Goal: Task Accomplishment & Management: Use online tool/utility

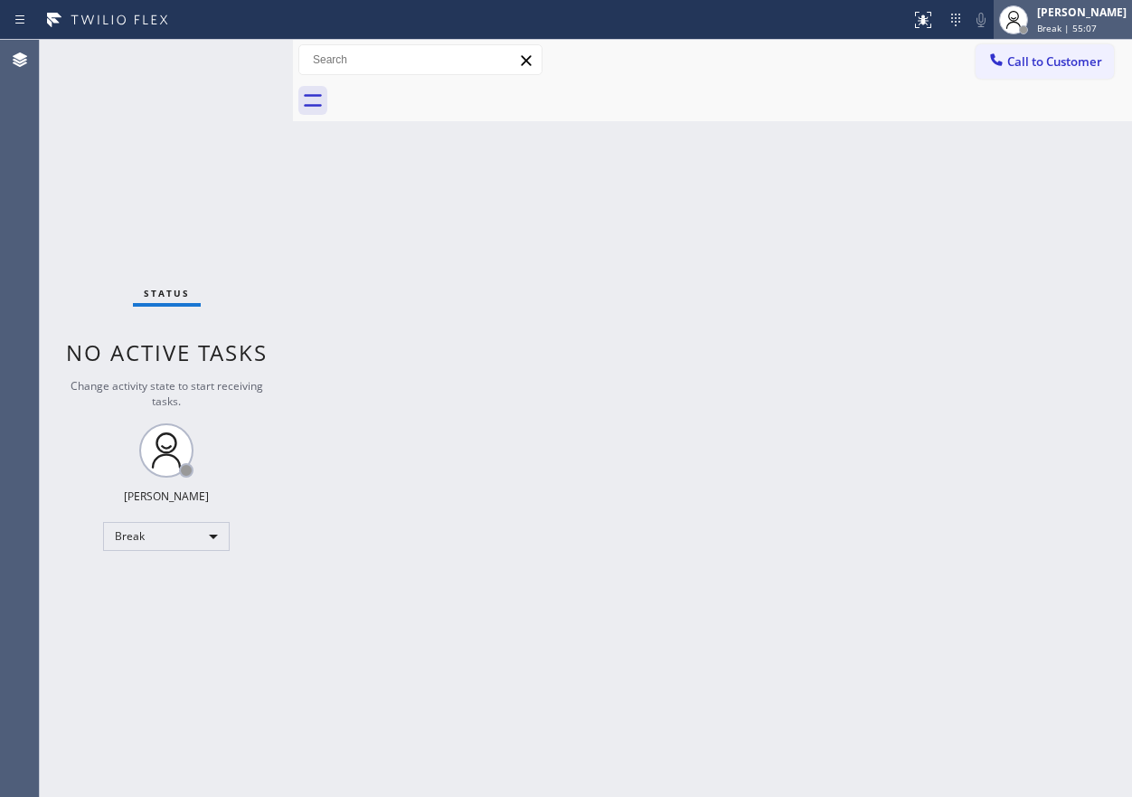
click at [1099, 21] on div "[PERSON_NAME] Break | 55:07" at bounding box center [1083, 20] width 99 height 32
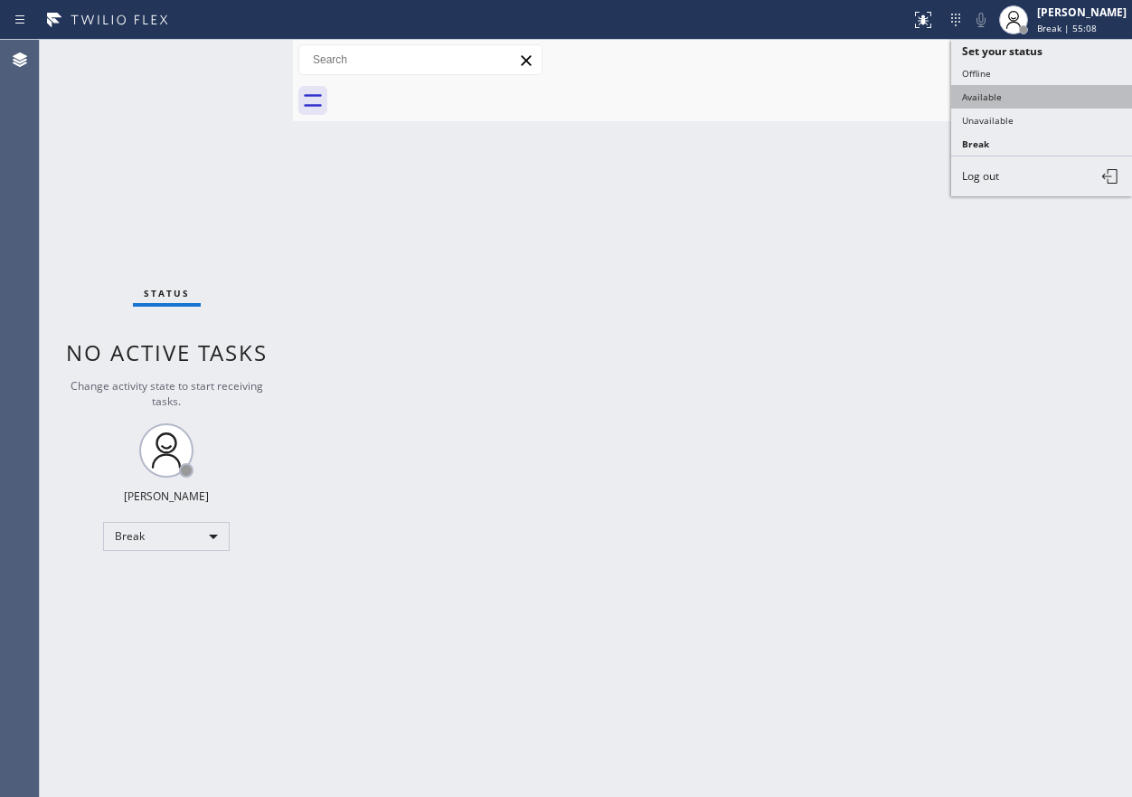
click at [1000, 103] on button "Available" at bounding box center [1041, 97] width 181 height 24
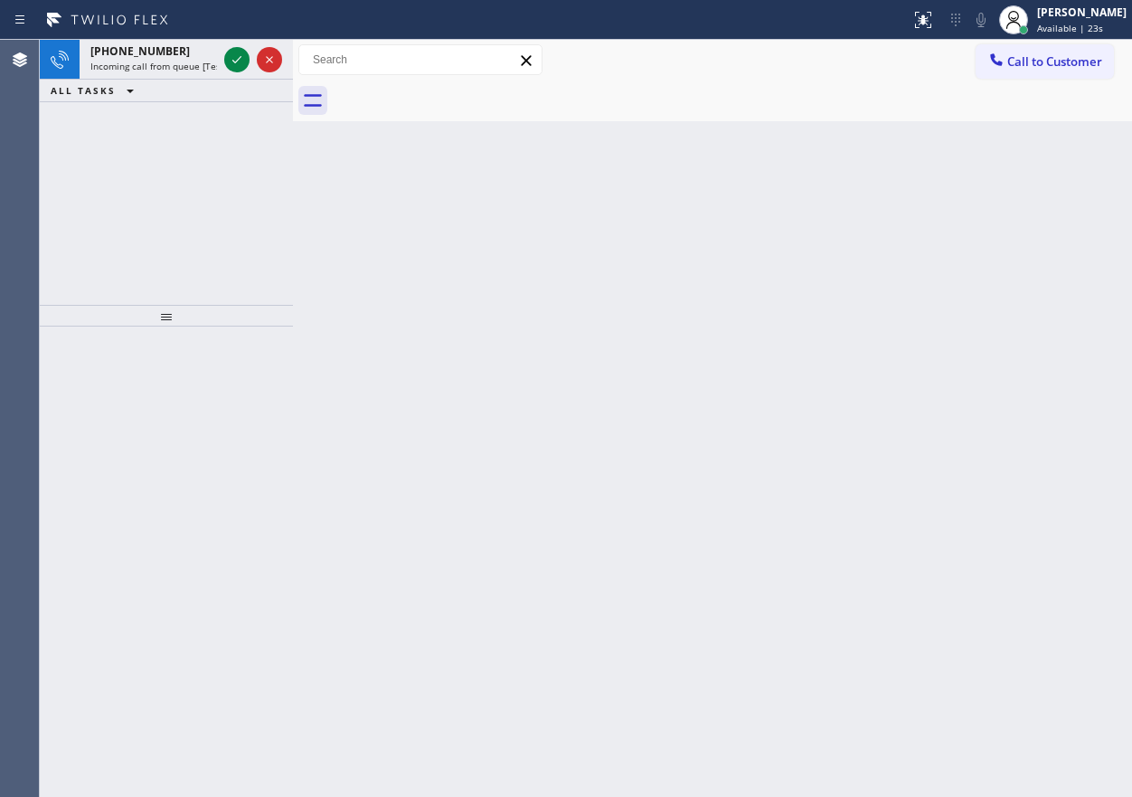
drag, startPoint x: 972, startPoint y: 418, endPoint x: 506, endPoint y: 183, distance: 521.7
click at [950, 418] on div "Back to Dashboard Change Sender ID Customers Technicians Select a contact Outbo…" at bounding box center [712, 418] width 839 height 757
click at [226, 50] on icon at bounding box center [237, 60] width 22 height 22
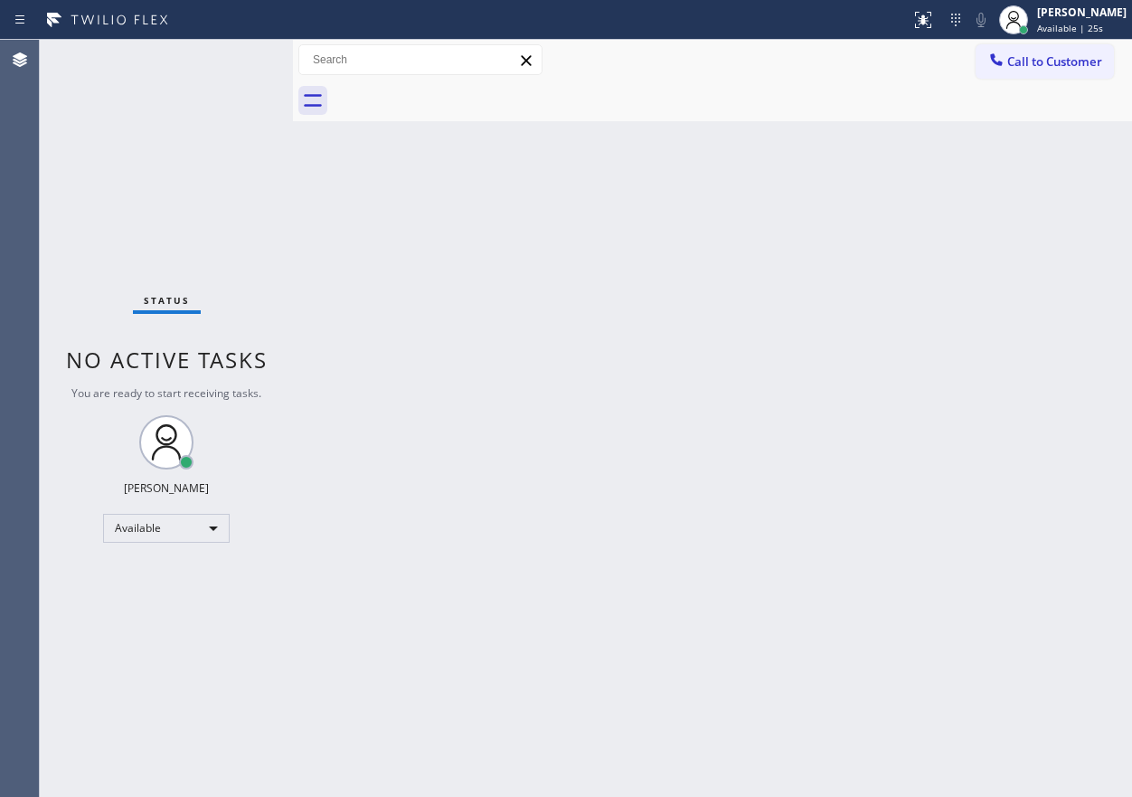
click at [231, 55] on div "Status No active tasks You are ready to start receiving tasks. [PERSON_NAME] Av…" at bounding box center [166, 418] width 253 height 757
click at [891, 373] on div "Back to Dashboard Change Sender ID Customers Technicians Select a contact Outbo…" at bounding box center [712, 418] width 839 height 757
click at [900, 681] on div "Back to Dashboard Change Sender ID Customers Technicians Select a contact Outbo…" at bounding box center [712, 418] width 839 height 757
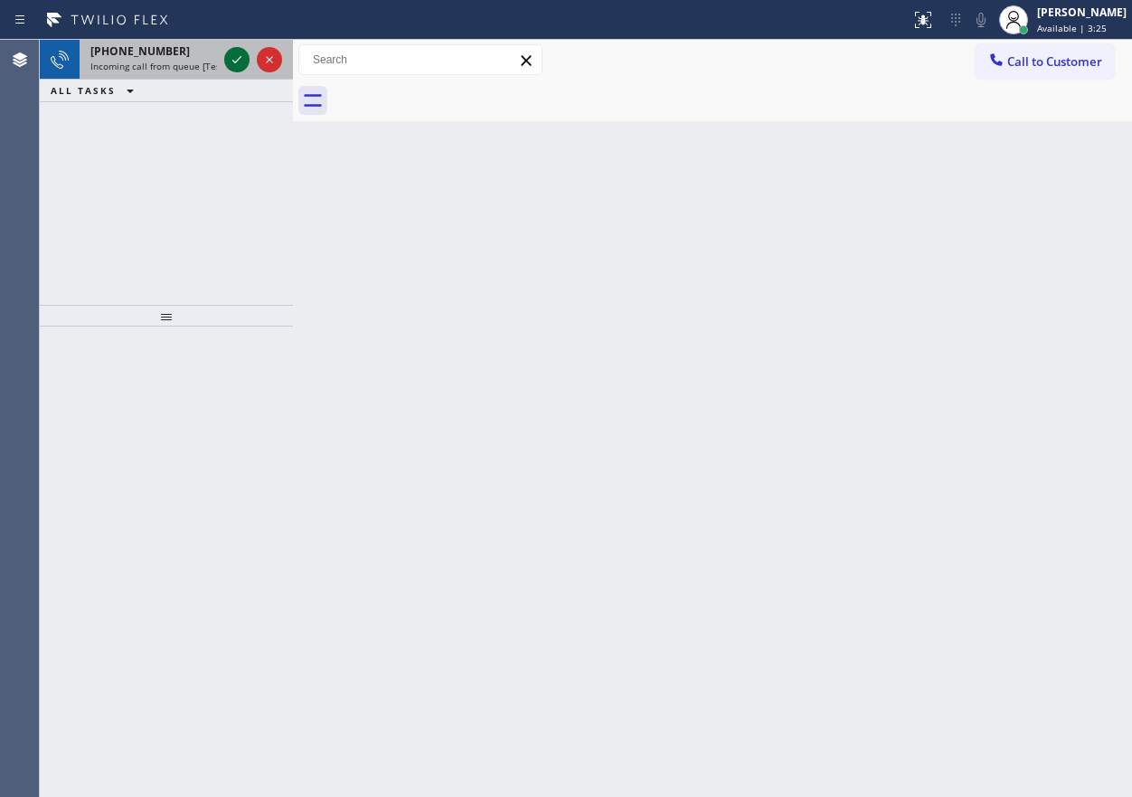
click at [236, 58] on icon at bounding box center [237, 60] width 22 height 22
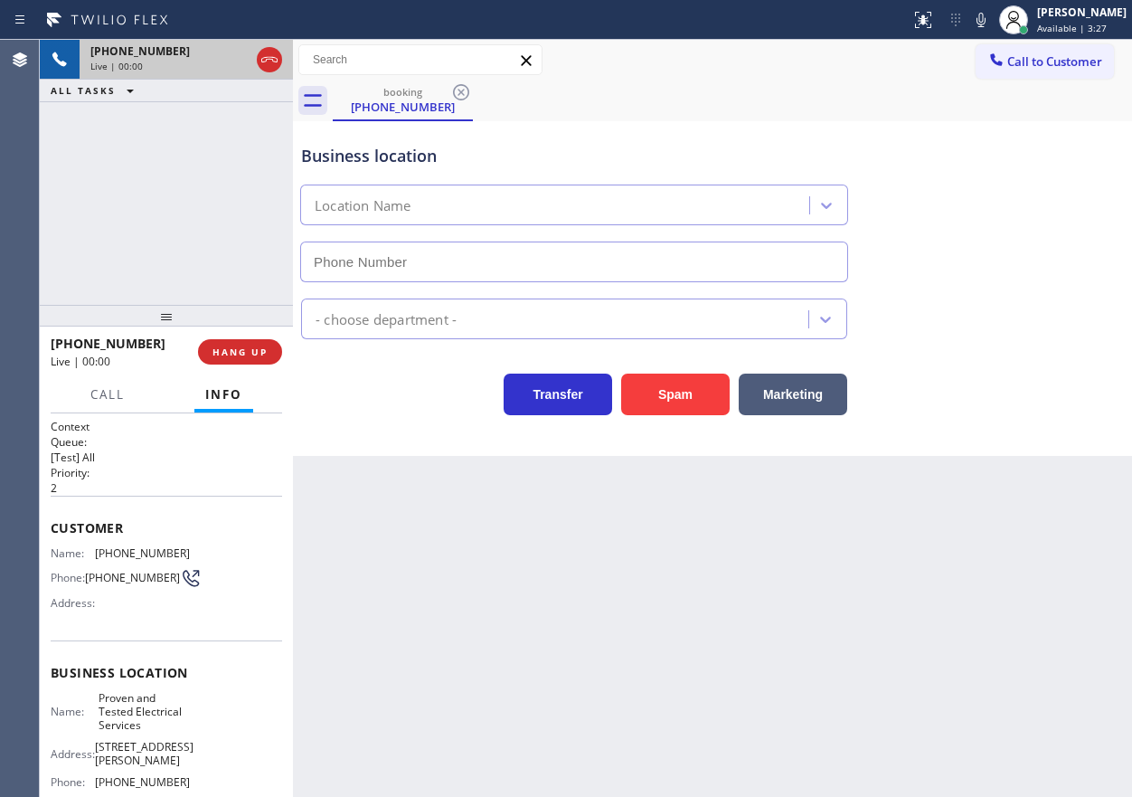
type input "(714) 477-7939"
click at [245, 349] on span "HANG UP" at bounding box center [240, 351] width 55 height 13
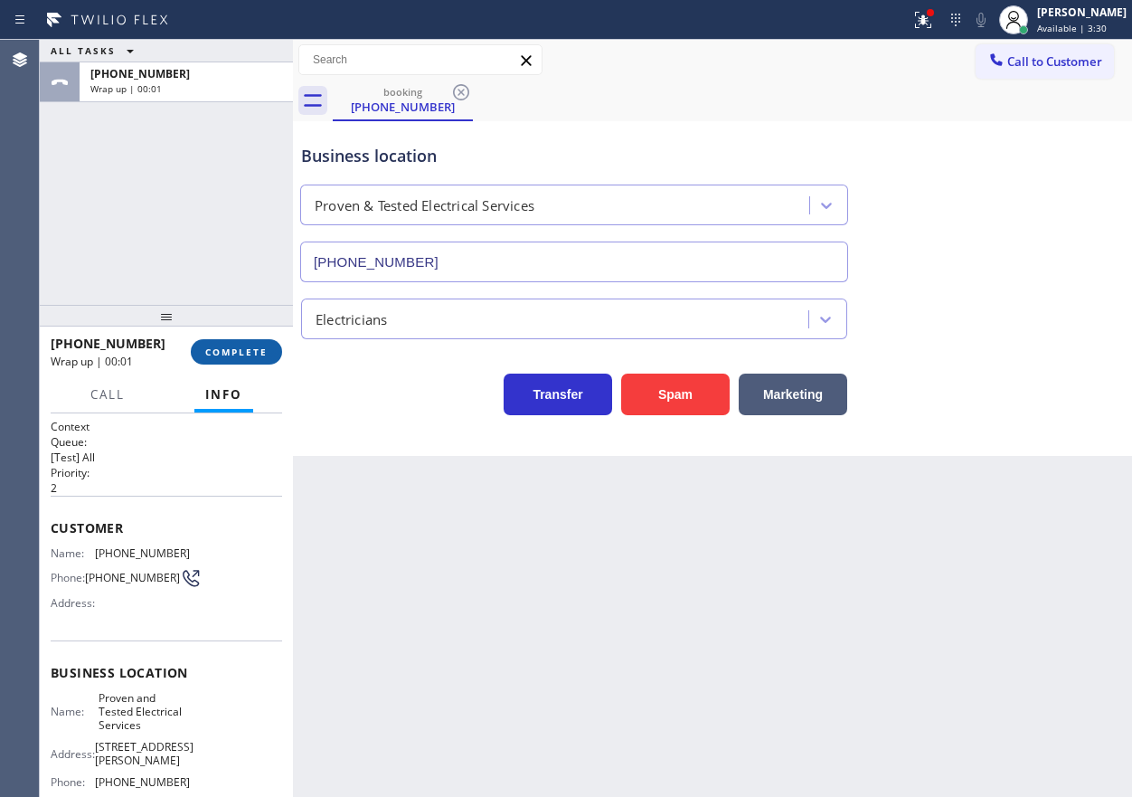
click at [260, 361] on button "COMPLETE" at bounding box center [236, 351] width 91 height 25
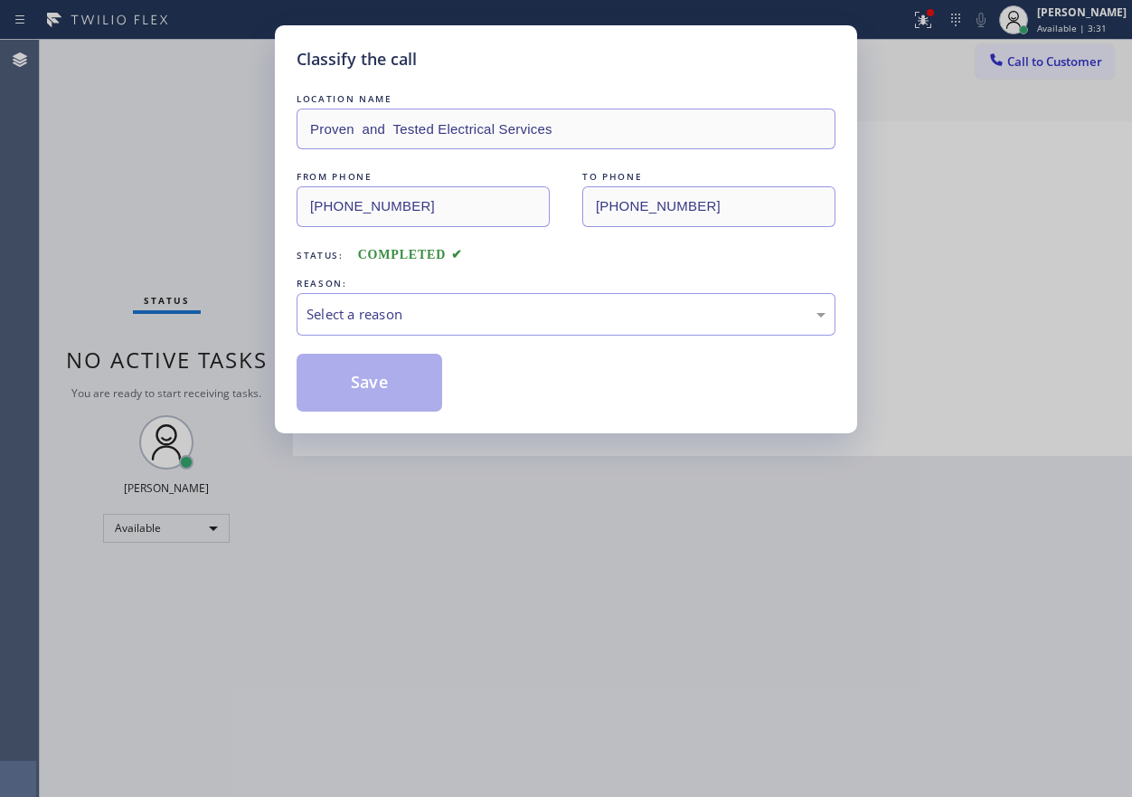
click at [452, 317] on div "Select a reason" at bounding box center [566, 314] width 519 height 21
click at [398, 403] on button "Save" at bounding box center [370, 383] width 146 height 58
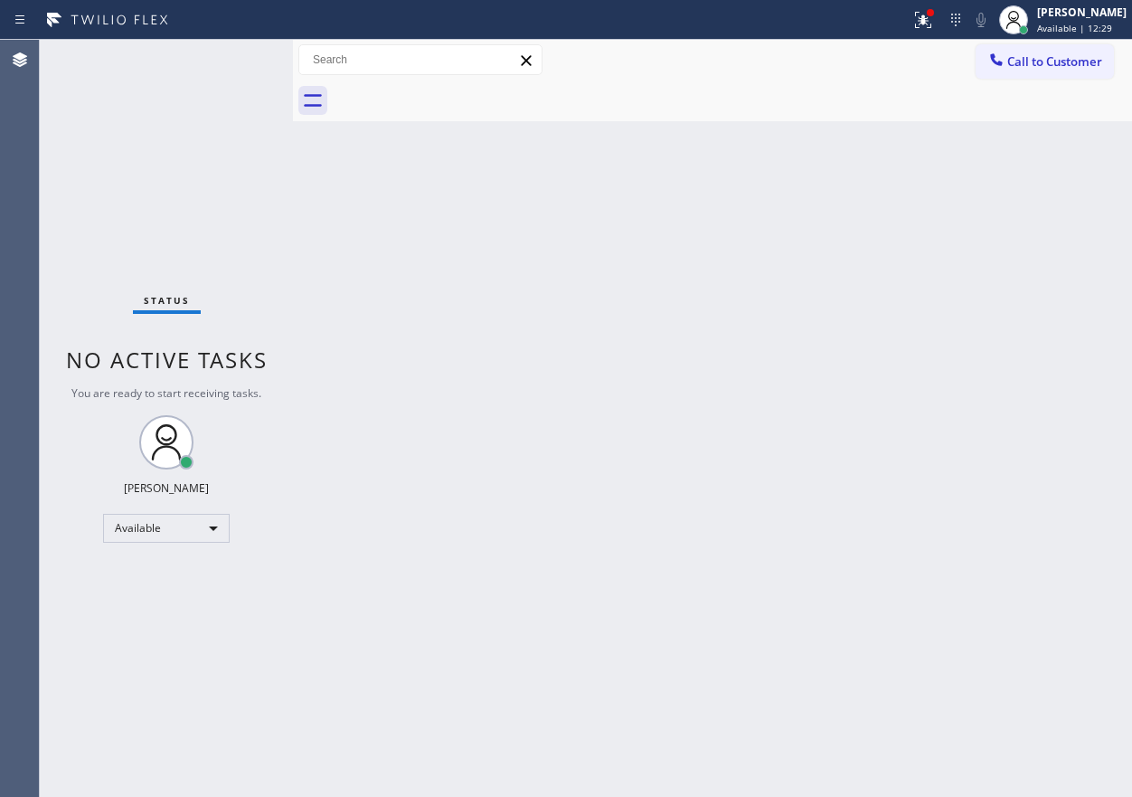
click at [902, 255] on div "Back to Dashboard Change Sender ID Customers Technicians Select a contact Outbo…" at bounding box center [712, 418] width 839 height 757
click at [903, 23] on div at bounding box center [455, 19] width 896 height 29
click at [927, 22] on div at bounding box center [923, 20] width 40 height 22
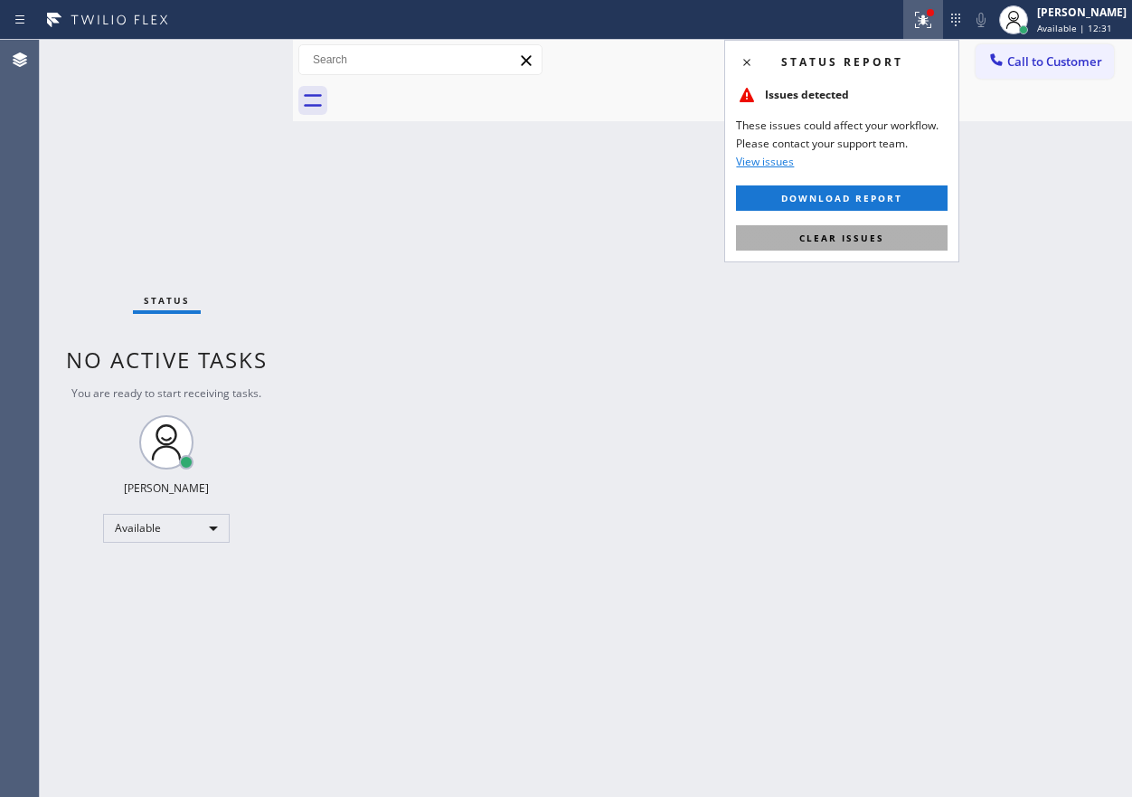
click at [899, 231] on button "Clear issues" at bounding box center [842, 237] width 212 height 25
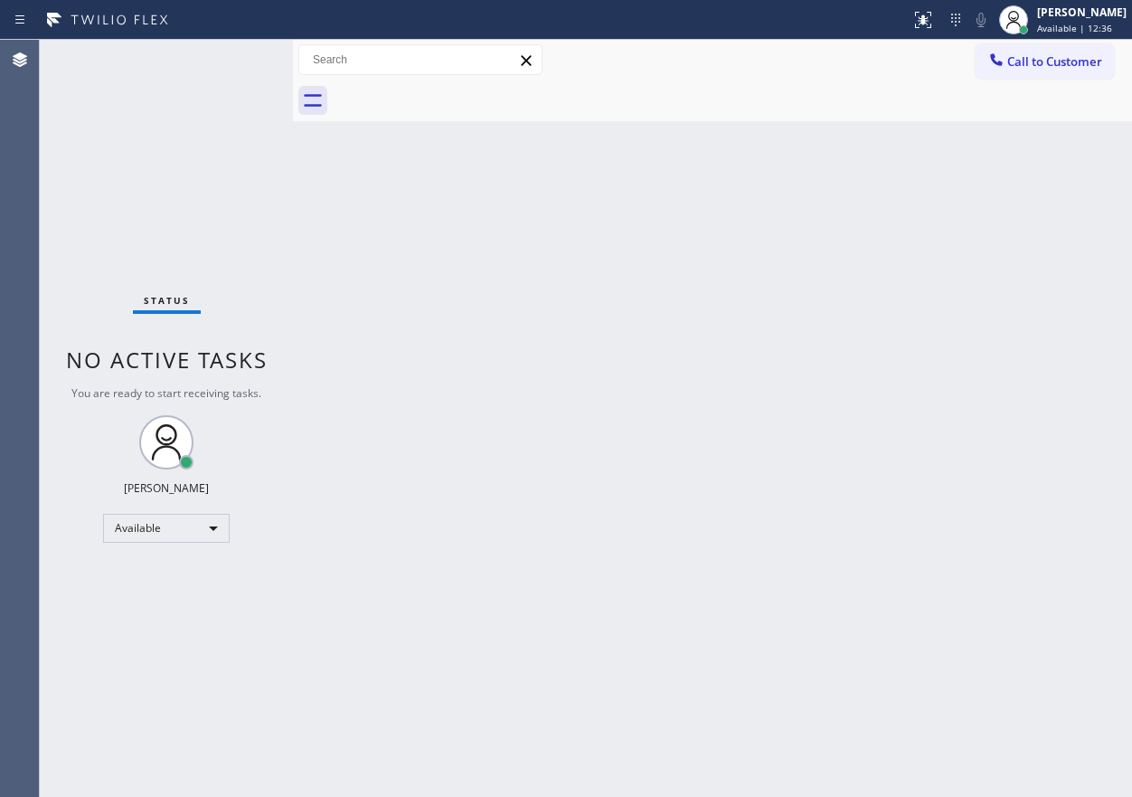
click at [235, 65] on div "Status No active tasks You are ready to start receiving tasks. [PERSON_NAME] Av…" at bounding box center [166, 418] width 253 height 757
click at [967, 353] on div "Back to Dashboard Change Sender ID Customers Technicians Select a contact Outbo…" at bounding box center [712, 418] width 839 height 757
click at [998, 449] on div "Back to Dashboard Change Sender ID Customers Technicians Select a contact Outbo…" at bounding box center [712, 418] width 839 height 757
click at [887, 430] on div "Back to Dashboard Change Sender ID Customers Technicians Select a contact Outbo…" at bounding box center [712, 418] width 839 height 757
click at [959, 543] on div "Back to Dashboard Change Sender ID Customers Technicians Select a contact Outbo…" at bounding box center [712, 418] width 839 height 757
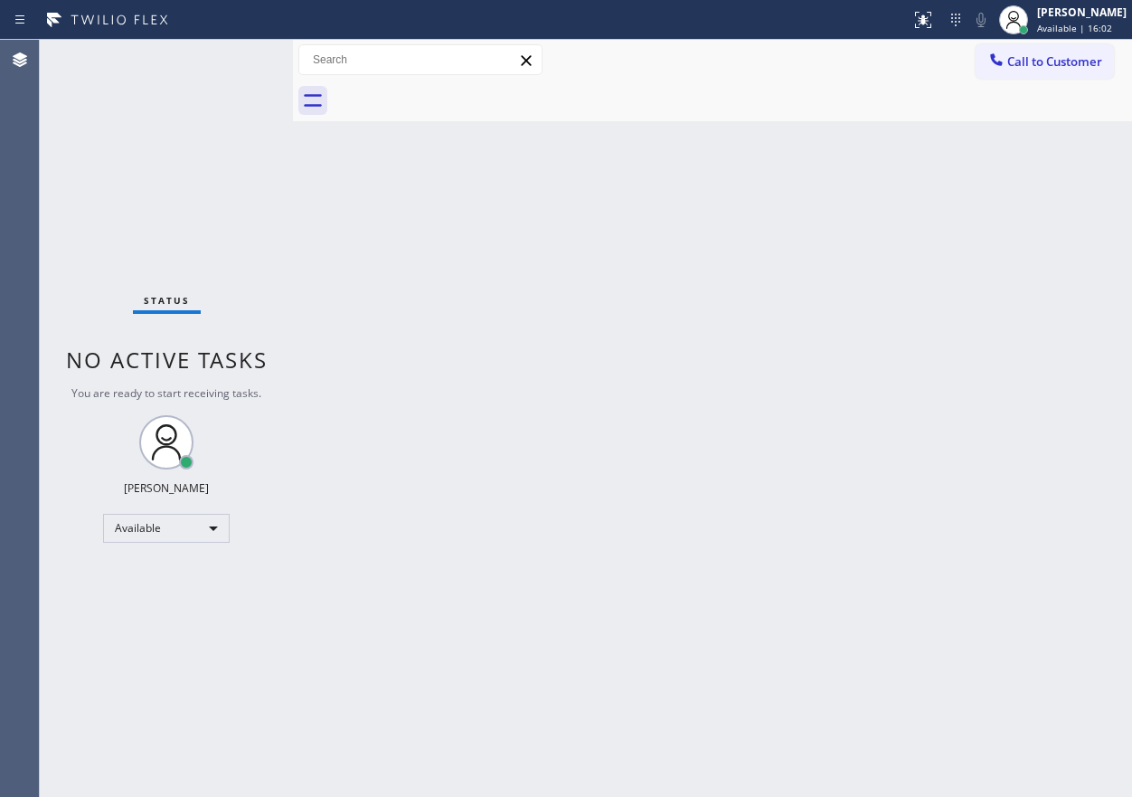
click at [1037, 347] on div "Back to Dashboard Change Sender ID Customers Technicians Select a contact Outbo…" at bounding box center [712, 418] width 839 height 757
click at [1080, 532] on div "Back to Dashboard Change Sender ID Customers Technicians Select a contact Outbo…" at bounding box center [712, 418] width 839 height 757
click at [842, 230] on div "Back to Dashboard Change Sender ID Customers Technicians Select a contact Outbo…" at bounding box center [712, 418] width 839 height 757
click at [920, 353] on div "Back to Dashboard Change Sender ID Customers Technicians Select a contact Outbo…" at bounding box center [712, 418] width 839 height 757
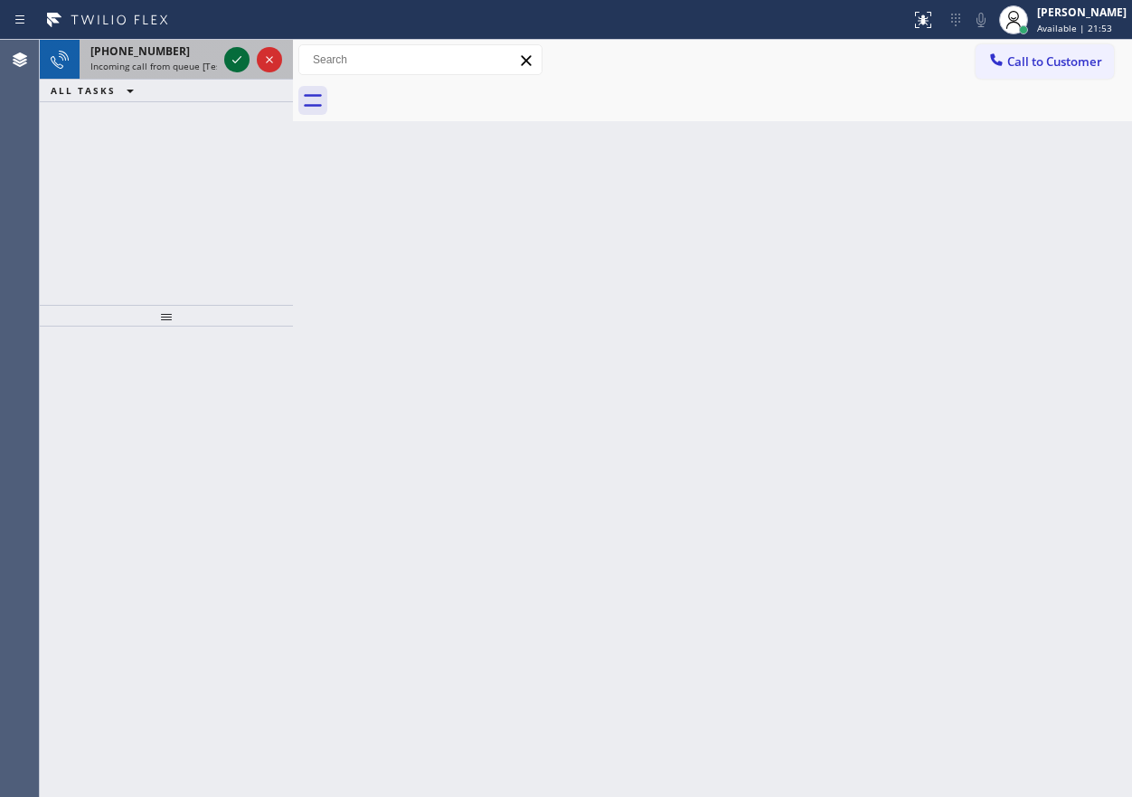
click at [236, 57] on icon at bounding box center [237, 60] width 22 height 22
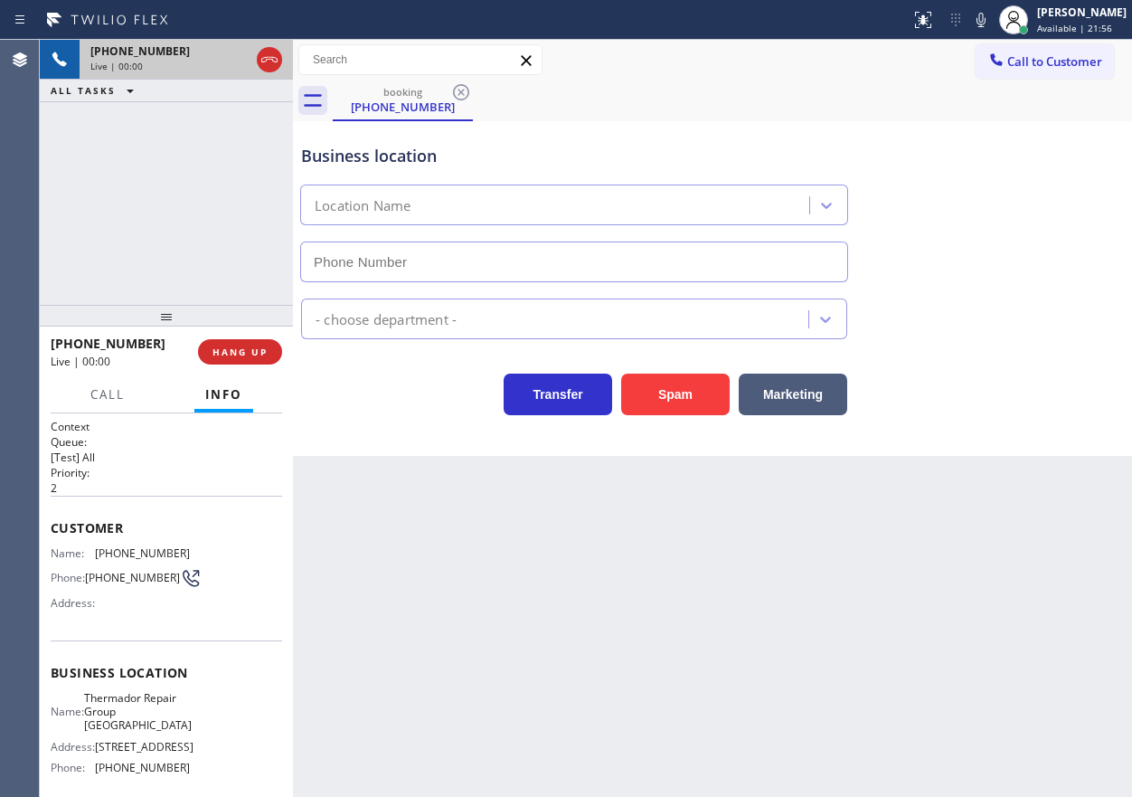
type input "(224) 412-3909"
click at [992, 13] on icon at bounding box center [981, 20] width 22 height 22
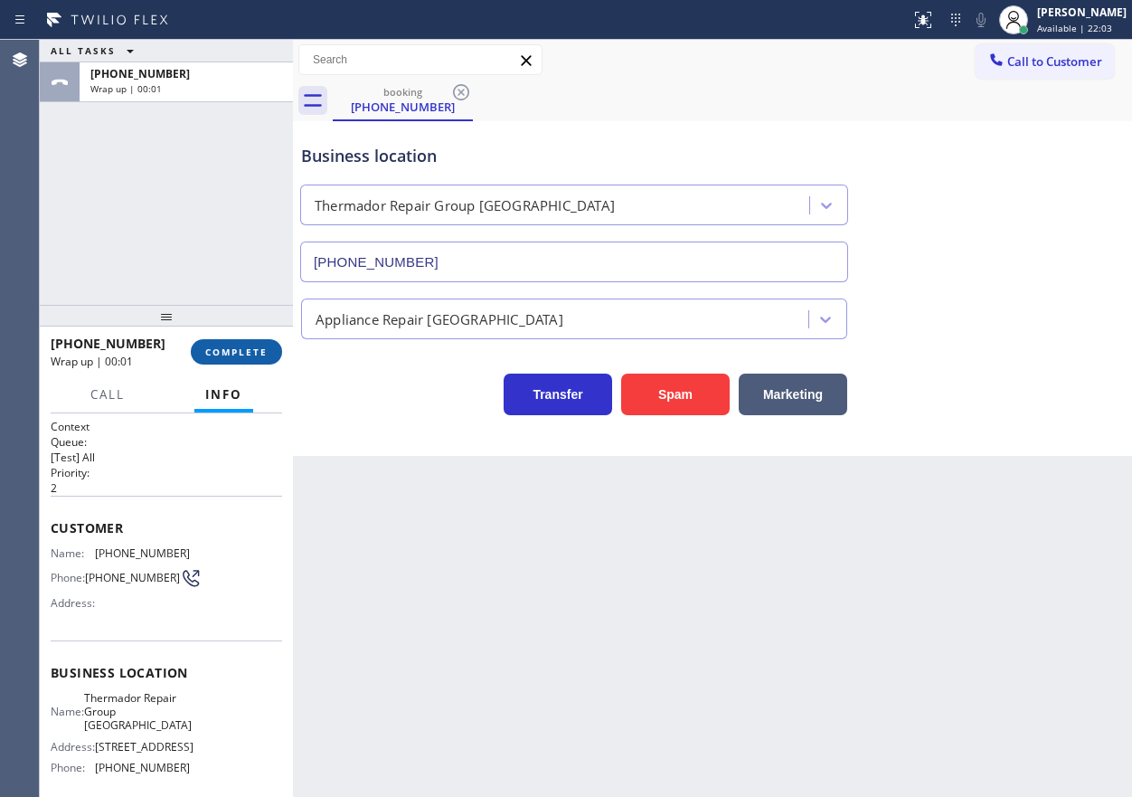
click at [269, 353] on button "COMPLETE" at bounding box center [236, 351] width 91 height 25
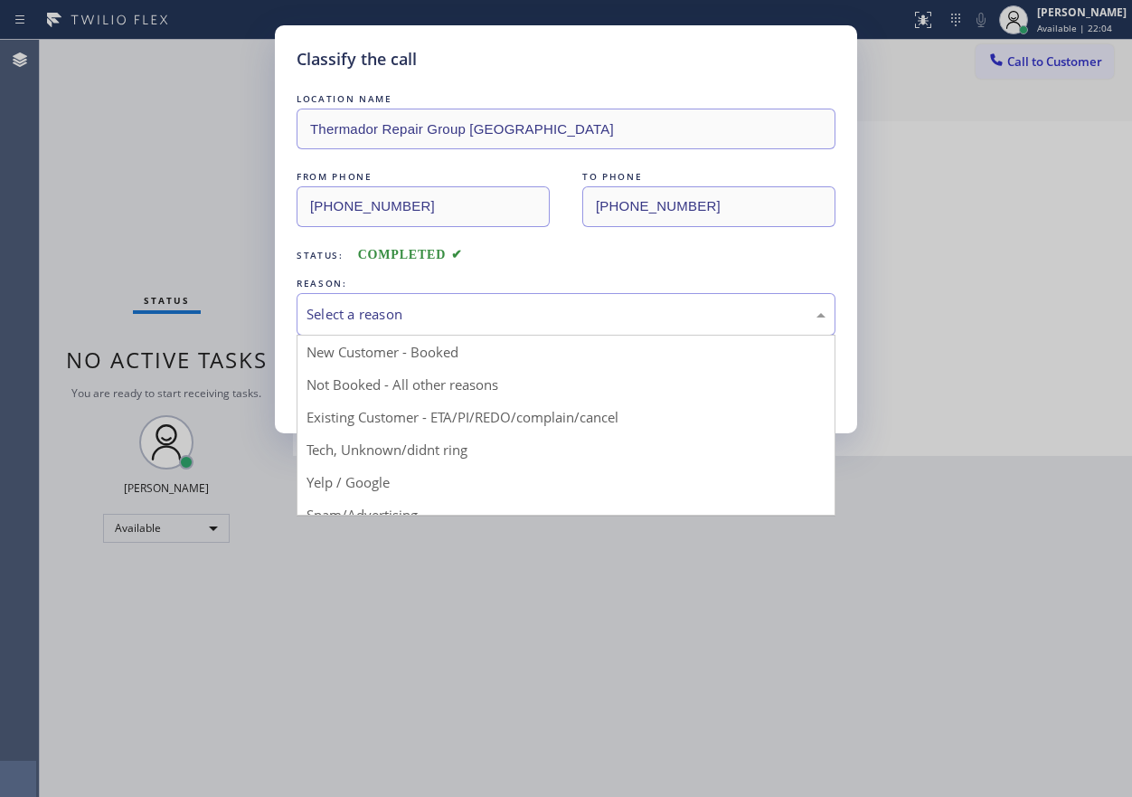
click at [368, 307] on div "Select a reason" at bounding box center [566, 314] width 519 height 21
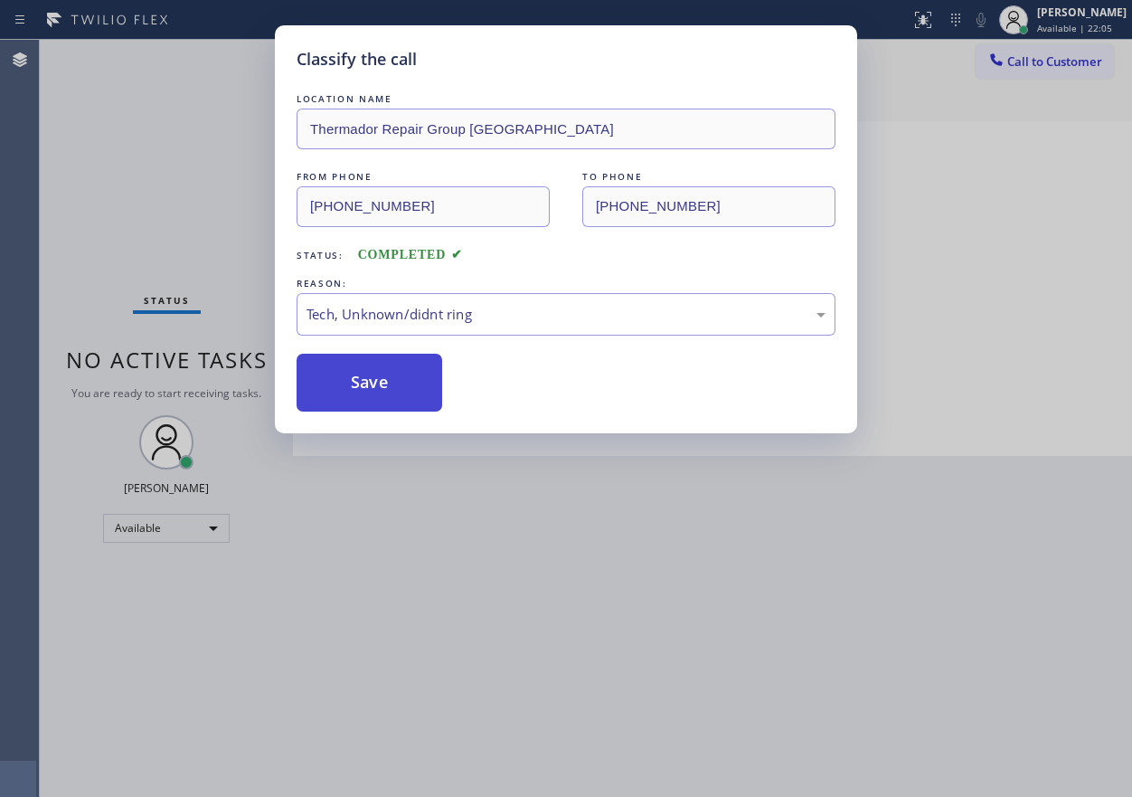
click at [366, 388] on button "Save" at bounding box center [370, 383] width 146 height 58
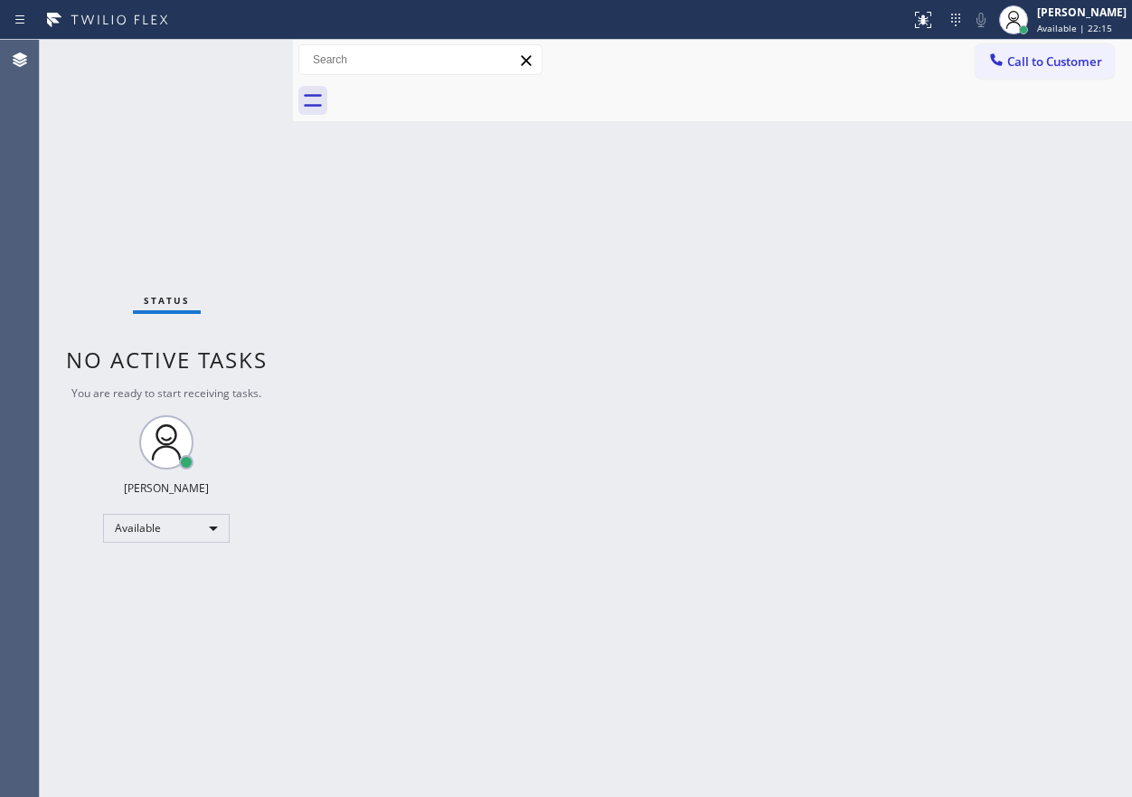
click at [921, 501] on div "Back to Dashboard Change Sender ID Customers Technicians Select a contact Outbo…" at bounding box center [712, 418] width 839 height 757
click at [874, 420] on div "Back to Dashboard Change Sender ID Customers Technicians Select a contact Outbo…" at bounding box center [712, 418] width 839 height 757
click at [947, 335] on div "Back to Dashboard Change Sender ID Customers Technicians Select a contact Outbo…" at bounding box center [712, 418] width 839 height 757
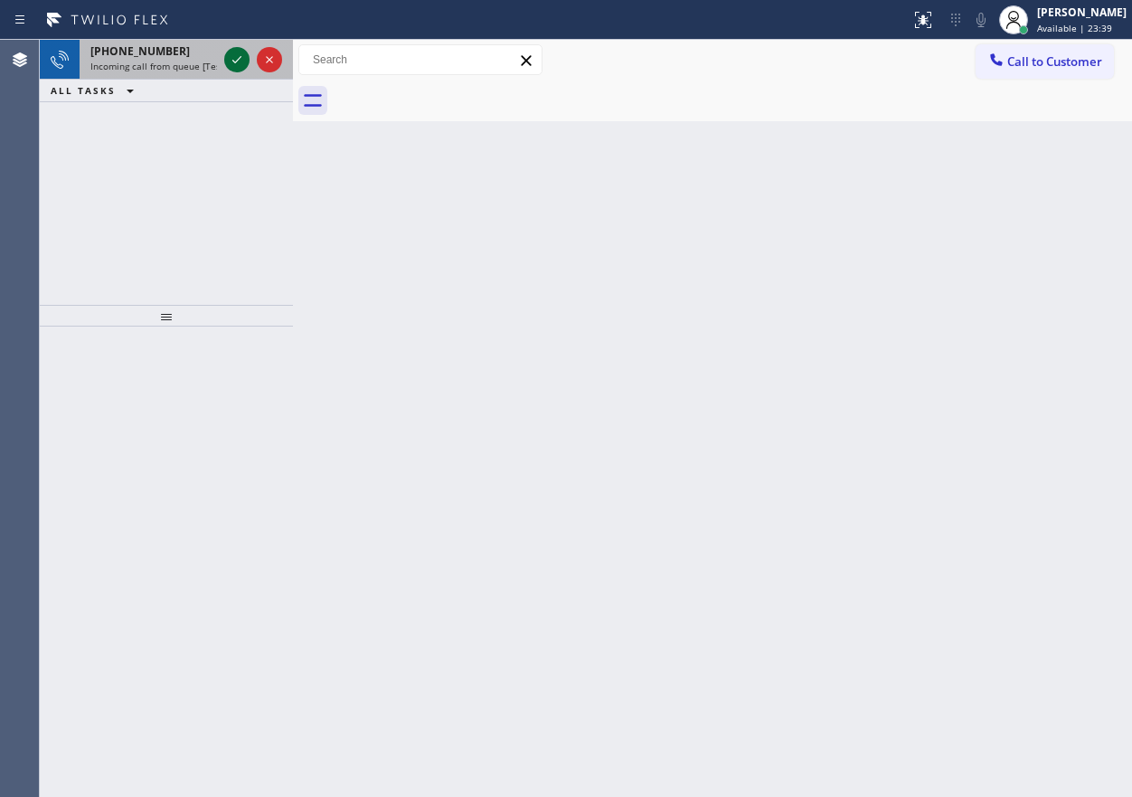
click at [238, 65] on icon at bounding box center [237, 60] width 22 height 22
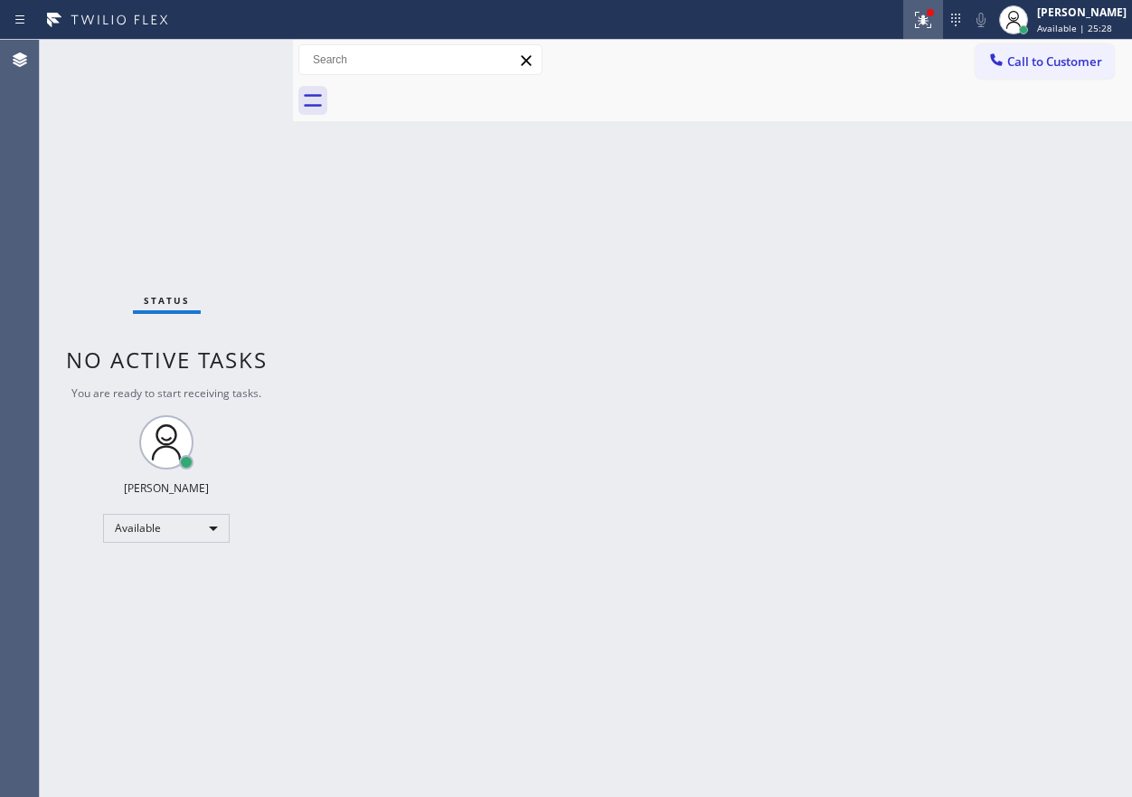
click at [943, 5] on button at bounding box center [923, 20] width 40 height 40
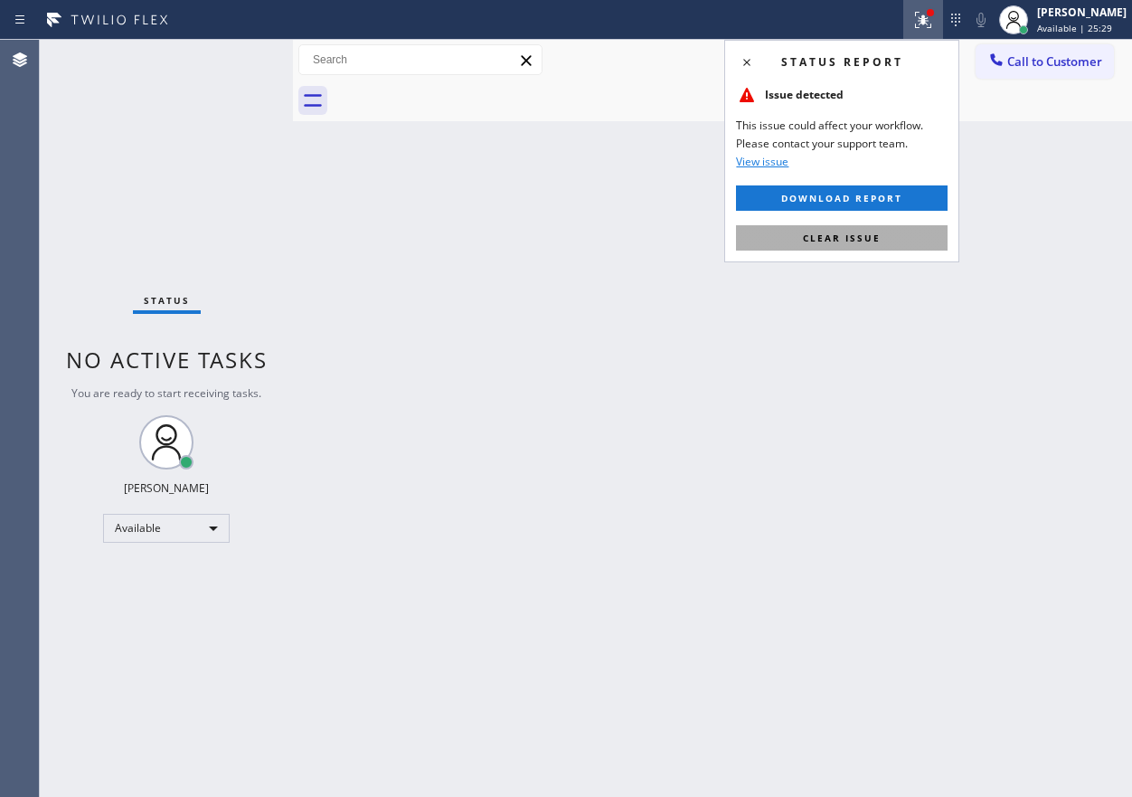
click at [877, 244] on button "Clear issue" at bounding box center [842, 237] width 212 height 25
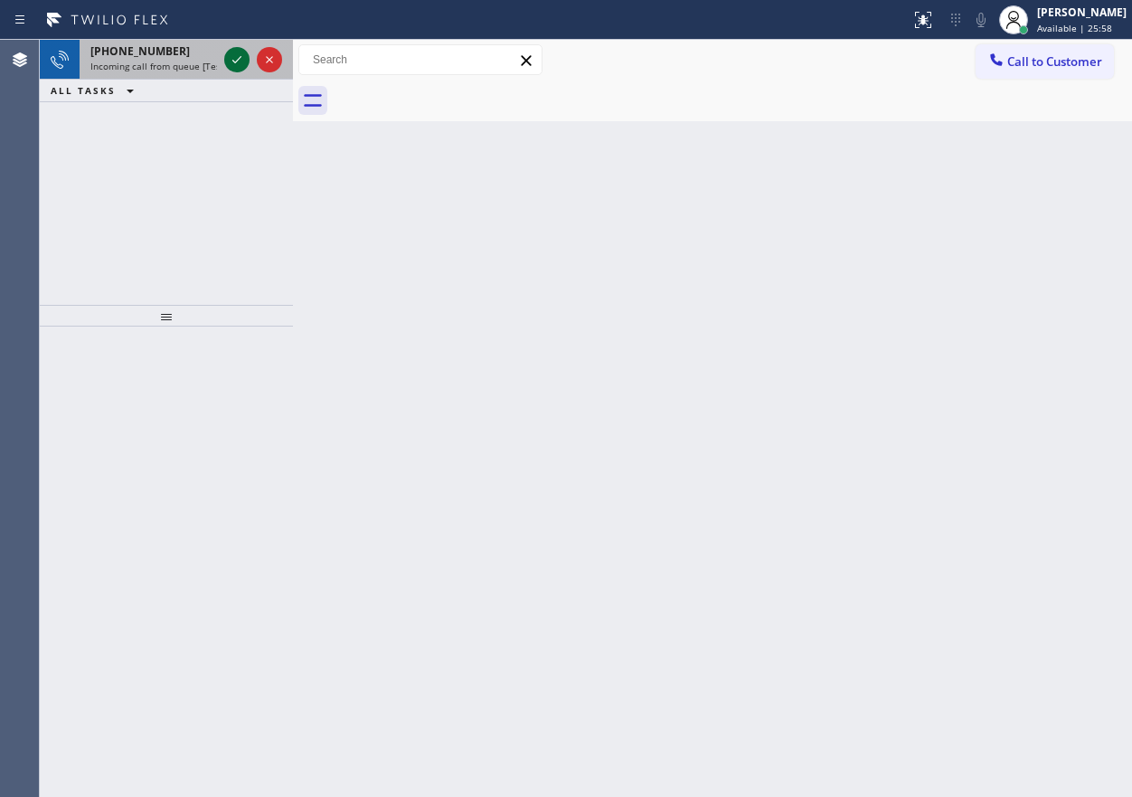
click at [233, 55] on icon at bounding box center [237, 60] width 22 height 22
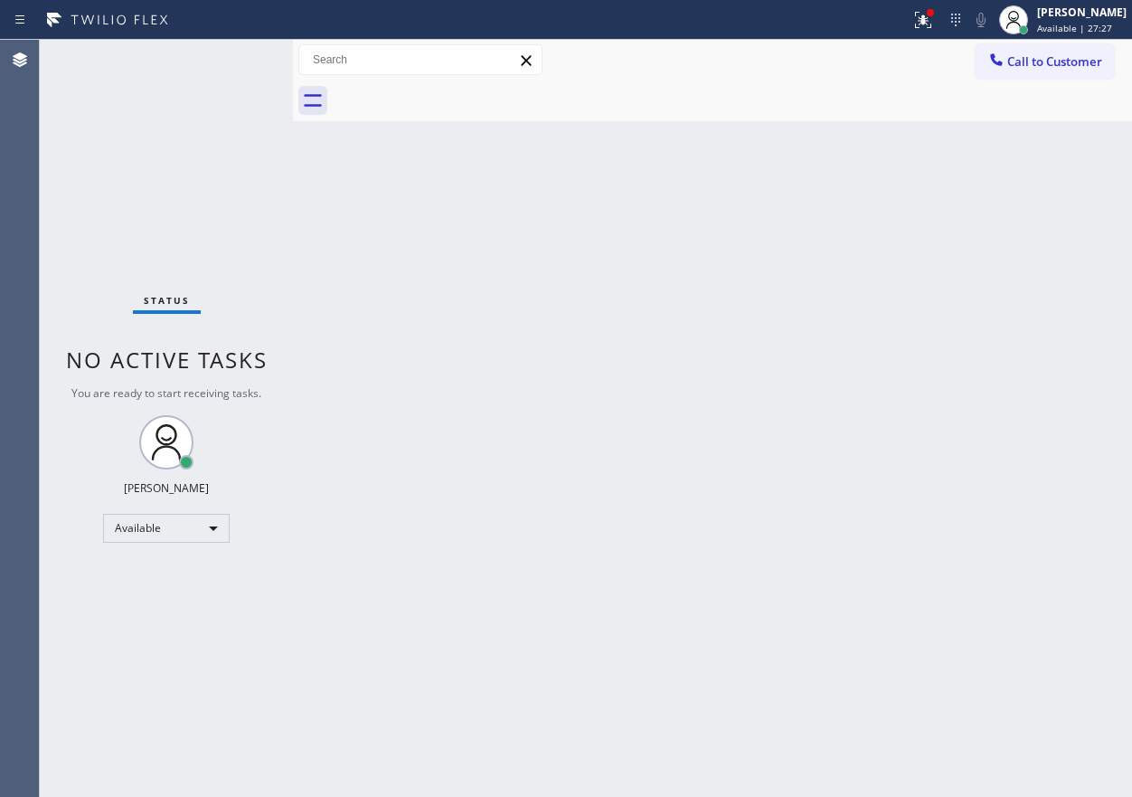
click at [226, 65] on div "Status No active tasks You are ready to start receiving tasks. [PERSON_NAME] Av…" at bounding box center [166, 418] width 253 height 757
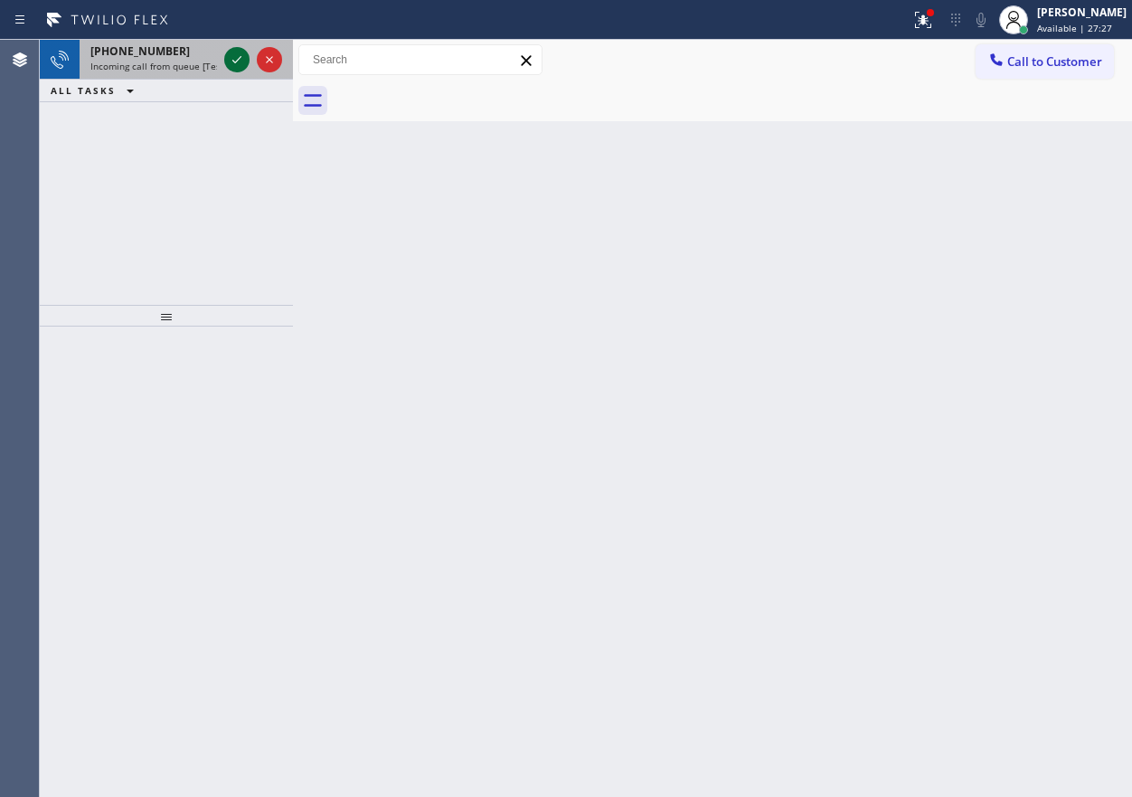
click at [231, 65] on icon at bounding box center [237, 60] width 22 height 22
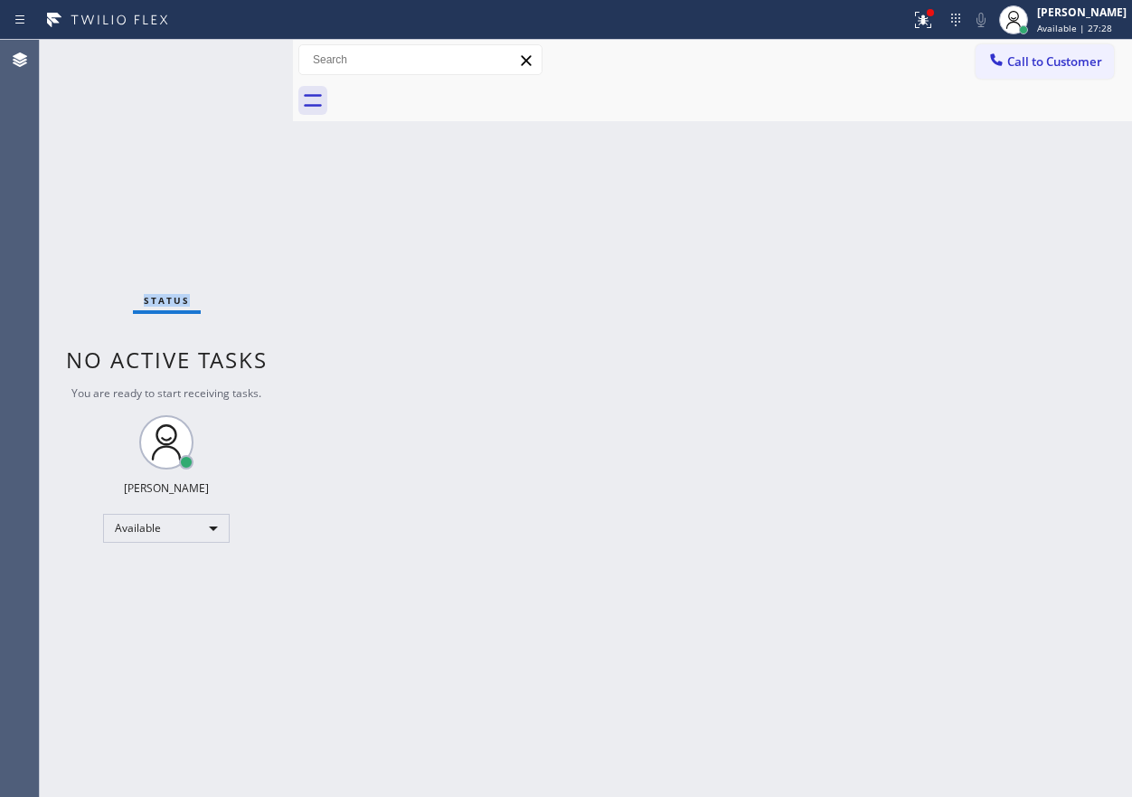
click at [232, 65] on div "Status No active tasks You are ready to start receiving tasks. [PERSON_NAME] Av…" at bounding box center [166, 418] width 253 height 757
click at [1079, 274] on div "Back to Dashboard Change Sender ID Customers Technicians Select a contact Outbo…" at bounding box center [712, 418] width 839 height 757
drag, startPoint x: 981, startPoint y: 492, endPoint x: 896, endPoint y: 533, distance: 94.2
click at [981, 492] on div "Back to Dashboard Change Sender ID Customers Technicians Select a contact Outbo…" at bounding box center [712, 418] width 839 height 757
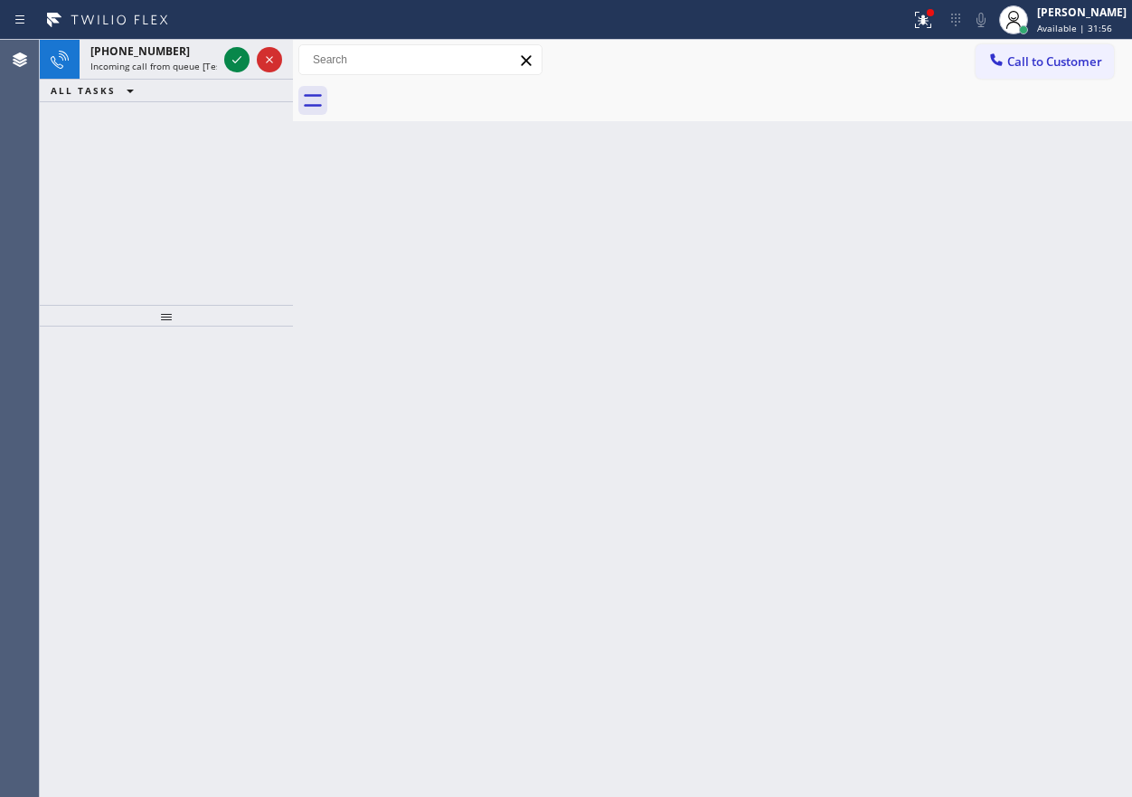
click at [995, 214] on div "Back to Dashboard Change Sender ID Customers Technicians Select a contact Outbo…" at bounding box center [712, 418] width 839 height 757
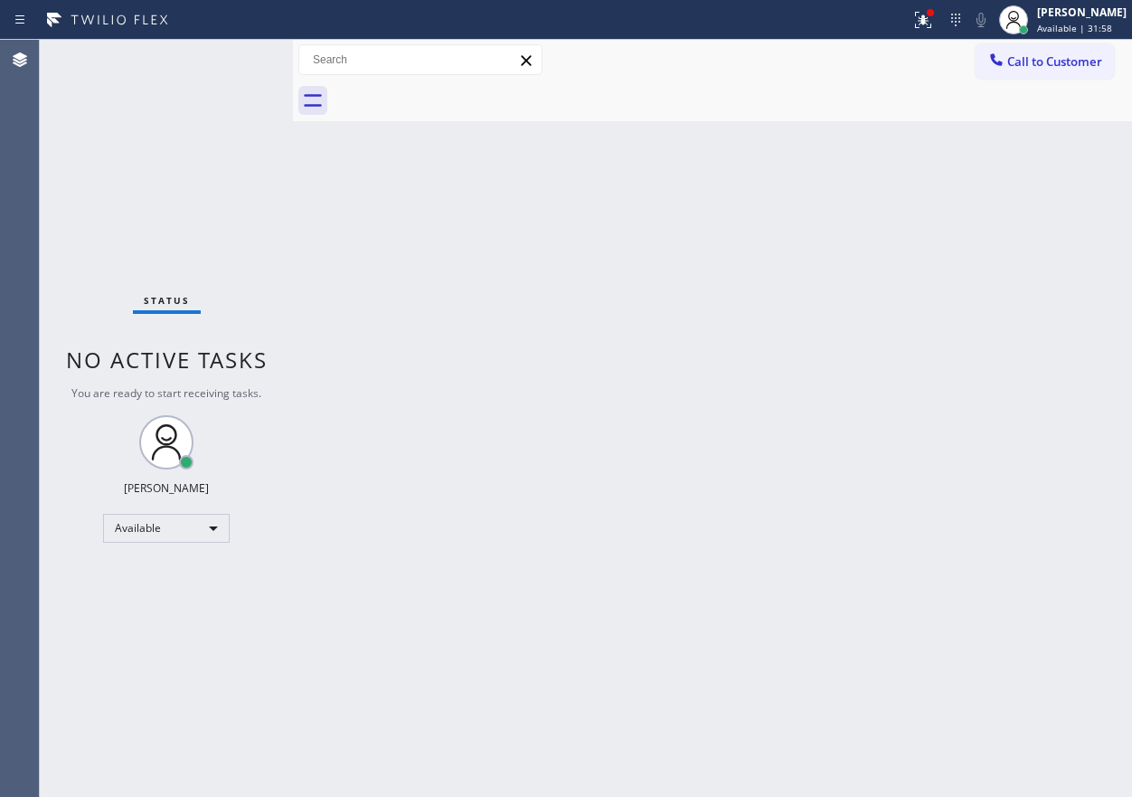
click at [233, 65] on div "Status No active tasks You are ready to start receiving tasks. [PERSON_NAME] Av…" at bounding box center [166, 418] width 253 height 757
click at [931, 24] on icon at bounding box center [923, 20] width 16 height 16
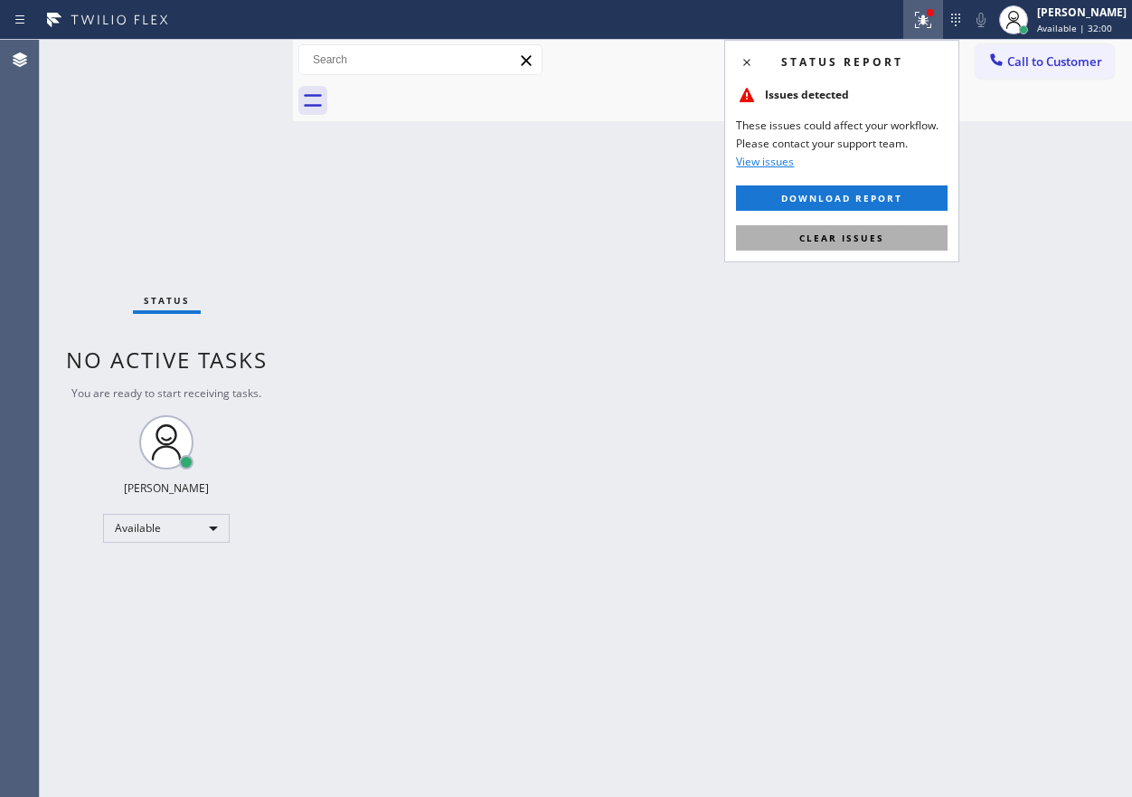
click at [846, 235] on span "Clear issues" at bounding box center [841, 237] width 85 height 13
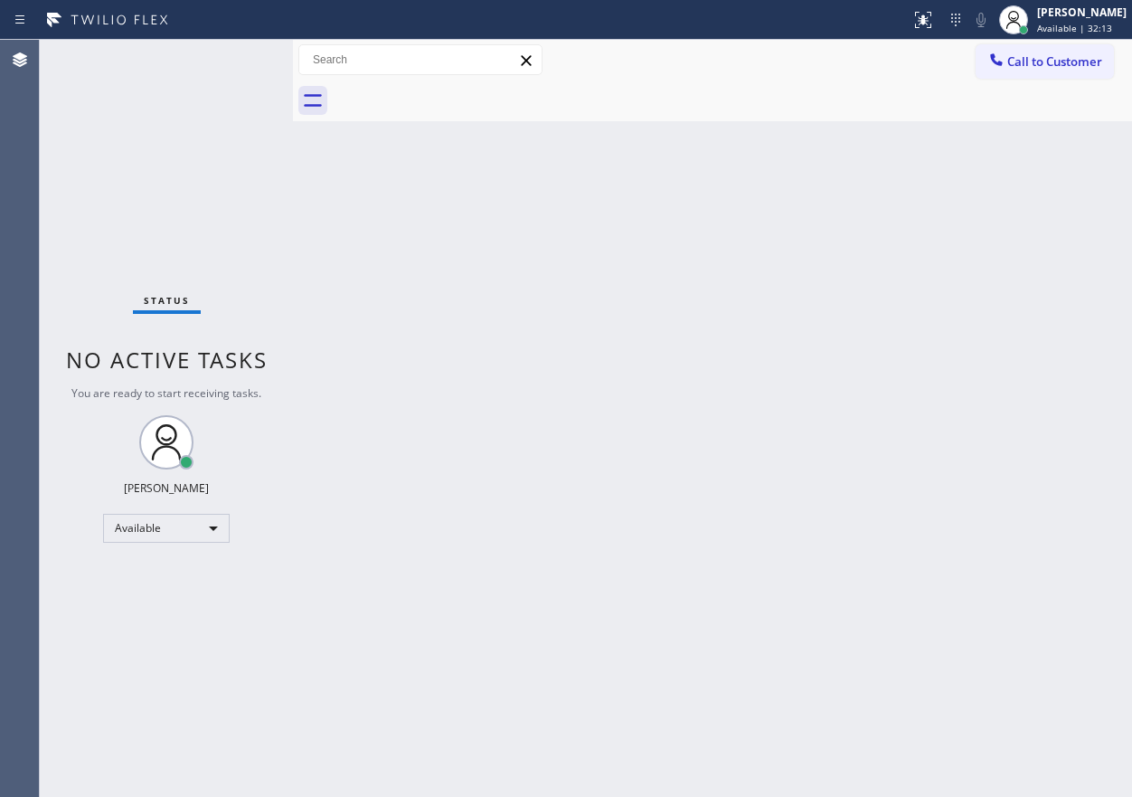
click at [607, 412] on div "Back to Dashboard Change Sender ID Customers Technicians Select a contact Outbo…" at bounding box center [712, 418] width 839 height 757
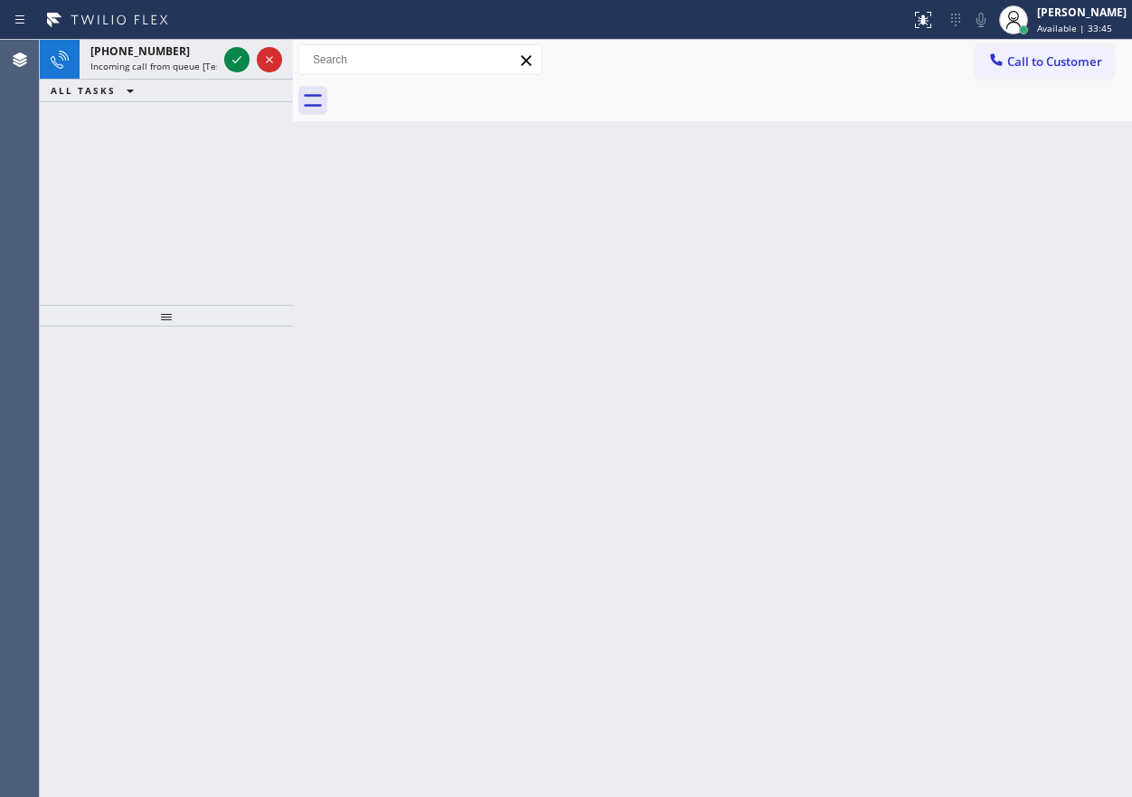
drag, startPoint x: 901, startPoint y: 206, endPoint x: 371, endPoint y: 113, distance: 538.0
click at [901, 206] on div "Back to Dashboard Change Sender ID Customers Technicians Select a contact Outbo…" at bounding box center [712, 418] width 839 height 757
click at [239, 56] on icon at bounding box center [237, 60] width 22 height 22
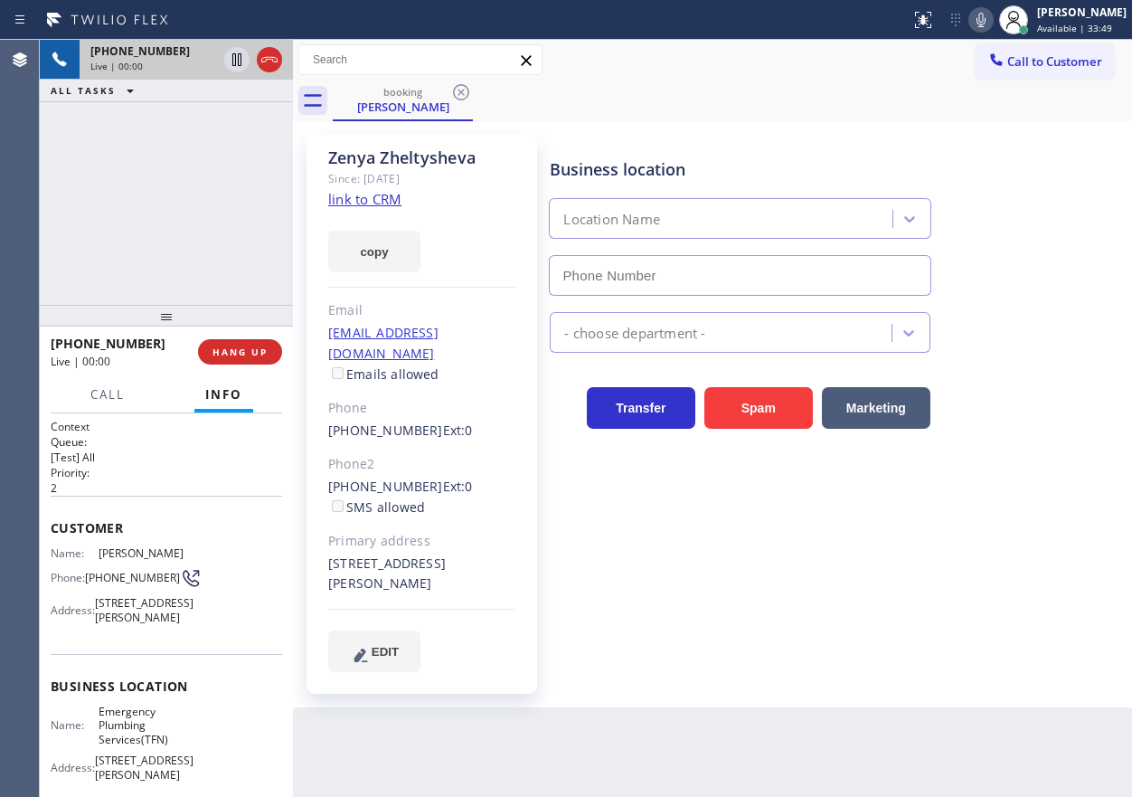
type input "(877) 786-0677"
click at [351, 197] on link "link to CRM" at bounding box center [364, 199] width 73 height 18
click at [686, 285] on input "(877) 786-0677" at bounding box center [740, 275] width 382 height 41
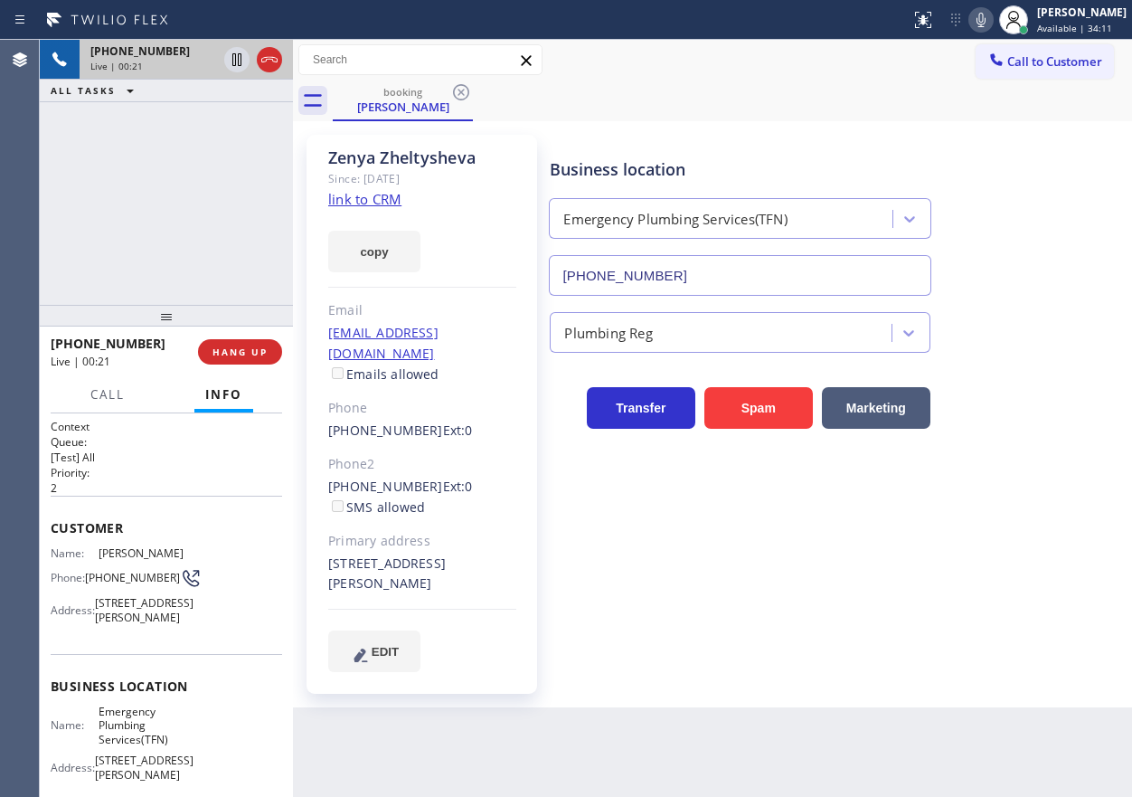
scroll to position [181, 0]
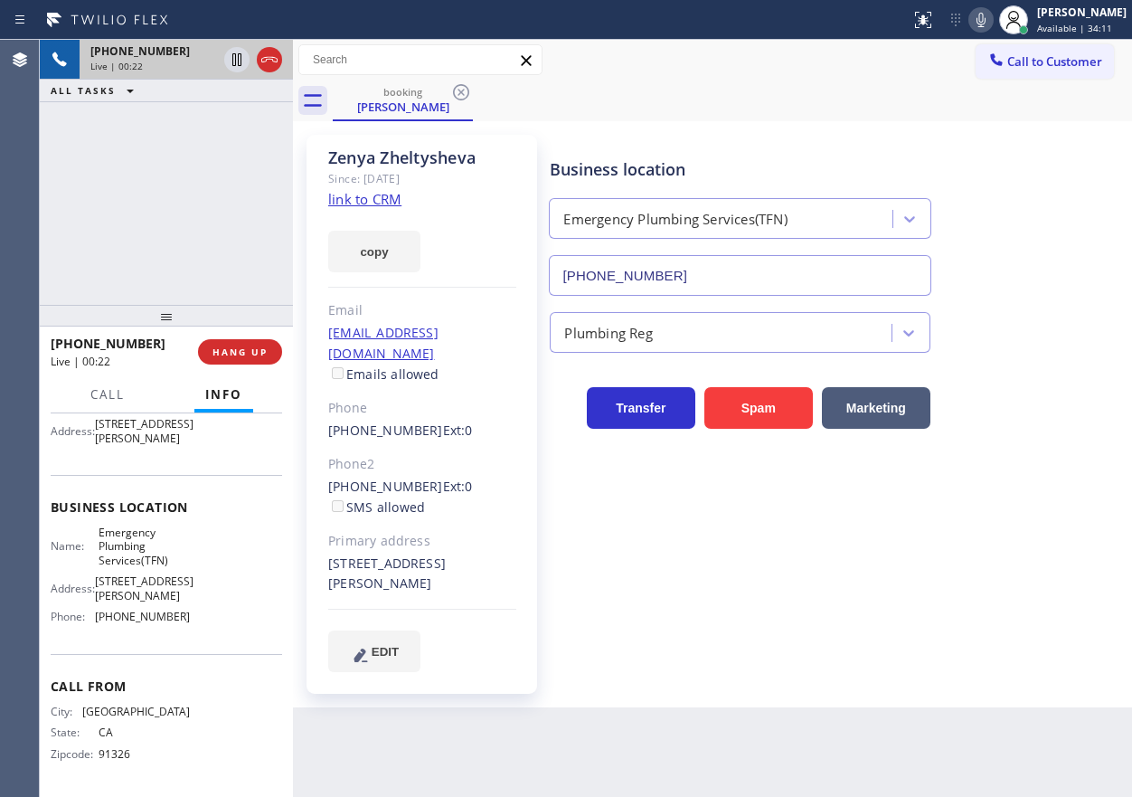
click at [135, 567] on span "Emergency Plumbing Services(TFN)" at bounding box center [144, 546] width 90 height 42
copy span "Emergency Plumbing Services(TFN)"
click at [992, 24] on icon at bounding box center [981, 20] width 22 height 22
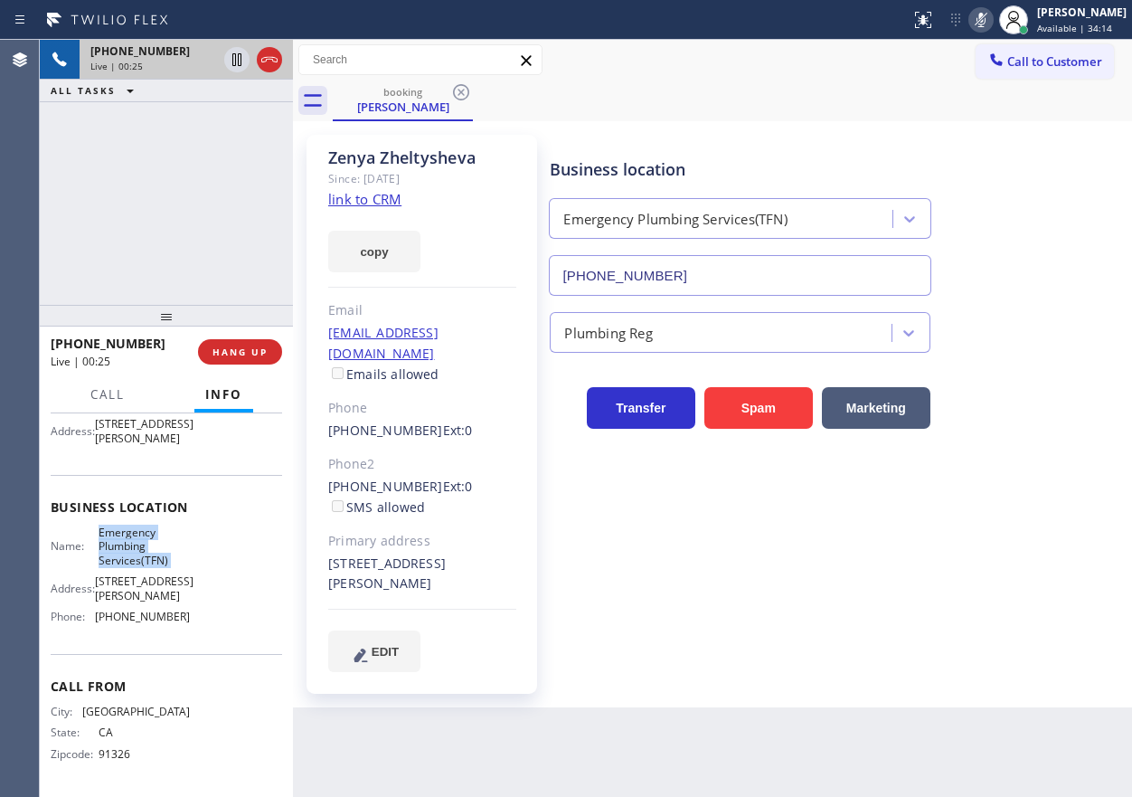
click at [992, 24] on icon at bounding box center [981, 20] width 22 height 22
click at [700, 260] on input "(877) 786-0677" at bounding box center [740, 275] width 382 height 41
click at [385, 152] on div "Zenya Zheltysheva" at bounding box center [422, 157] width 188 height 21
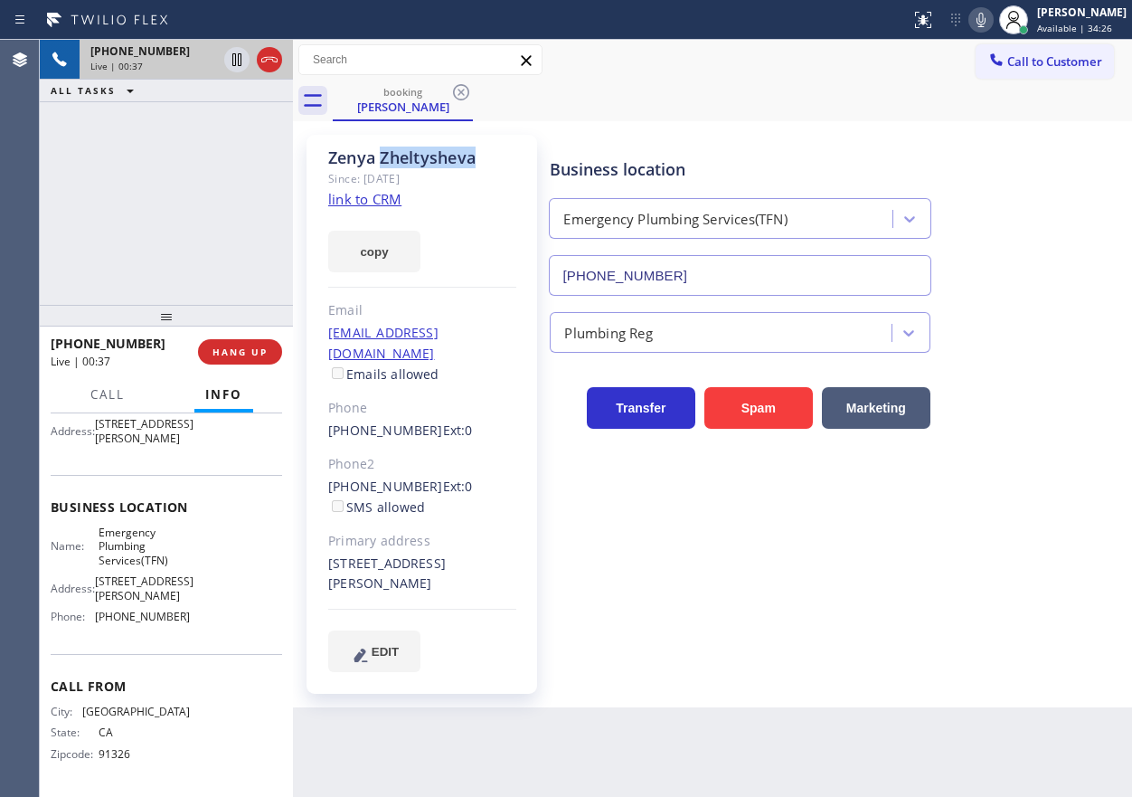
click at [385, 152] on div "Zenya Zheltysheva" at bounding box center [422, 157] width 188 height 21
copy div "Zenya Zheltysheva"
click at [687, 272] on input "(877) 786-0677" at bounding box center [740, 275] width 382 height 41
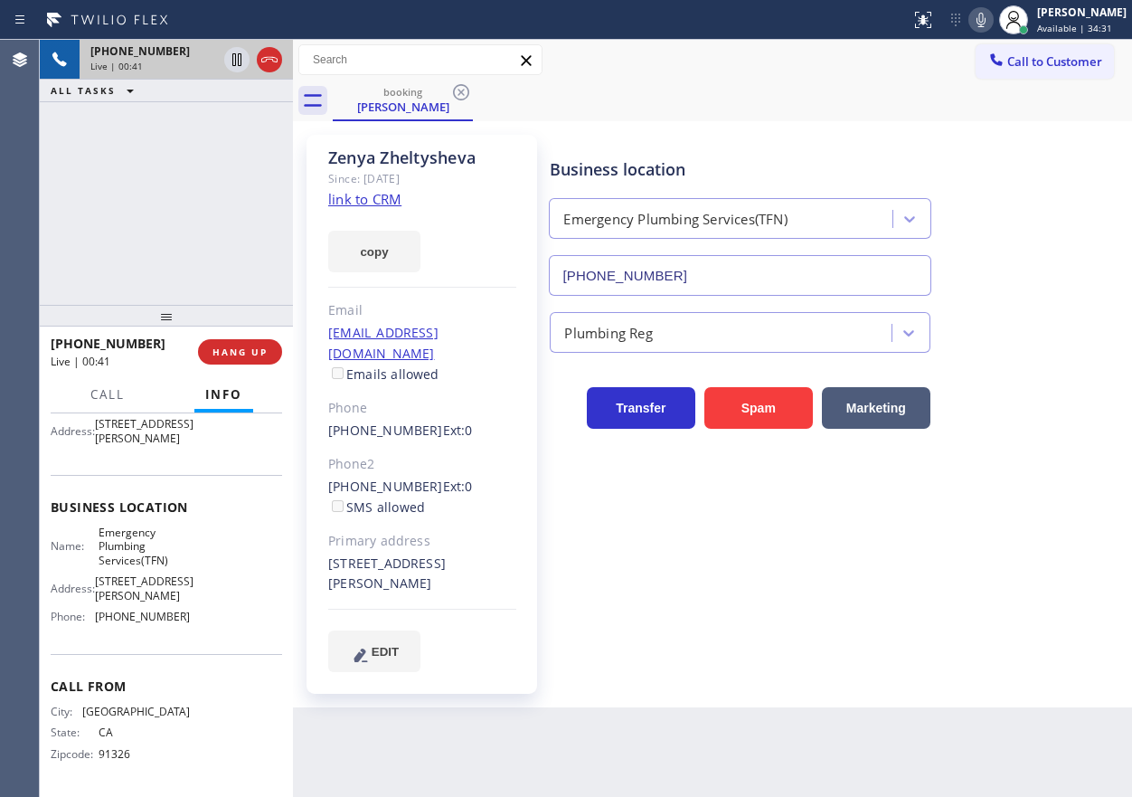
click at [687, 272] on input "(877) 786-0677" at bounding box center [740, 275] width 382 height 41
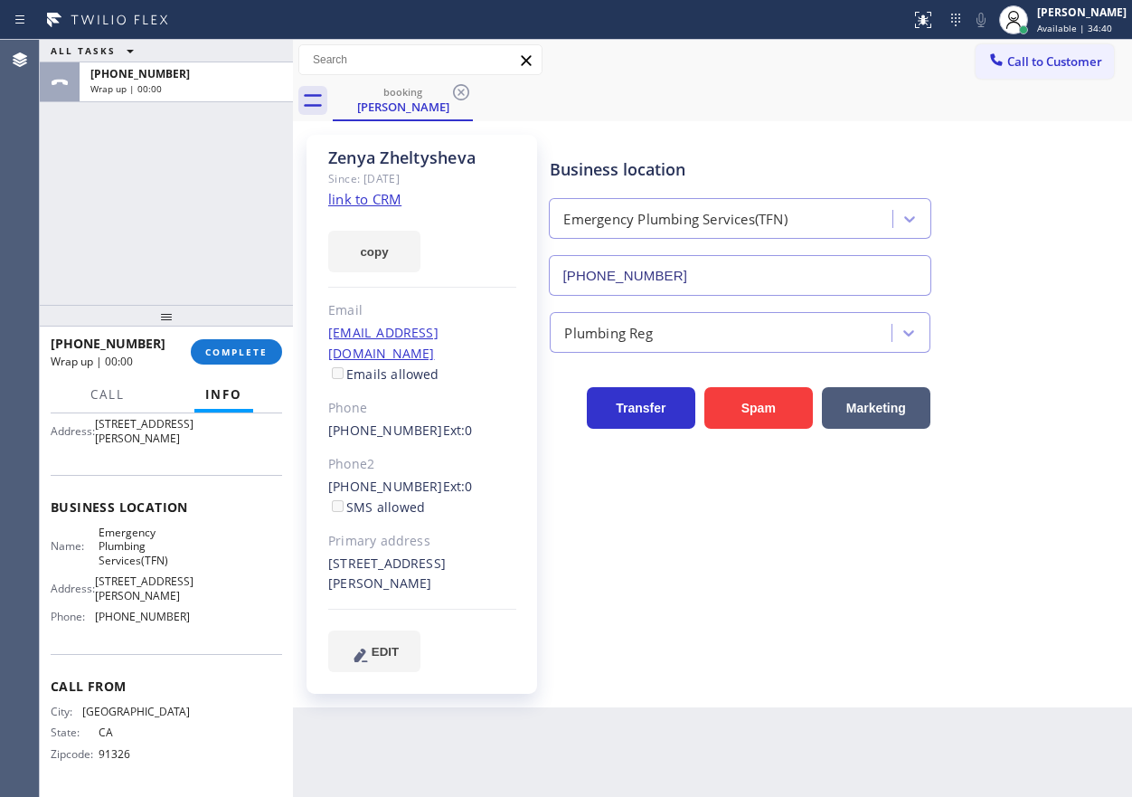
scroll to position [90, 0]
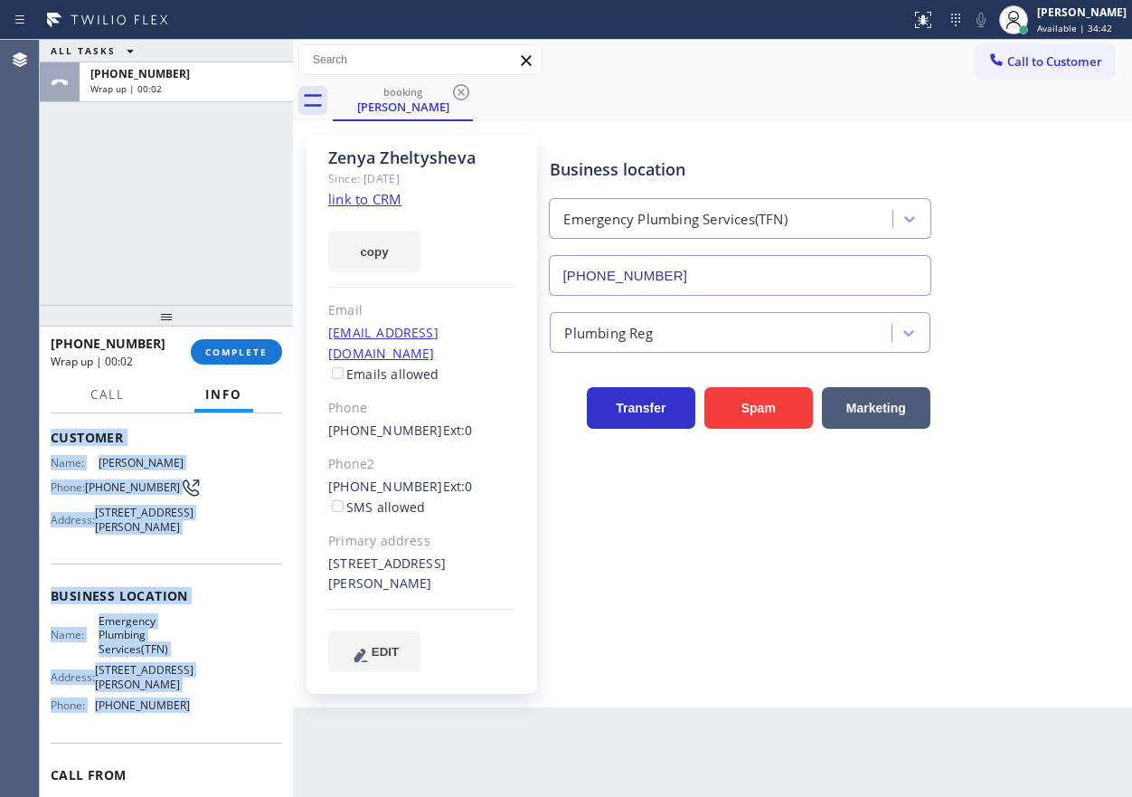
drag, startPoint x: 43, startPoint y: 438, endPoint x: 230, endPoint y: 741, distance: 355.6
click at [230, 741] on div "Context Queue: [Test] All Priority: 2 Customer Name: Zenya Zheltysheva Phone: (…" at bounding box center [166, 604] width 253 height 383
copy div "Customer Name: Zenya Zheltysheva Phone: (213) 309-0992 Address: 1415 Devlin Dri…"
click at [237, 349] on span "COMPLETE" at bounding box center [236, 351] width 62 height 13
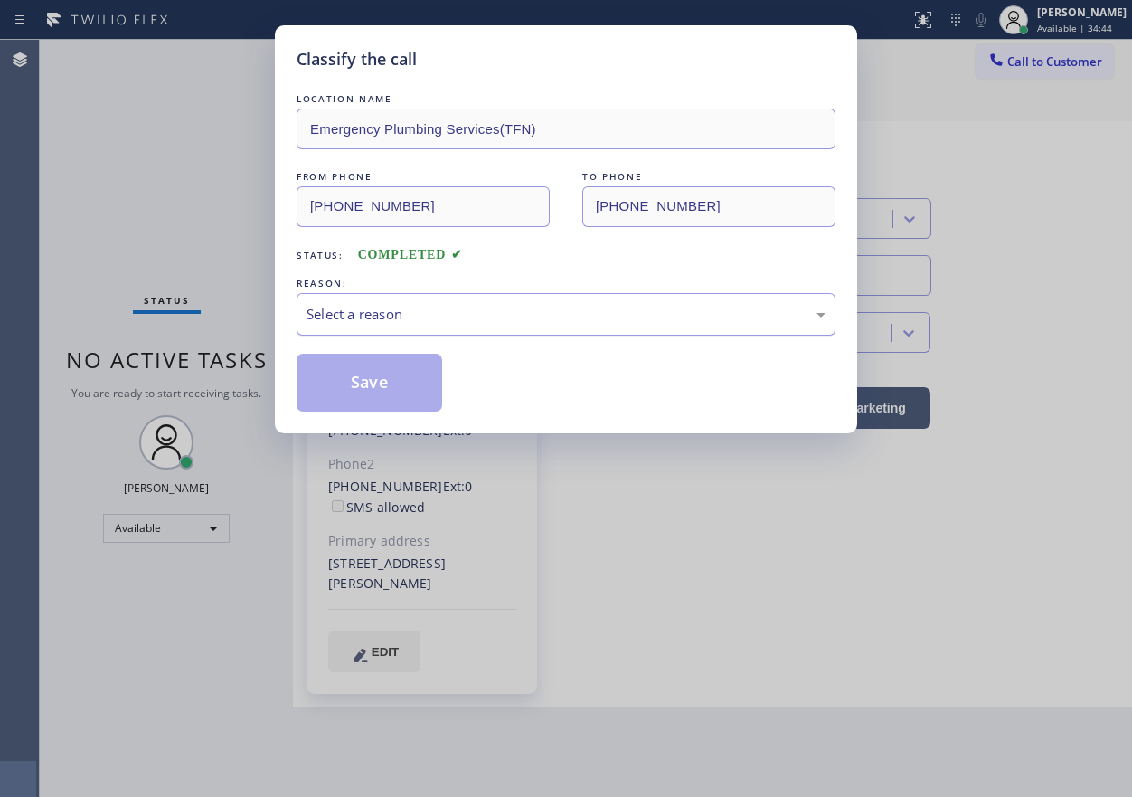
click at [442, 317] on div "Select a reason" at bounding box center [566, 314] width 519 height 21
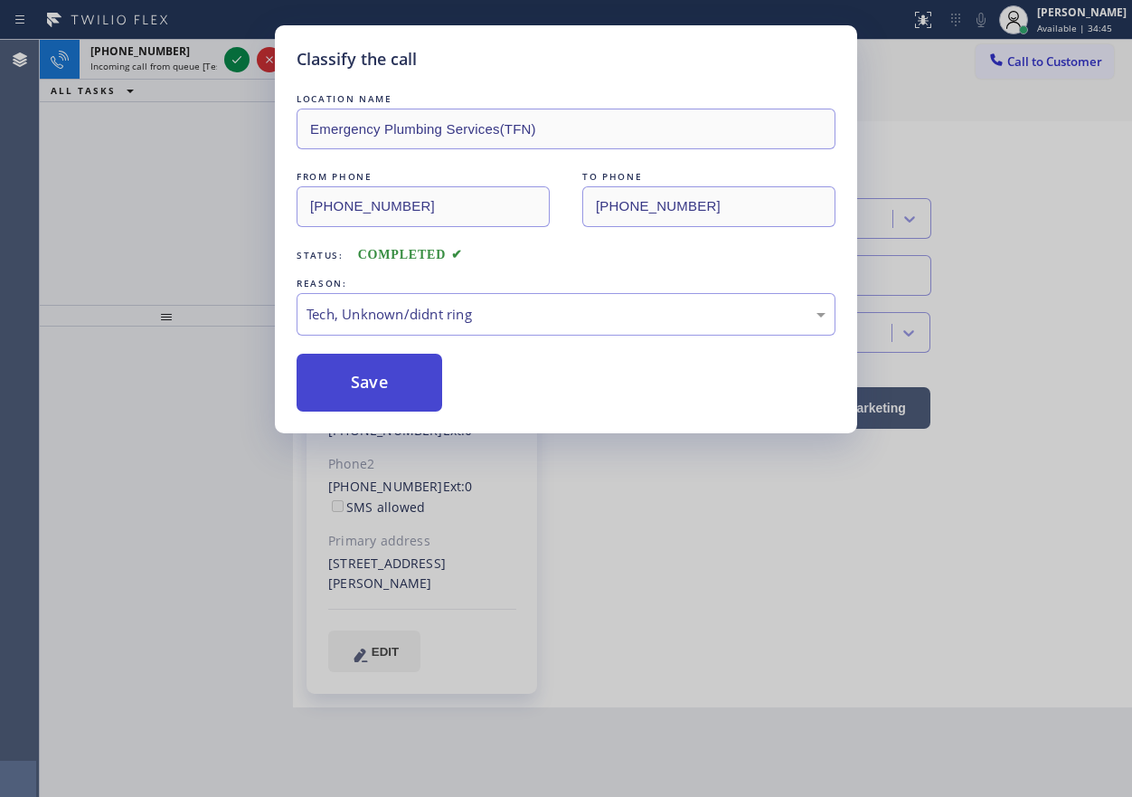
click at [357, 379] on button "Save" at bounding box center [370, 383] width 146 height 58
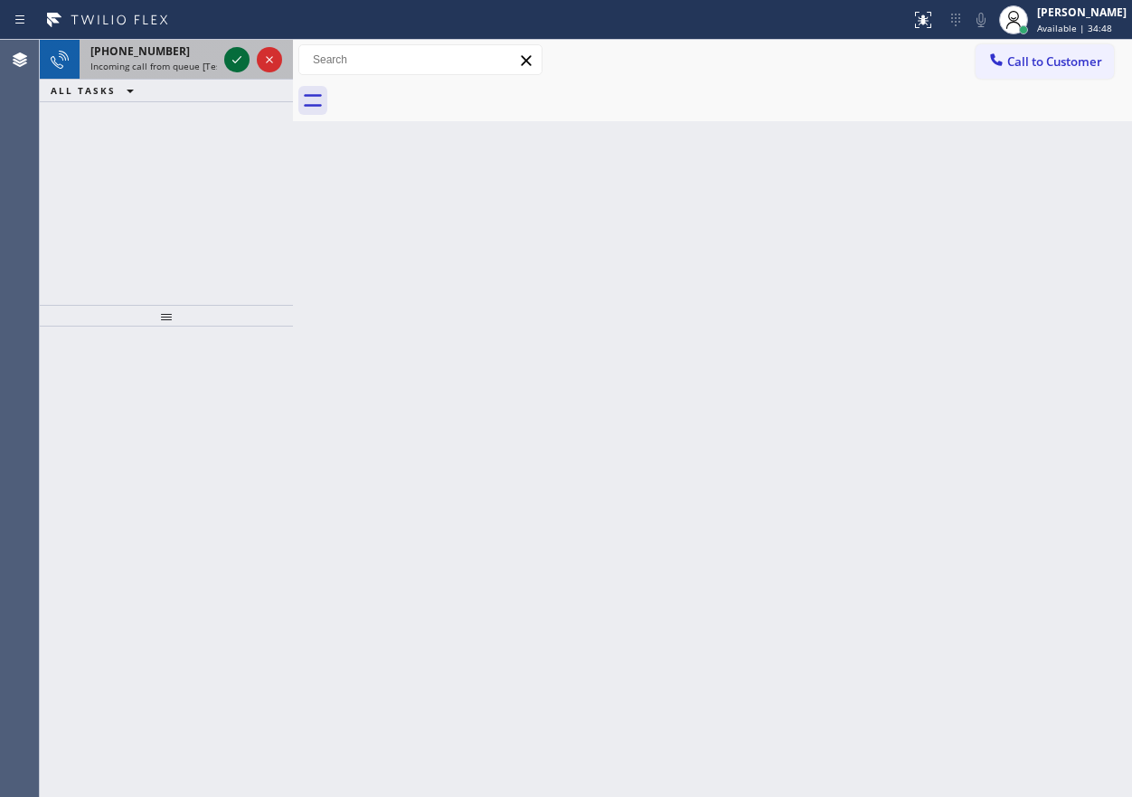
click at [241, 56] on icon at bounding box center [237, 60] width 22 height 22
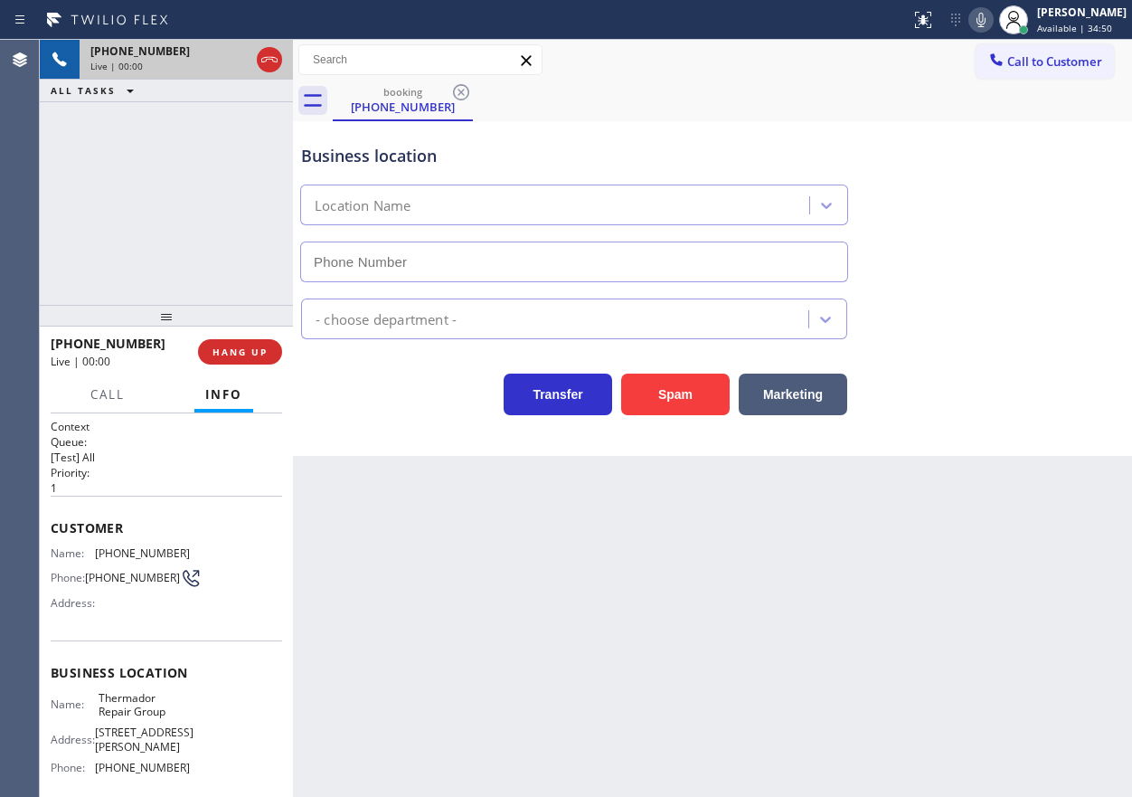
type input "(855) 920-0838"
click at [955, 567] on div "Back to Dashboard Change Sender ID Customers Technicians Select a contact Outbo…" at bounding box center [712, 418] width 839 height 757
click at [1046, 278] on div "Business location Thermador Repair Group (855) 920-0838" at bounding box center [713, 200] width 830 height 164
click at [250, 345] on span "HANG UP" at bounding box center [240, 351] width 55 height 13
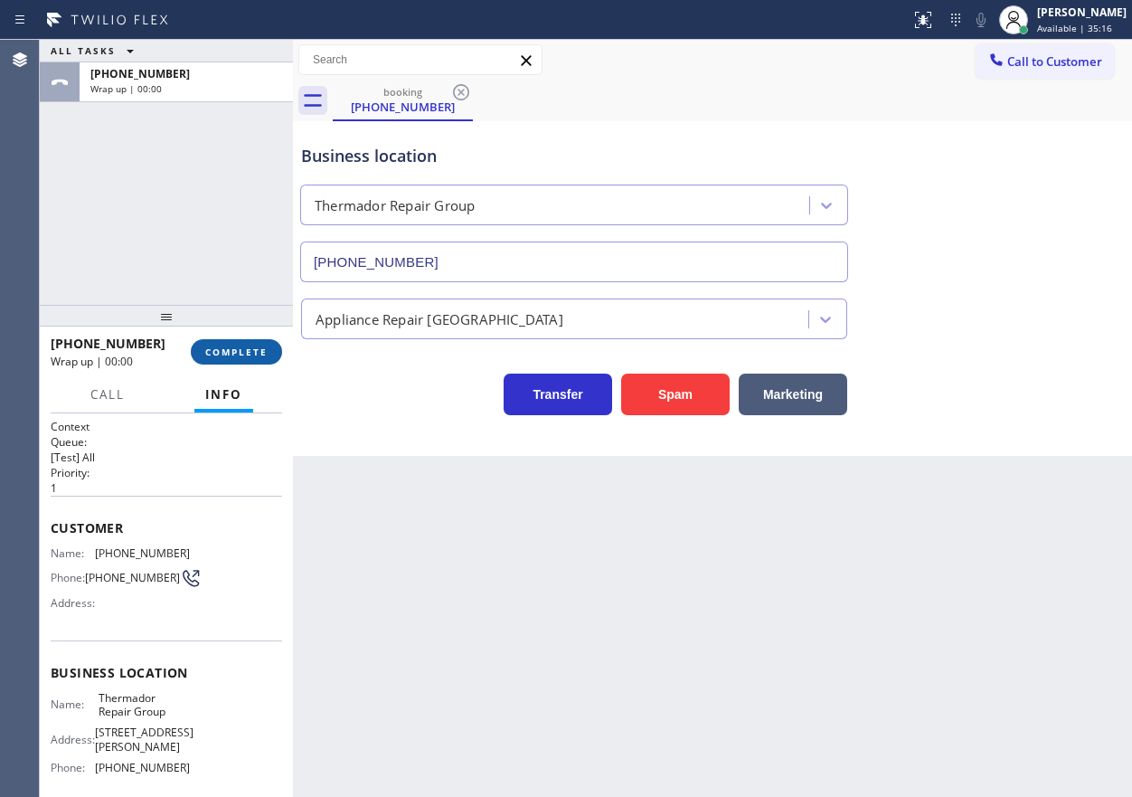
click at [249, 347] on span "COMPLETE" at bounding box center [236, 351] width 62 height 13
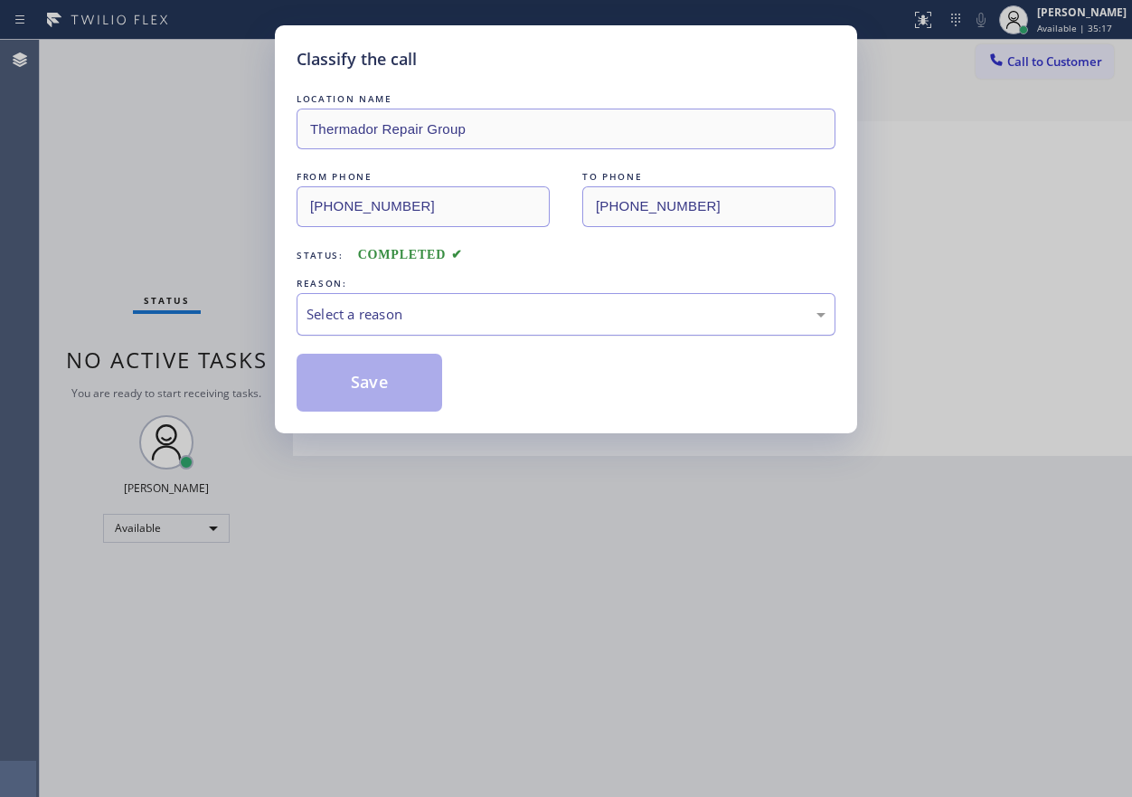
click at [619, 307] on div "Select a reason" at bounding box center [566, 314] width 519 height 21
click at [362, 388] on button "Save" at bounding box center [370, 383] width 146 height 58
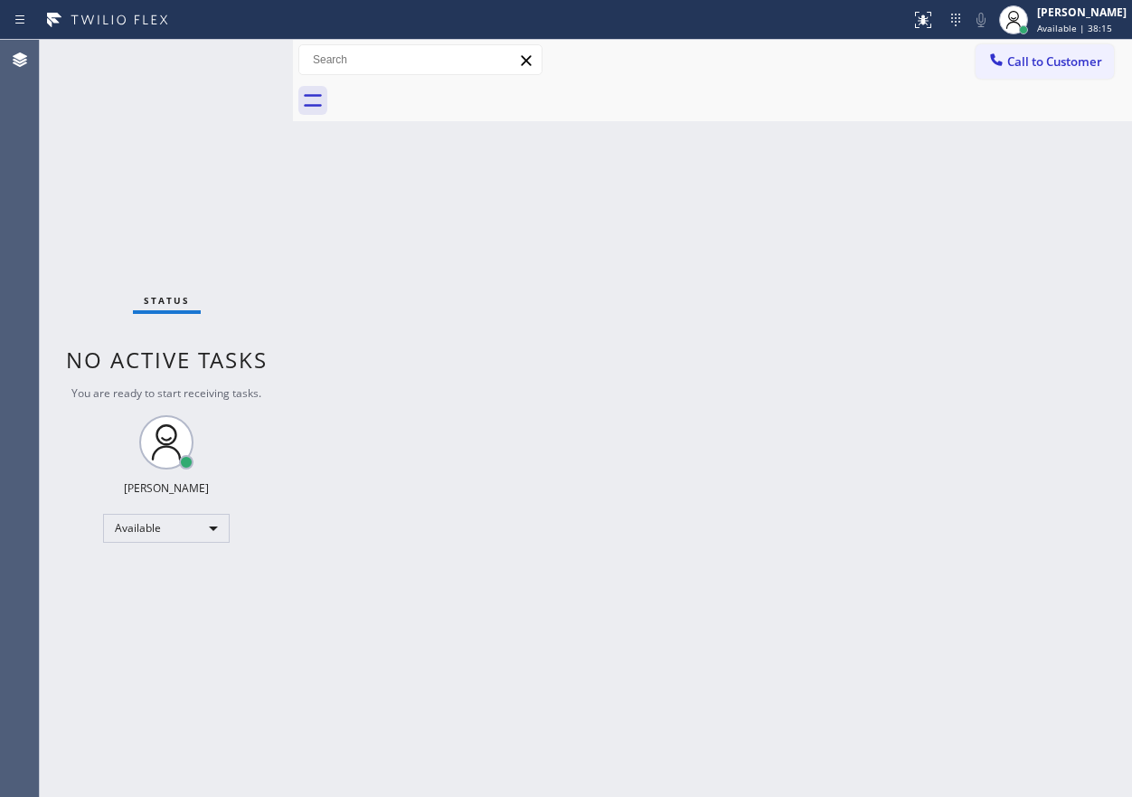
click at [921, 292] on div "Back to Dashboard Change Sender ID Customers Technicians Select a contact Outbo…" at bounding box center [712, 418] width 839 height 757
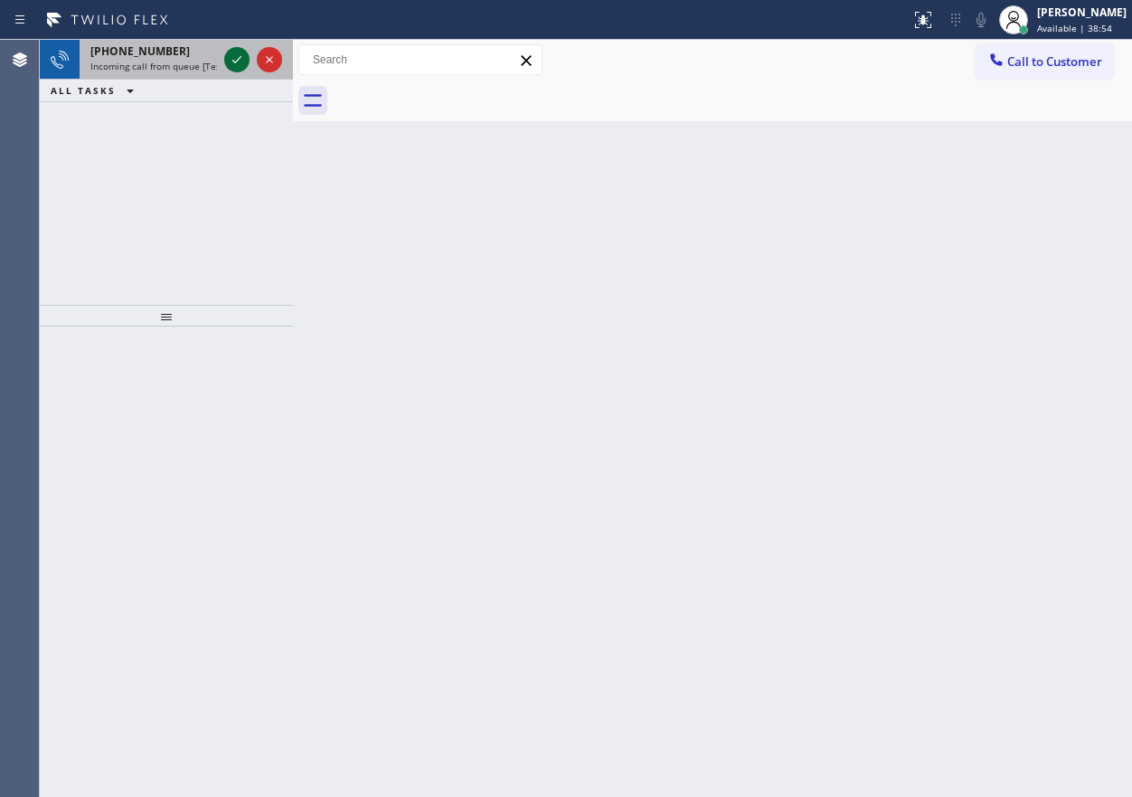
click at [231, 56] on icon at bounding box center [237, 60] width 22 height 22
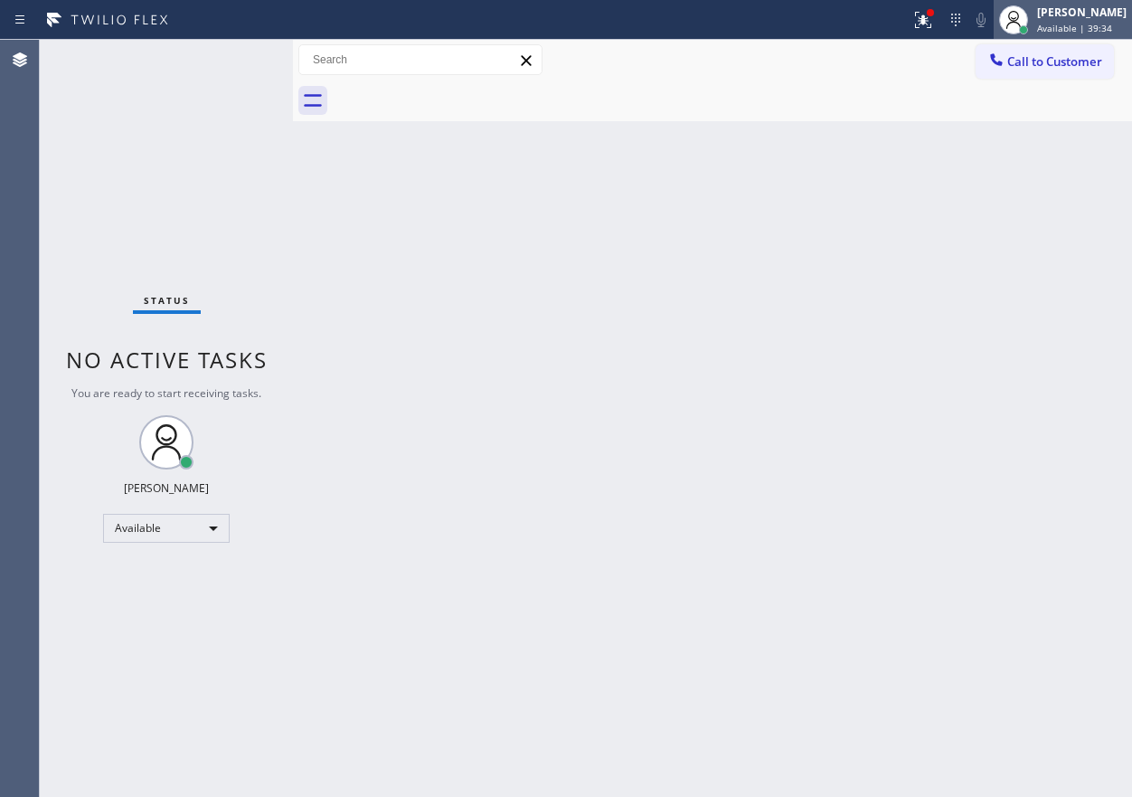
click at [1087, 33] on span "Available | 39:34" at bounding box center [1074, 28] width 75 height 13
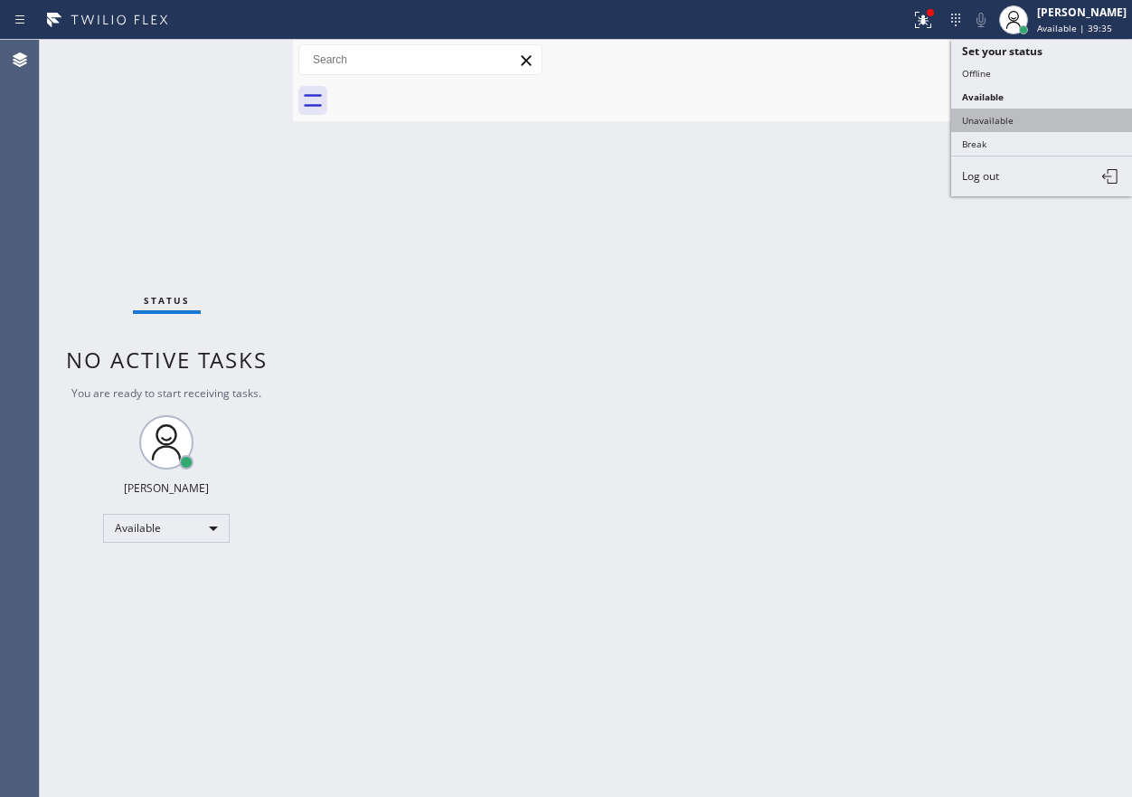
click at [985, 121] on button "Unavailable" at bounding box center [1041, 121] width 181 height 24
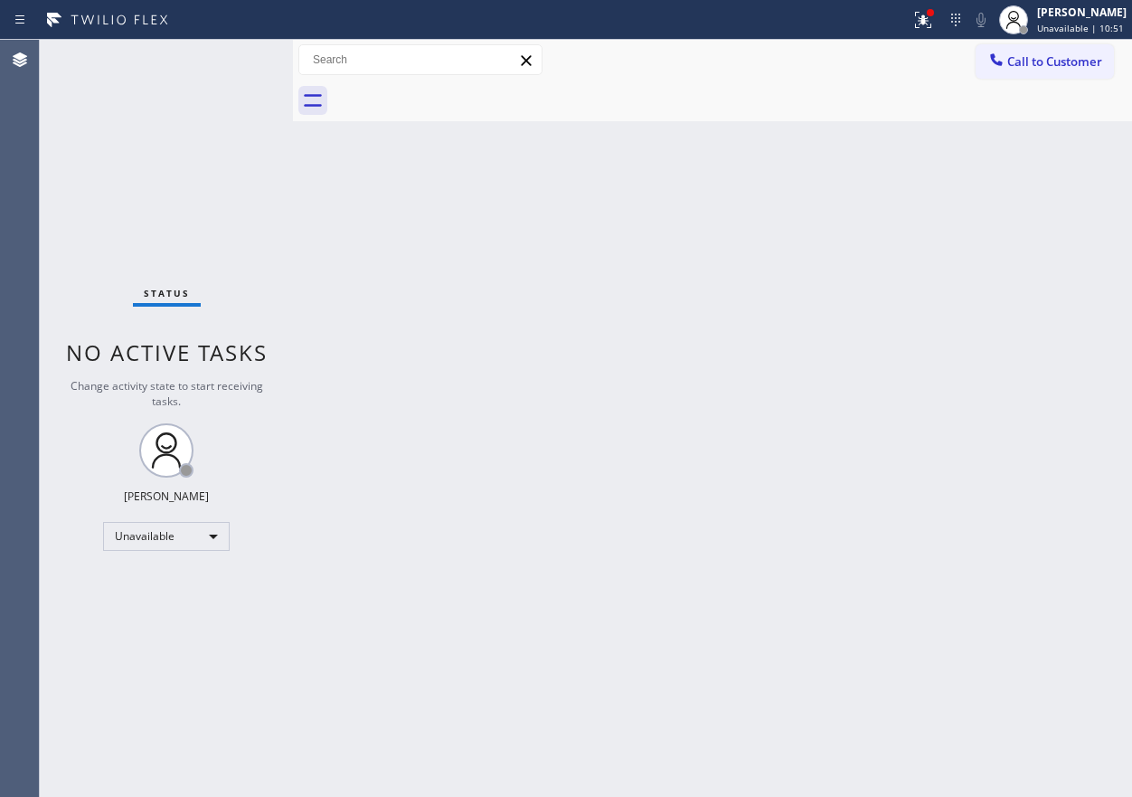
click at [1091, 52] on button "Call to Customer" at bounding box center [1045, 61] width 138 height 34
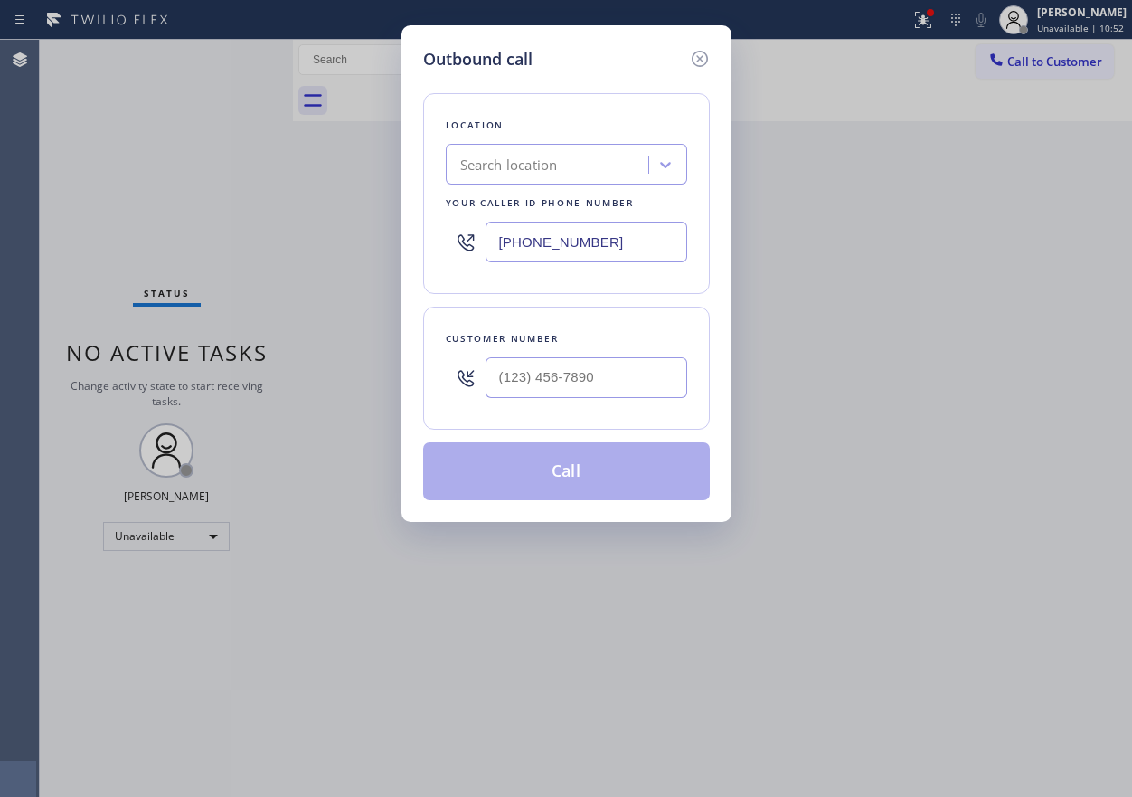
click at [1086, 19] on div "Outbound call Location Search location Your caller id phone number (323) 673-36…" at bounding box center [566, 398] width 1132 height 797
click at [704, 64] on icon at bounding box center [699, 59] width 16 height 16
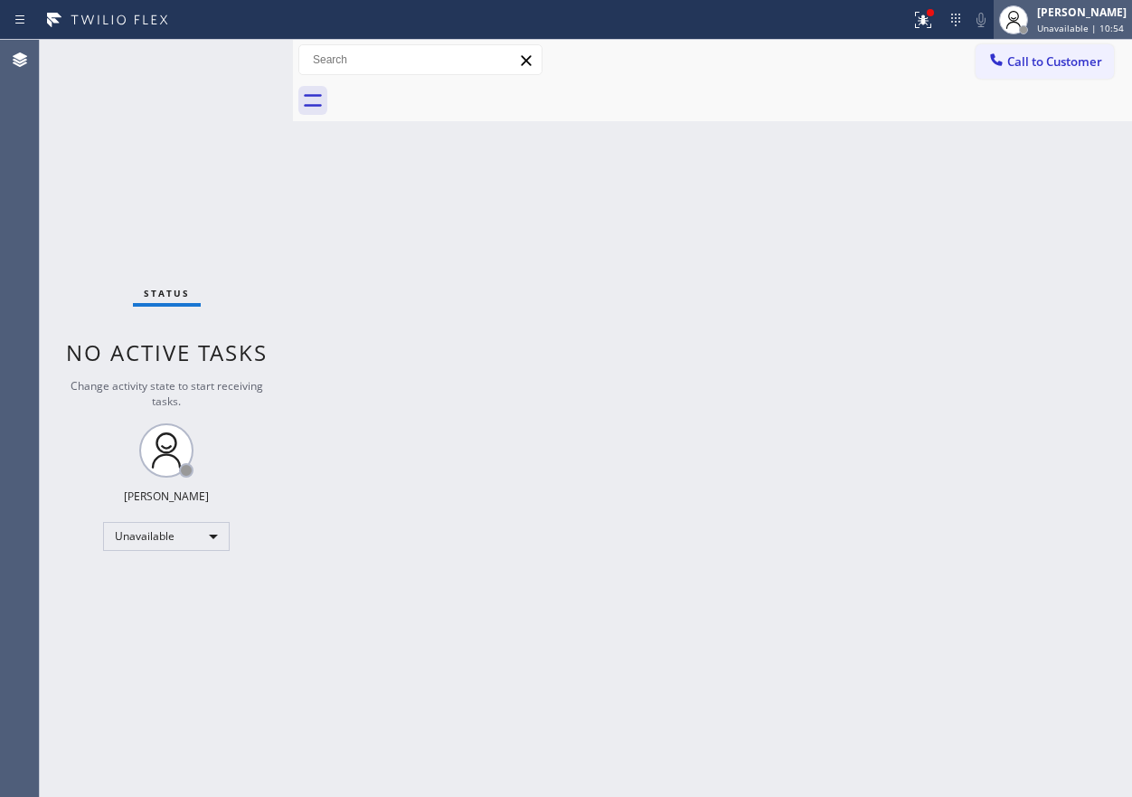
click at [1088, 10] on div "[PERSON_NAME]" at bounding box center [1082, 12] width 90 height 15
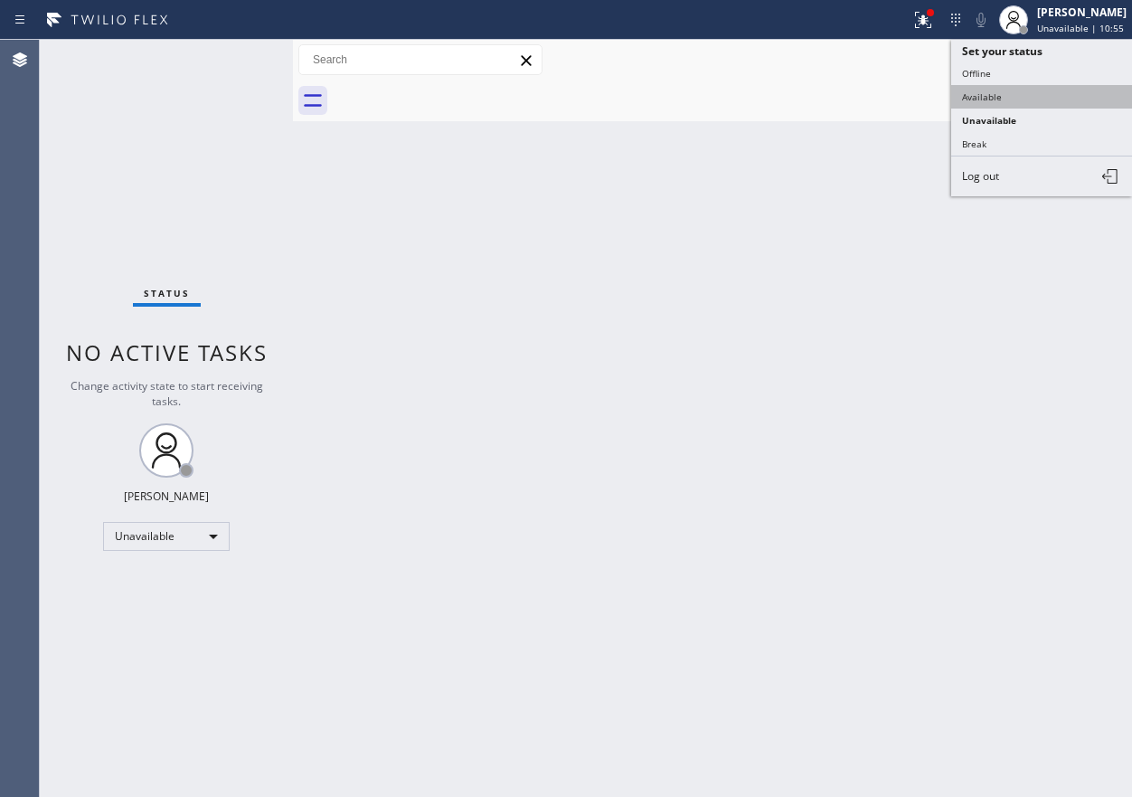
click at [1024, 96] on button "Available" at bounding box center [1041, 97] width 181 height 24
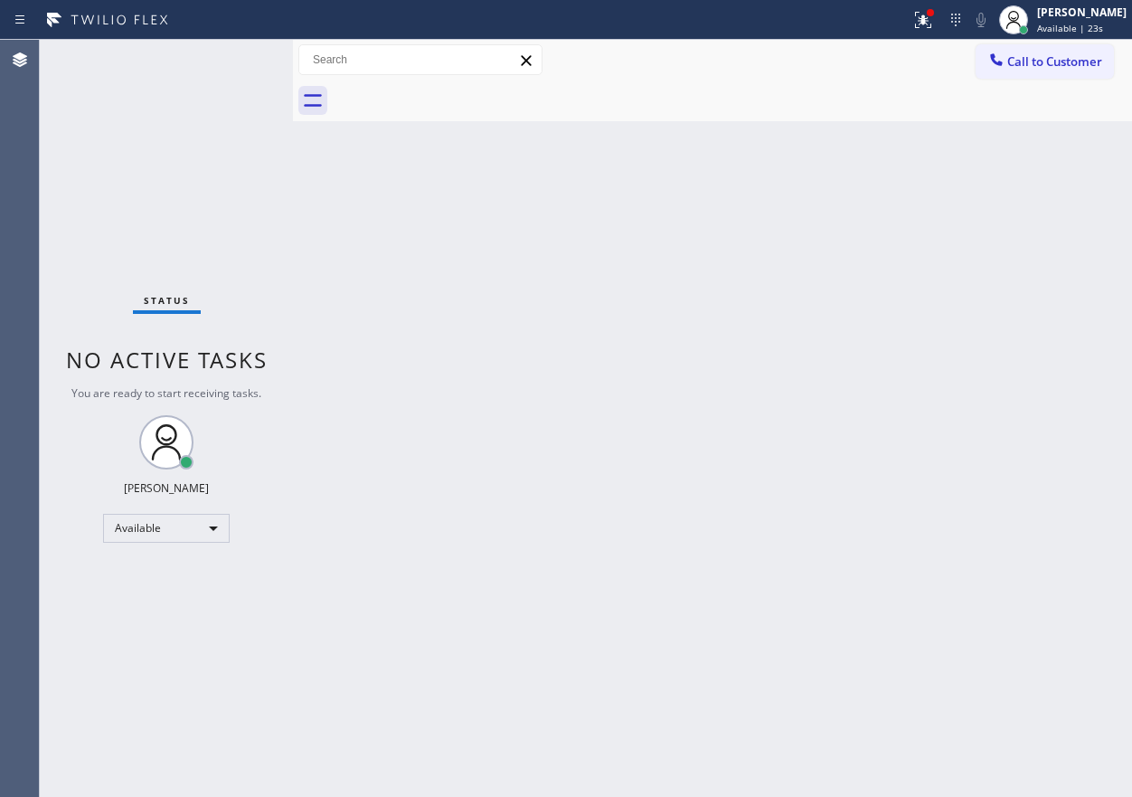
click at [1049, 391] on div "Back to Dashboard Change Sender ID Customers Technicians Select a contact Outbo…" at bounding box center [712, 418] width 839 height 757
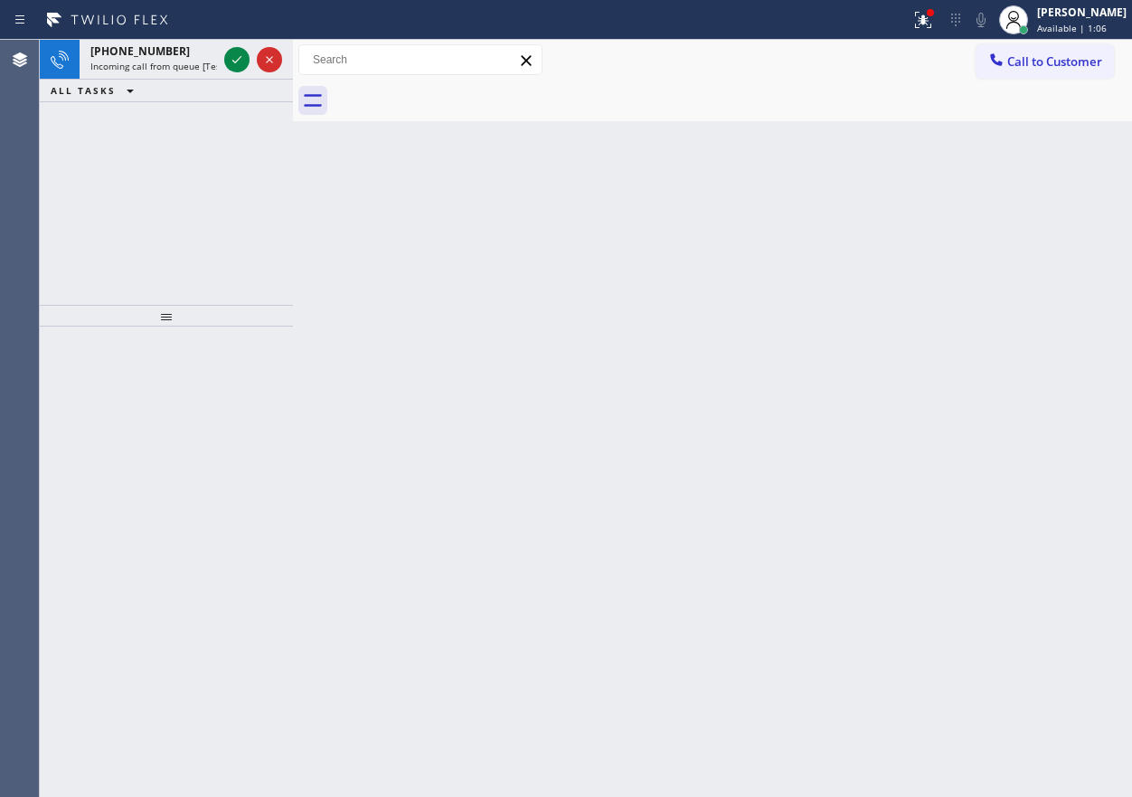
click at [931, 220] on div "Back to Dashboard Change Sender ID Customers Technicians Select a contact Outbo…" at bounding box center [712, 418] width 839 height 757
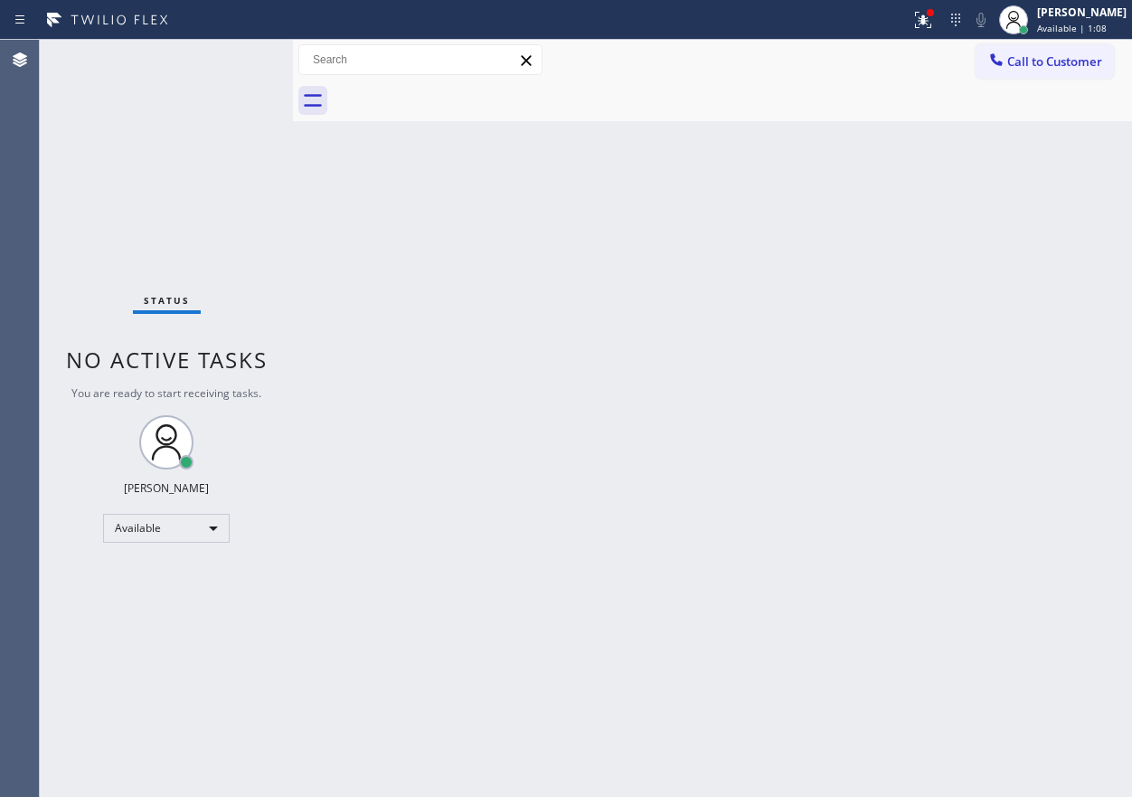
click at [233, 62] on div "Status No active tasks You are ready to start receiving tasks. [PERSON_NAME] Av…" at bounding box center [166, 418] width 253 height 757
click at [234, 61] on div "Status No active tasks You are ready to start receiving tasks. [PERSON_NAME] Av…" at bounding box center [166, 418] width 253 height 757
drag, startPoint x: 999, startPoint y: 231, endPoint x: 453, endPoint y: 121, distance: 557.2
click at [987, 232] on div "Back to Dashboard Change Sender ID Customers Technicians Select a contact Outbo…" at bounding box center [712, 418] width 839 height 757
click at [989, 449] on div "Back to Dashboard Change Sender ID Customers Technicians Select a contact Outbo…" at bounding box center [712, 418] width 839 height 757
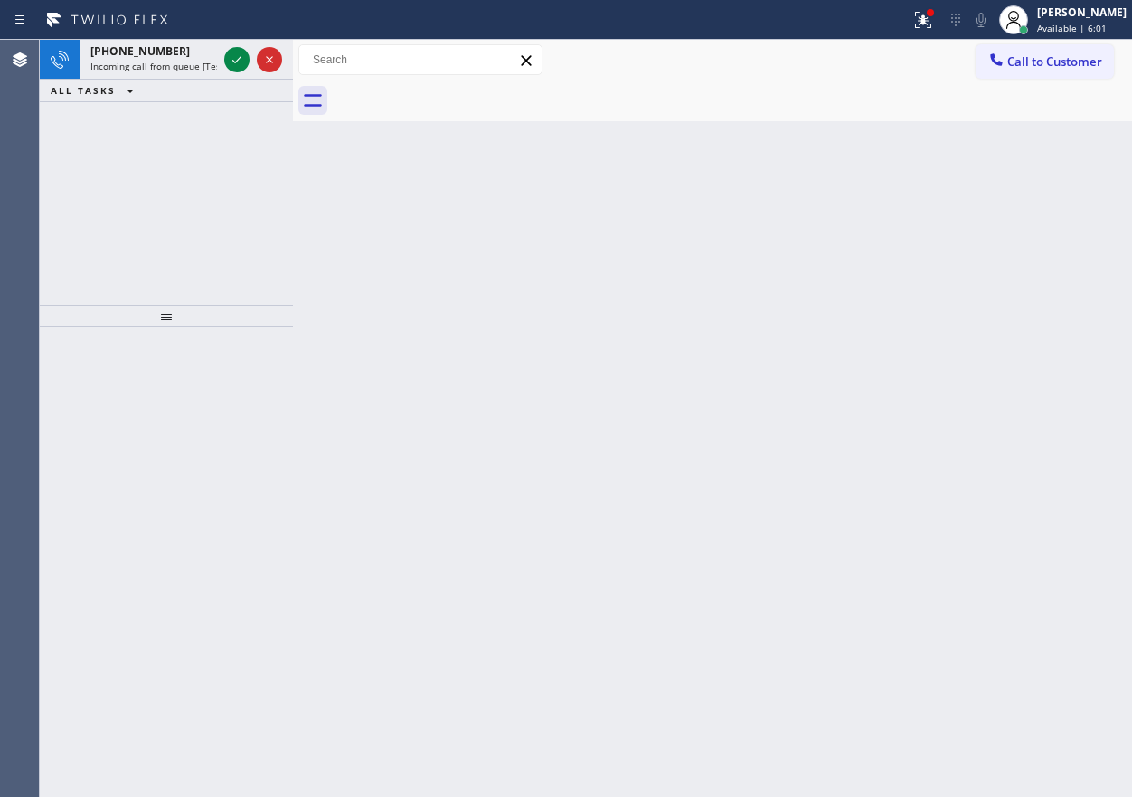
click at [1018, 357] on div "Back to Dashboard Change Sender ID Customers Technicians Select a contact Outbo…" at bounding box center [712, 418] width 839 height 757
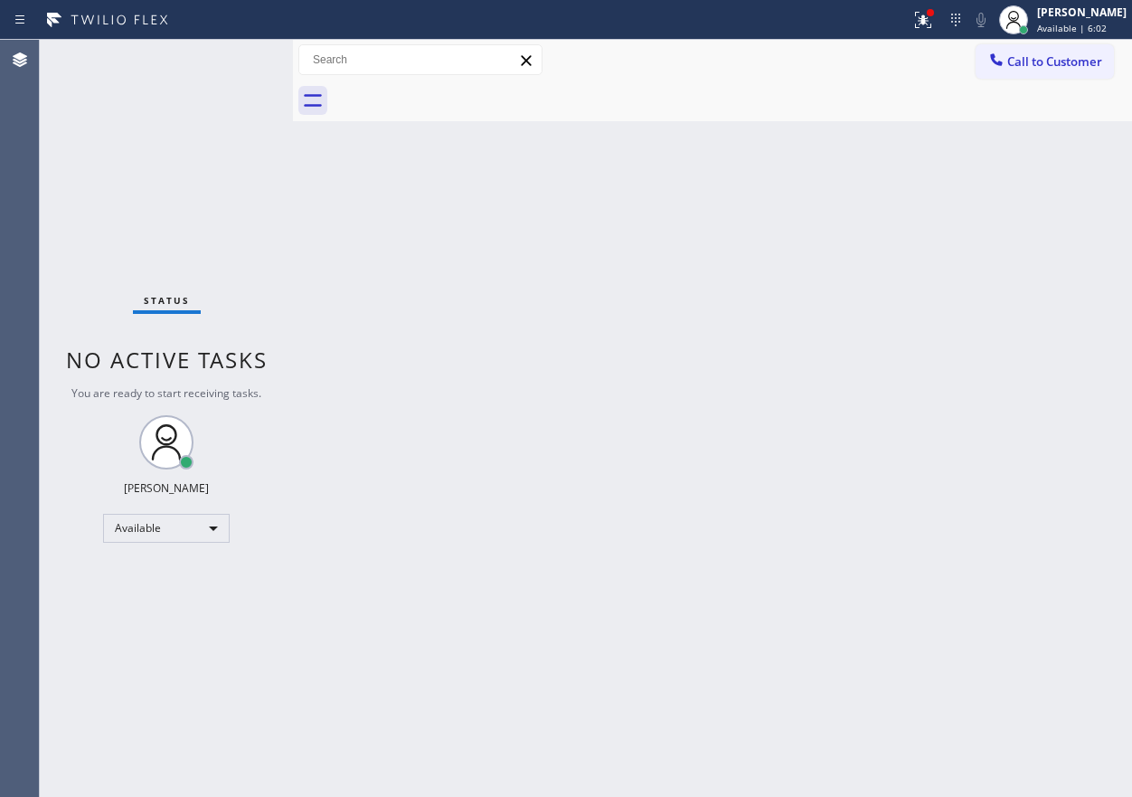
click at [233, 57] on div "Status No active tasks You are ready to start receiving tasks. [PERSON_NAME] Av…" at bounding box center [166, 418] width 253 height 757
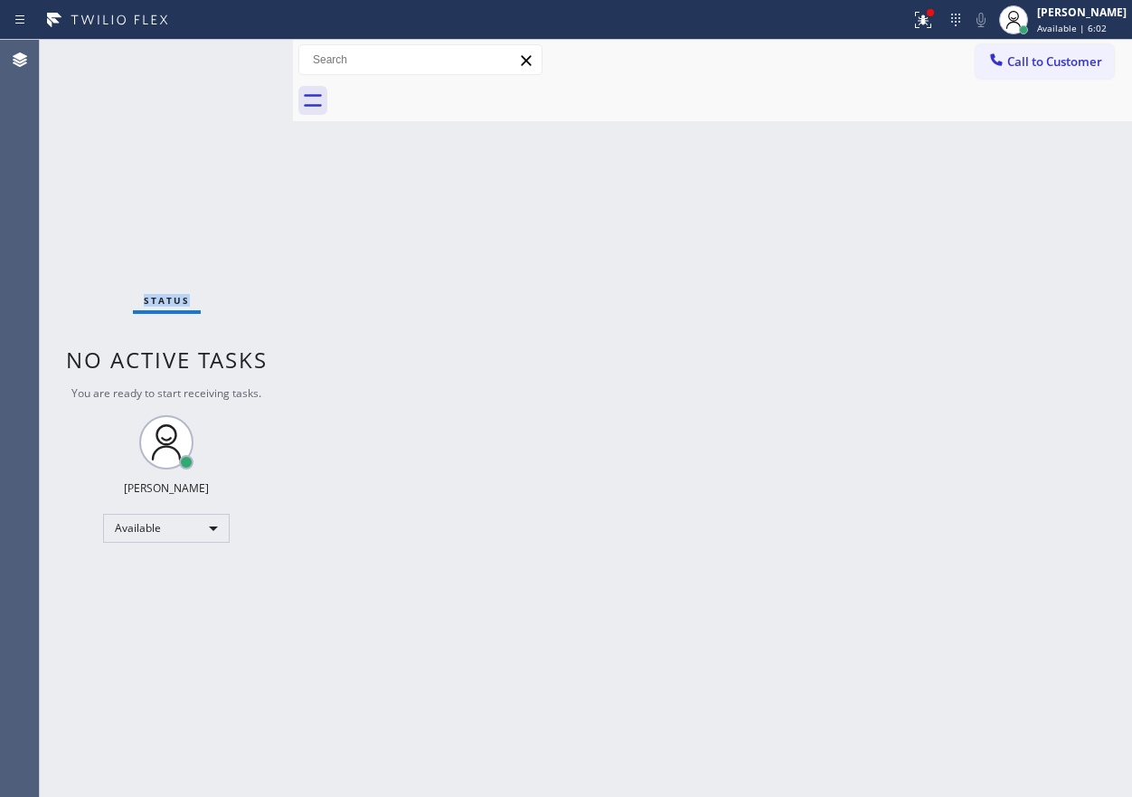
click at [233, 57] on div "Status No active tasks You are ready to start receiving tasks. [PERSON_NAME] Av…" at bounding box center [166, 418] width 253 height 757
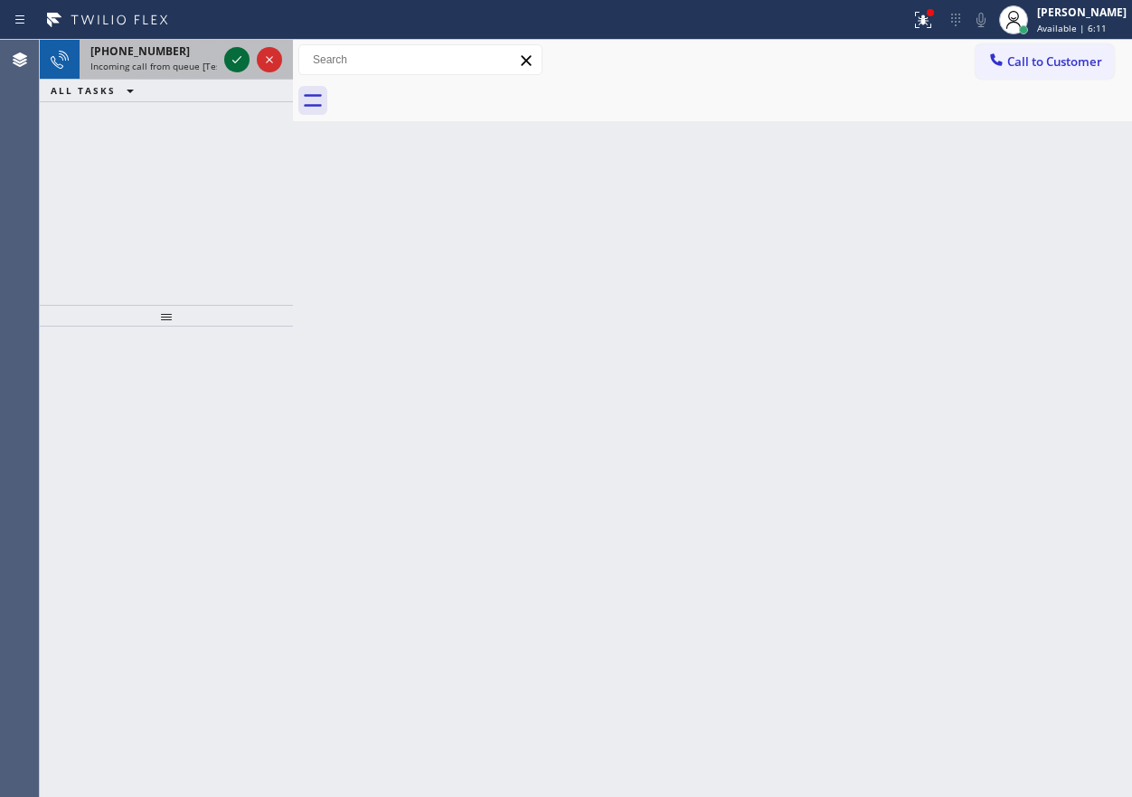
click at [232, 49] on icon at bounding box center [237, 60] width 22 height 22
click at [239, 61] on icon at bounding box center [237, 60] width 22 height 22
click at [232, 56] on icon at bounding box center [237, 60] width 22 height 22
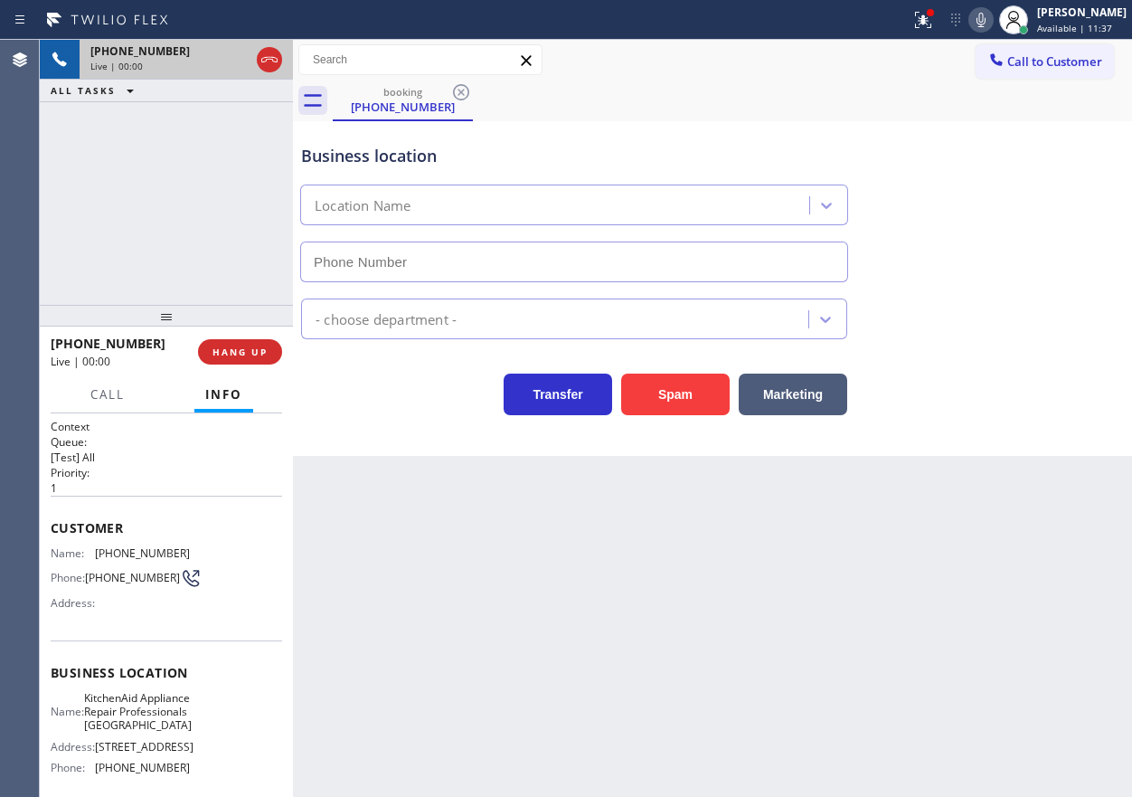
type input "(720) 903-1865"
click at [167, 720] on span "KitchenAid Appliance Repair Professionals Denver" at bounding box center [138, 712] width 108 height 42
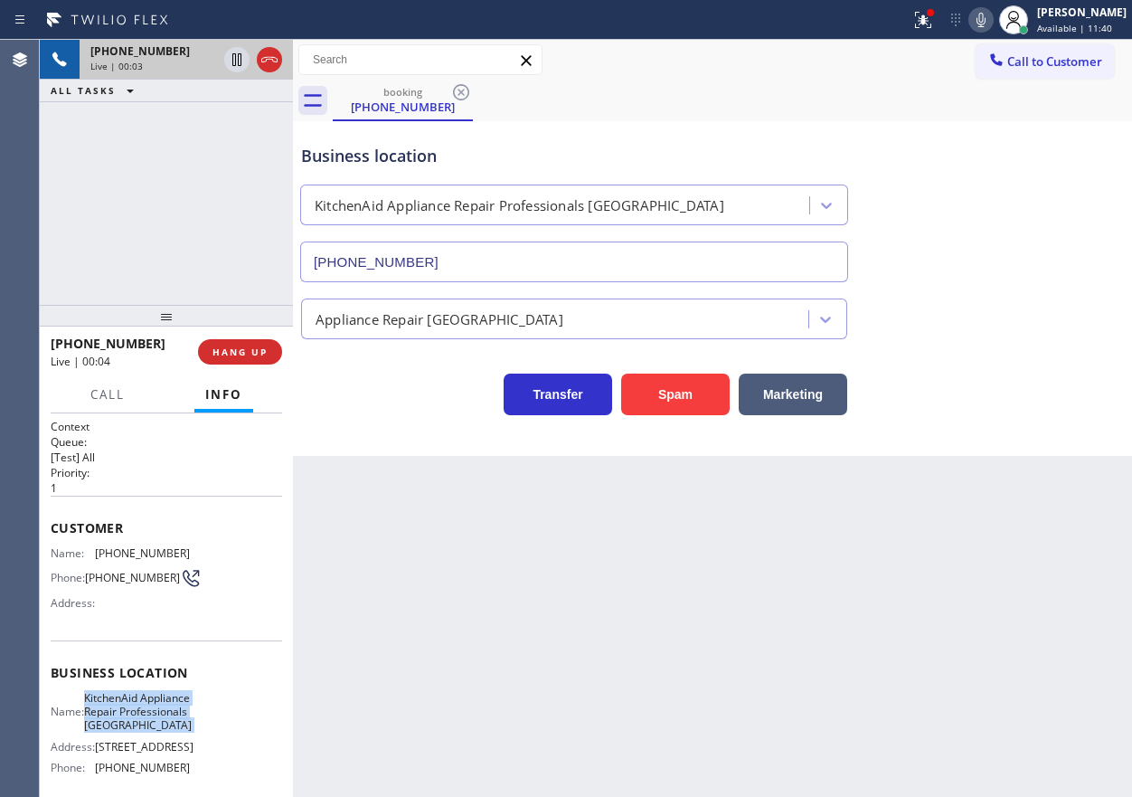
click at [167, 720] on span "KitchenAid Appliance Repair Professionals Denver" at bounding box center [138, 712] width 108 height 42
copy span "KitchenAid Appliance Repair Professionals Denver"
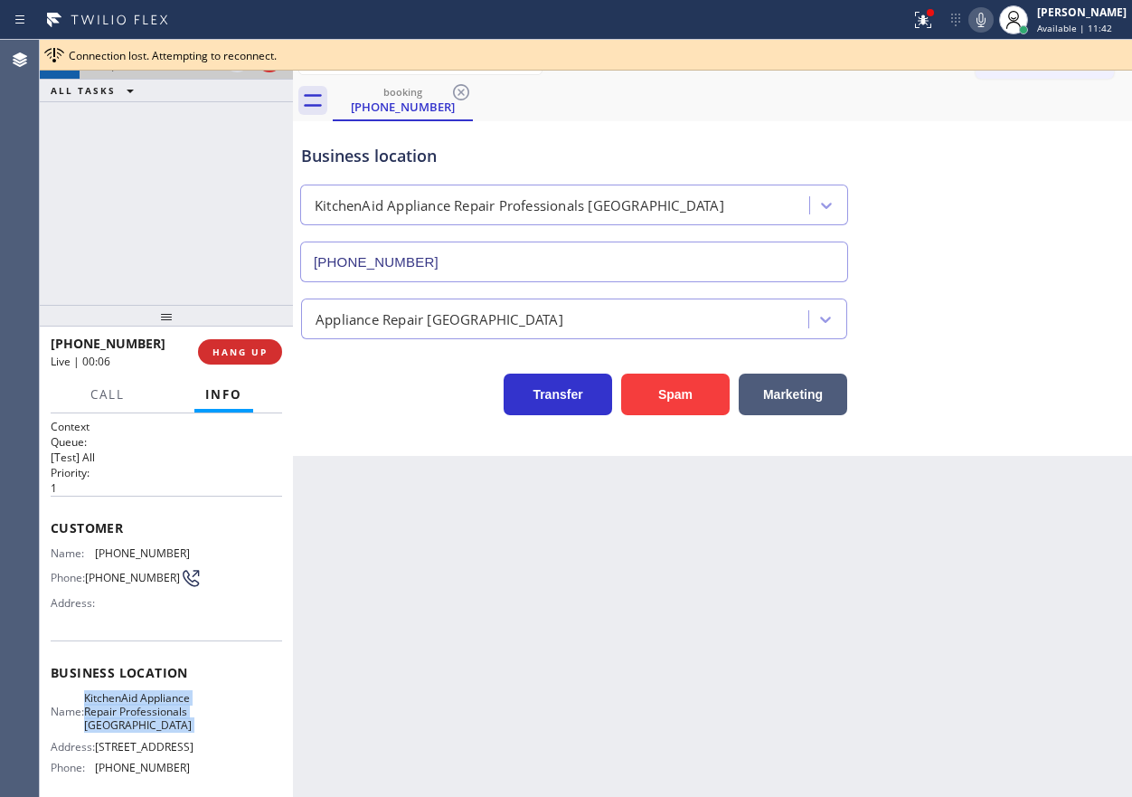
click at [489, 260] on input "(720) 903-1865" at bounding box center [574, 261] width 548 height 41
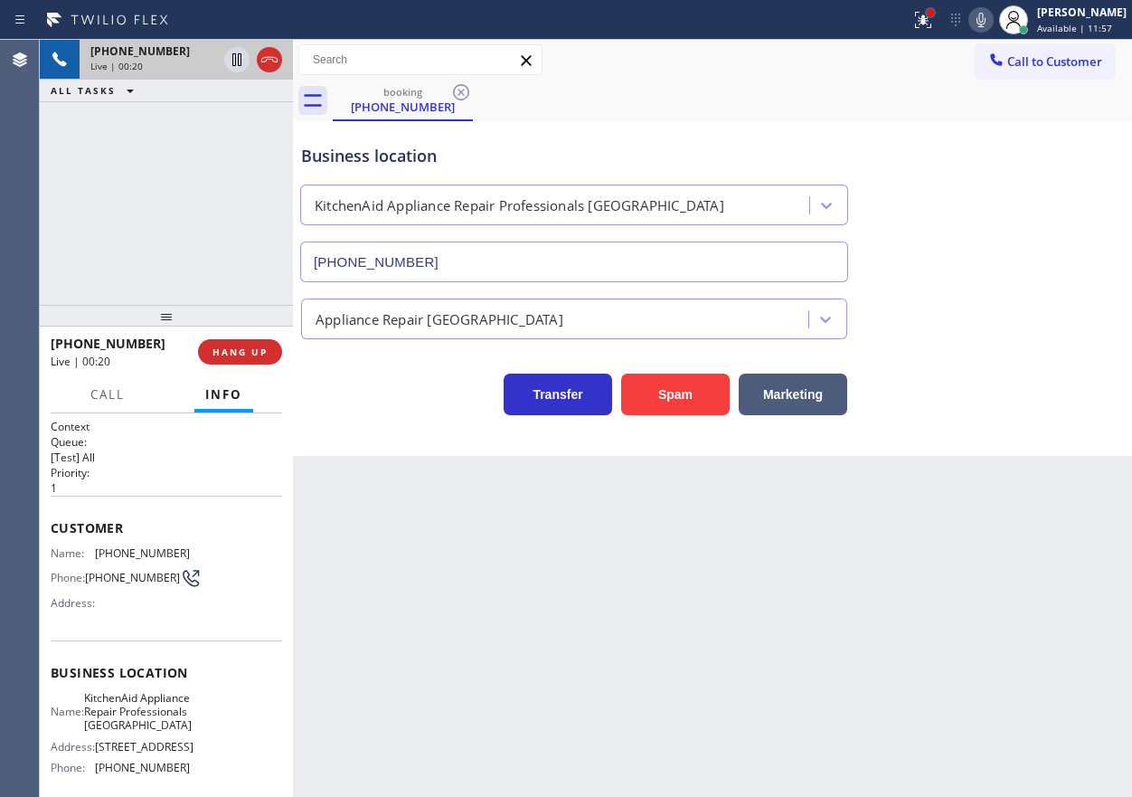
click at [936, 11] on div at bounding box center [930, 12] width 11 height 11
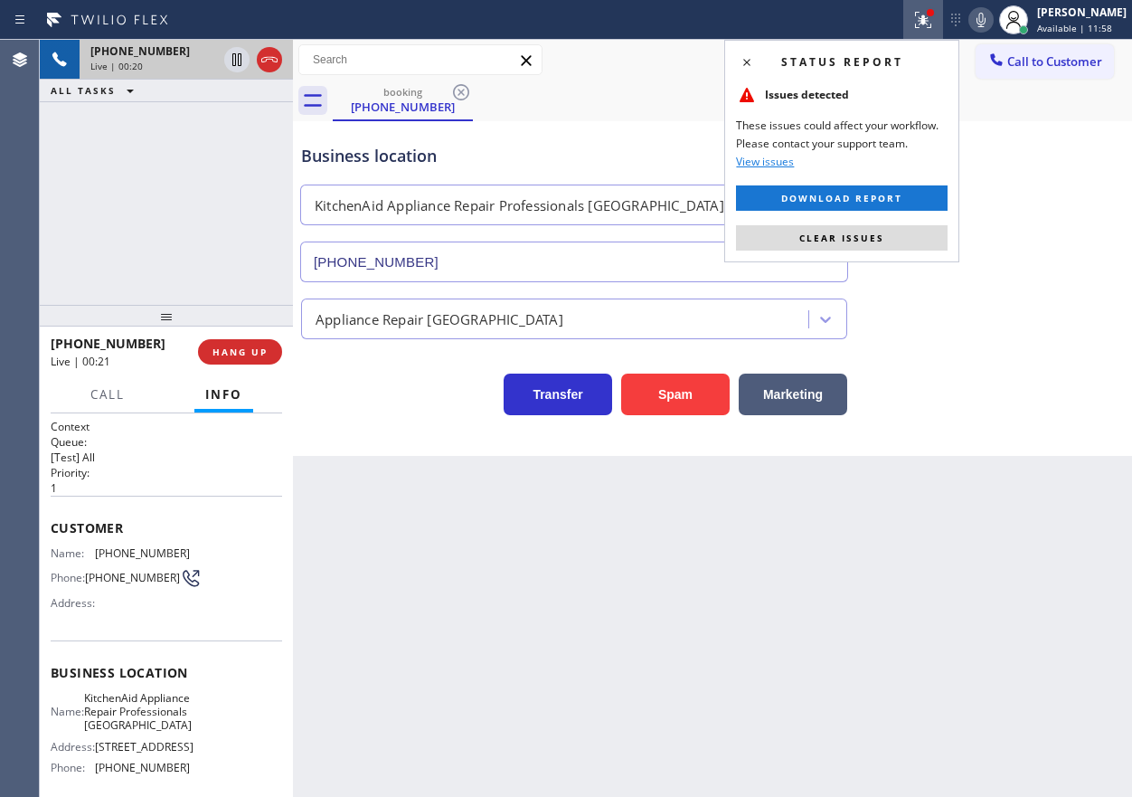
drag, startPoint x: 894, startPoint y: 236, endPoint x: 1127, endPoint y: 280, distance: 236.6
click at [894, 237] on button "Clear issues" at bounding box center [842, 237] width 212 height 25
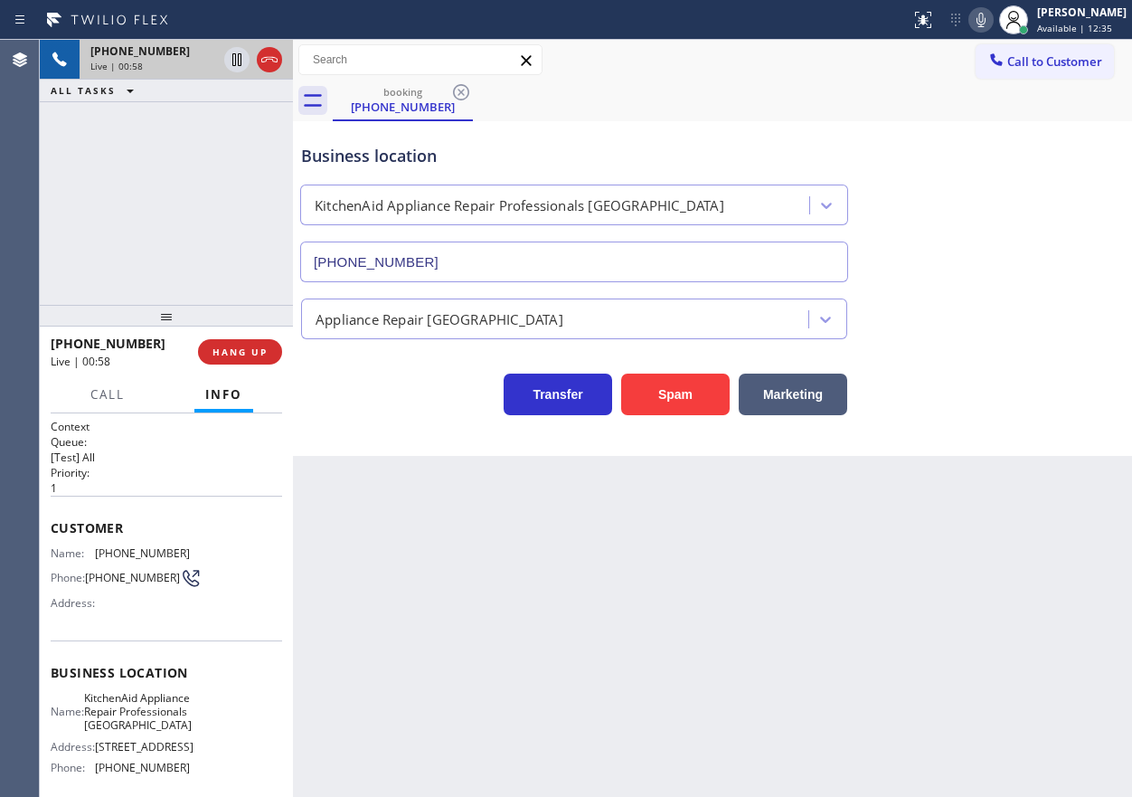
click at [109, 555] on span "(727) 424-4863" at bounding box center [142, 553] width 95 height 14
copy span "(727) 424-4863"
click at [992, 18] on icon at bounding box center [981, 20] width 22 height 22
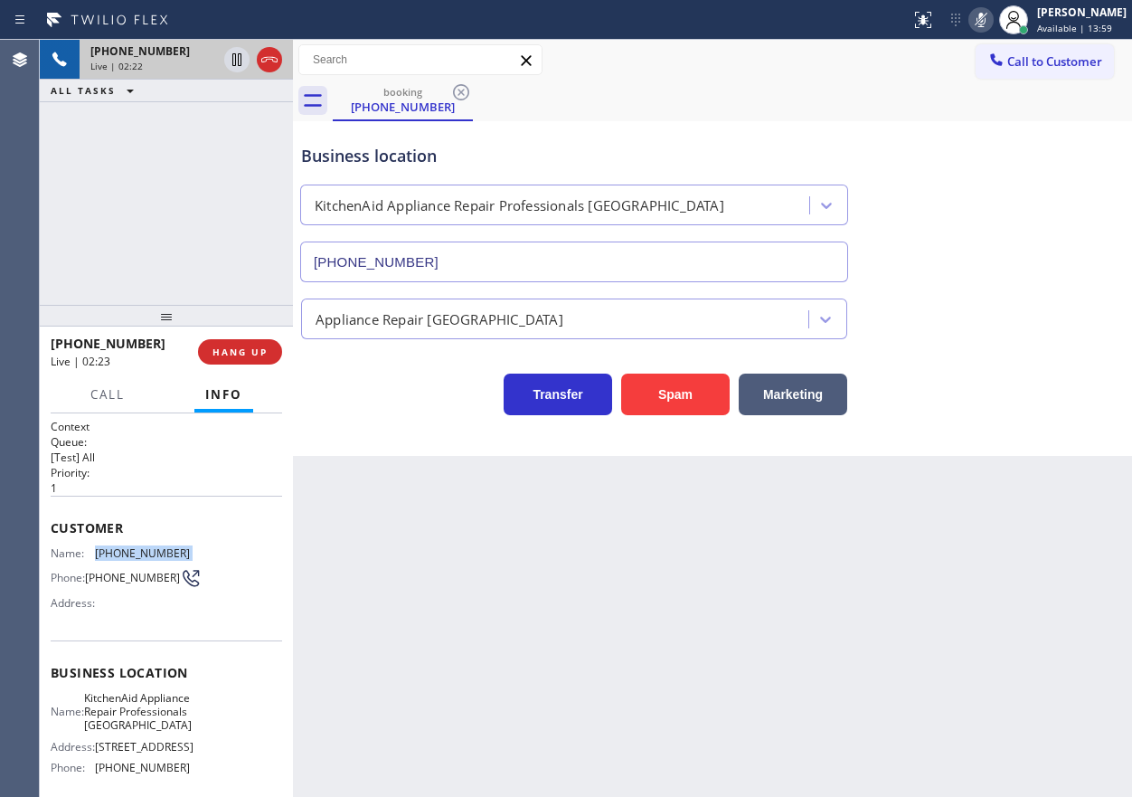
click at [992, 24] on icon at bounding box center [981, 20] width 22 height 22
drag, startPoint x: 264, startPoint y: 340, endPoint x: 273, endPoint y: 342, distance: 9.2
click at [263, 340] on button "HANG UP" at bounding box center [240, 351] width 84 height 25
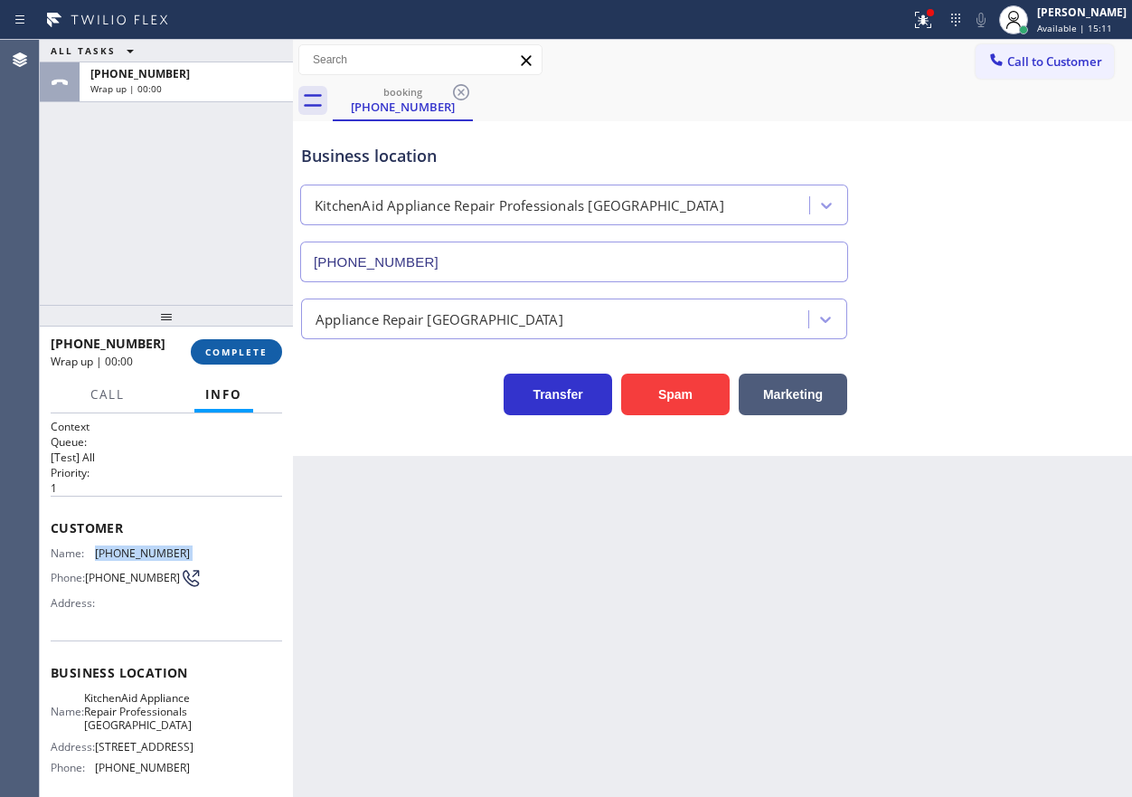
click at [253, 354] on span "COMPLETE" at bounding box center [236, 351] width 62 height 13
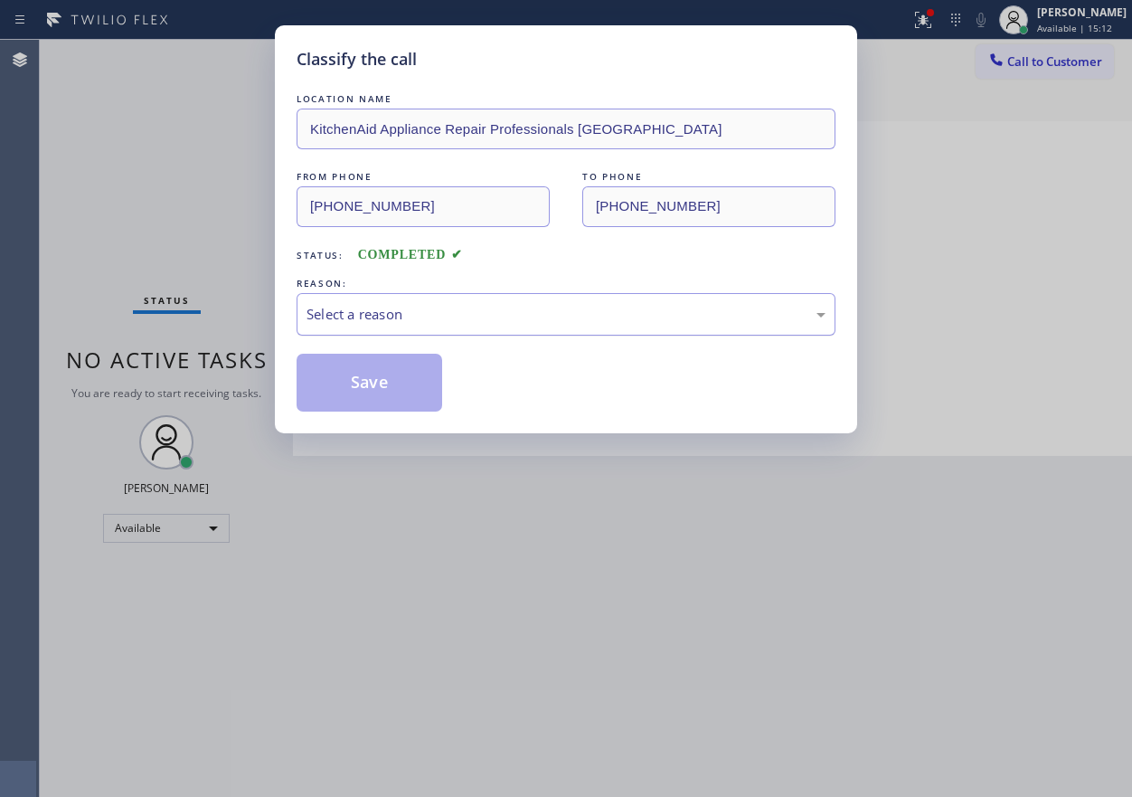
click at [430, 315] on div "Select a reason" at bounding box center [566, 314] width 519 height 21
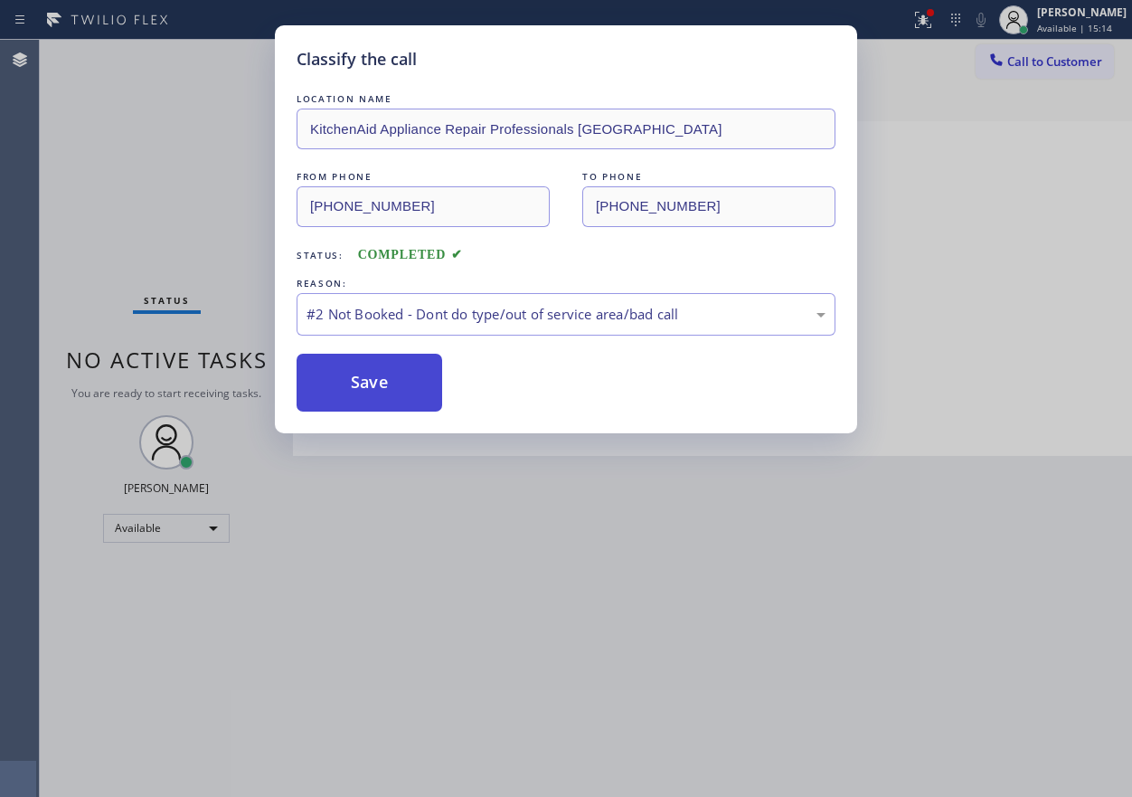
click at [392, 388] on button "Save" at bounding box center [370, 383] width 146 height 58
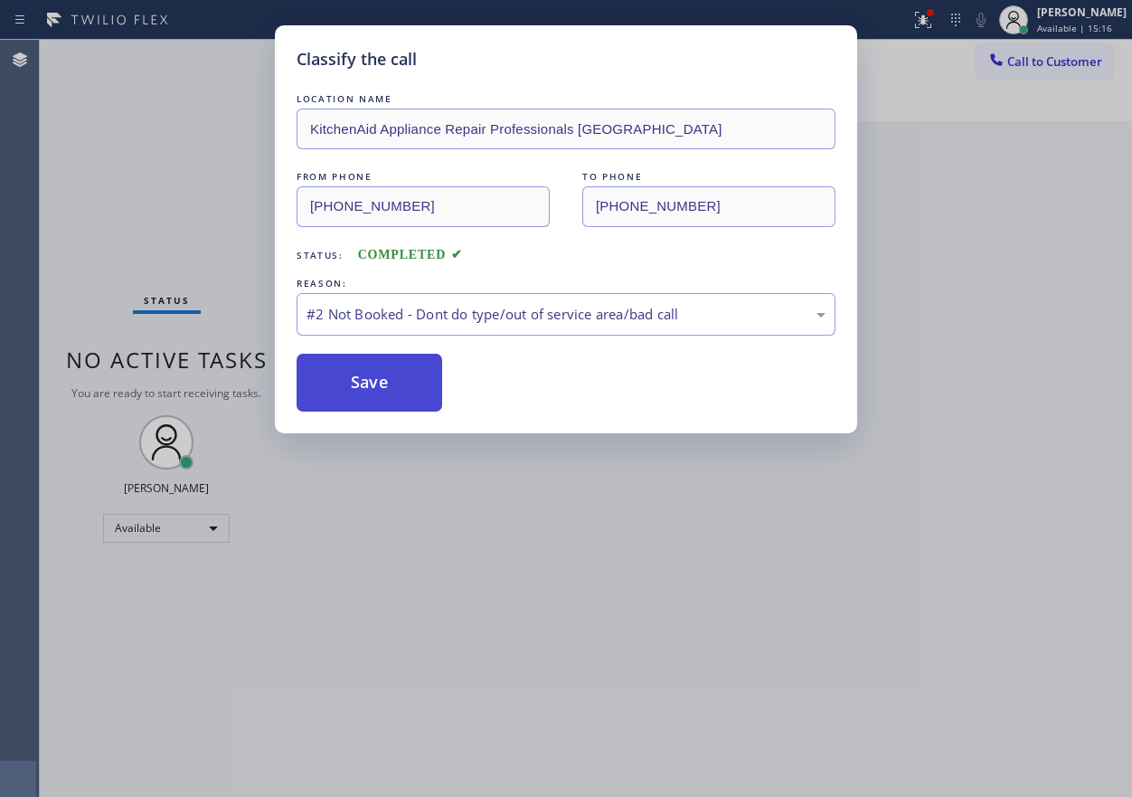
click at [358, 383] on button "Save" at bounding box center [370, 383] width 146 height 58
click at [381, 370] on button "Save" at bounding box center [370, 383] width 146 height 58
click at [403, 387] on button "Save" at bounding box center [370, 383] width 146 height 58
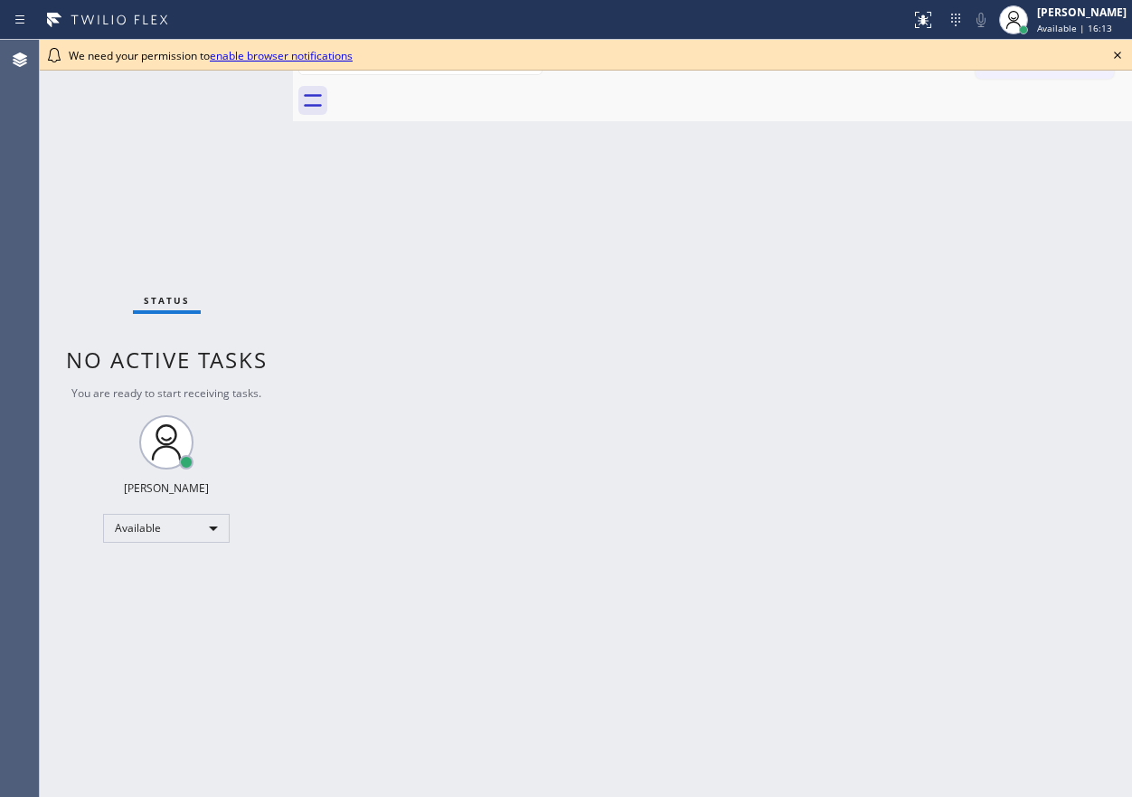
click at [1121, 53] on icon at bounding box center [1118, 55] width 22 height 22
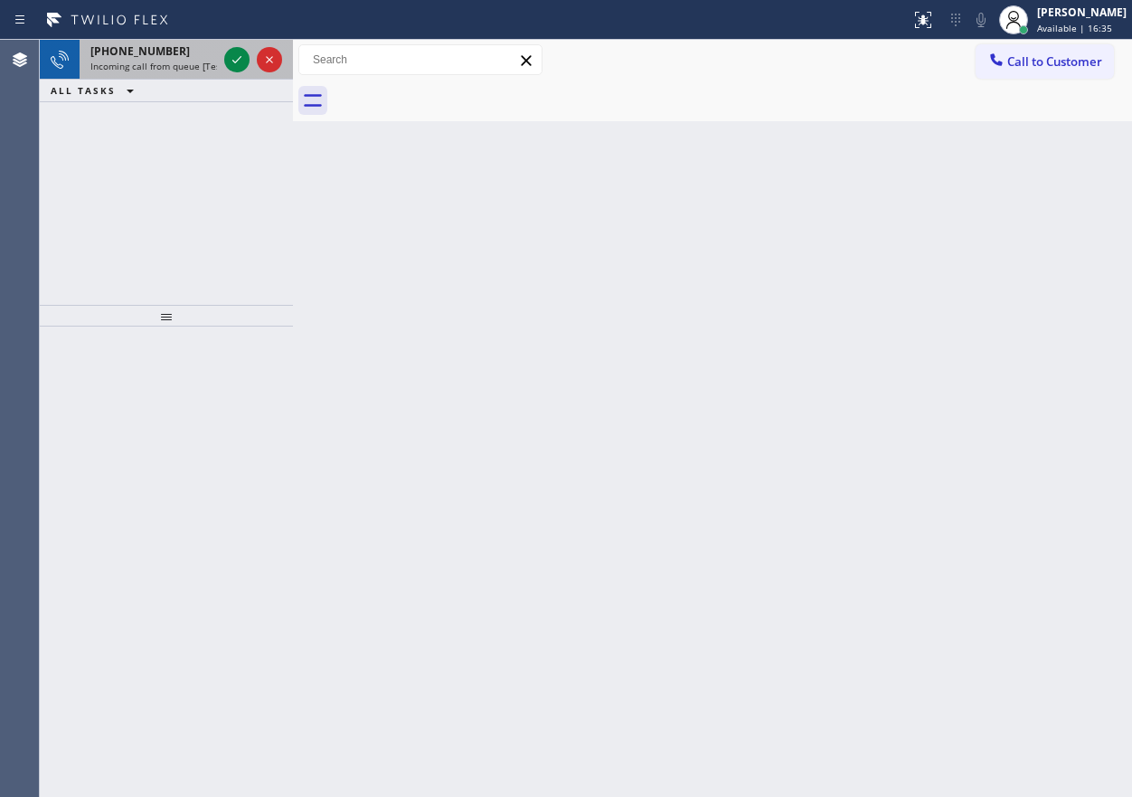
click at [228, 61] on icon at bounding box center [237, 60] width 22 height 22
click at [231, 59] on icon at bounding box center [237, 60] width 22 height 22
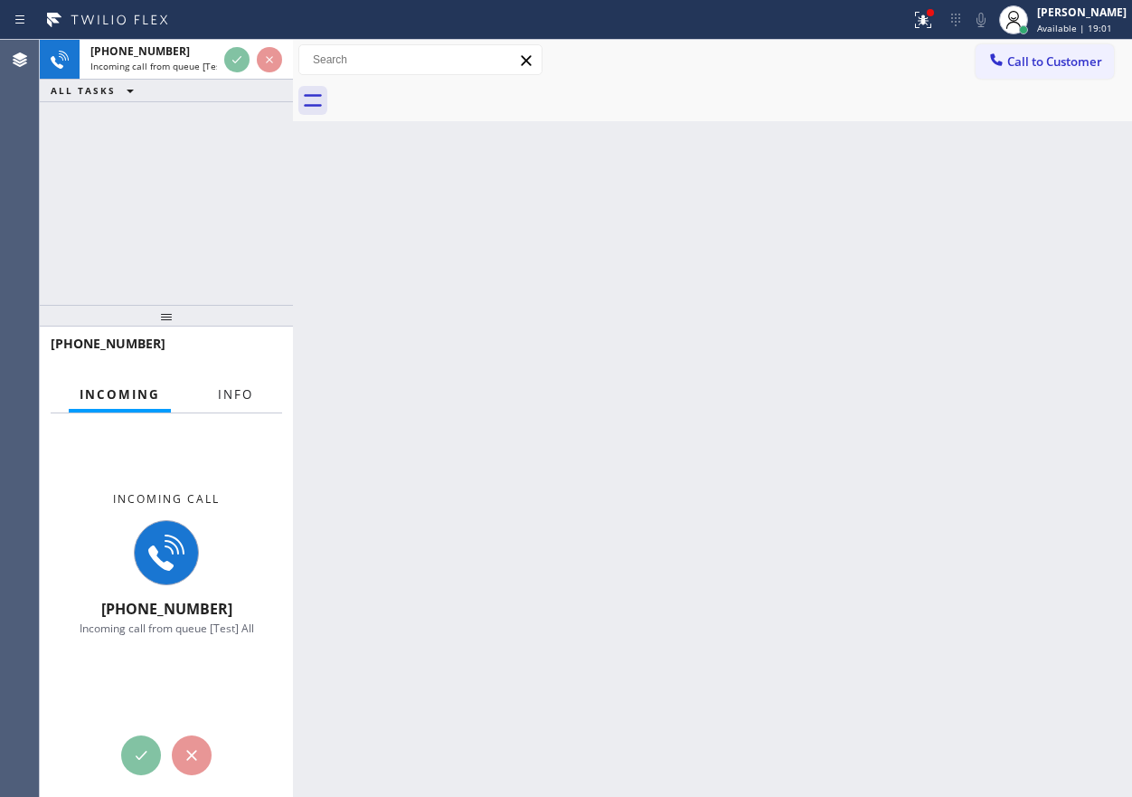
click at [231, 390] on span "Info" at bounding box center [235, 394] width 35 height 16
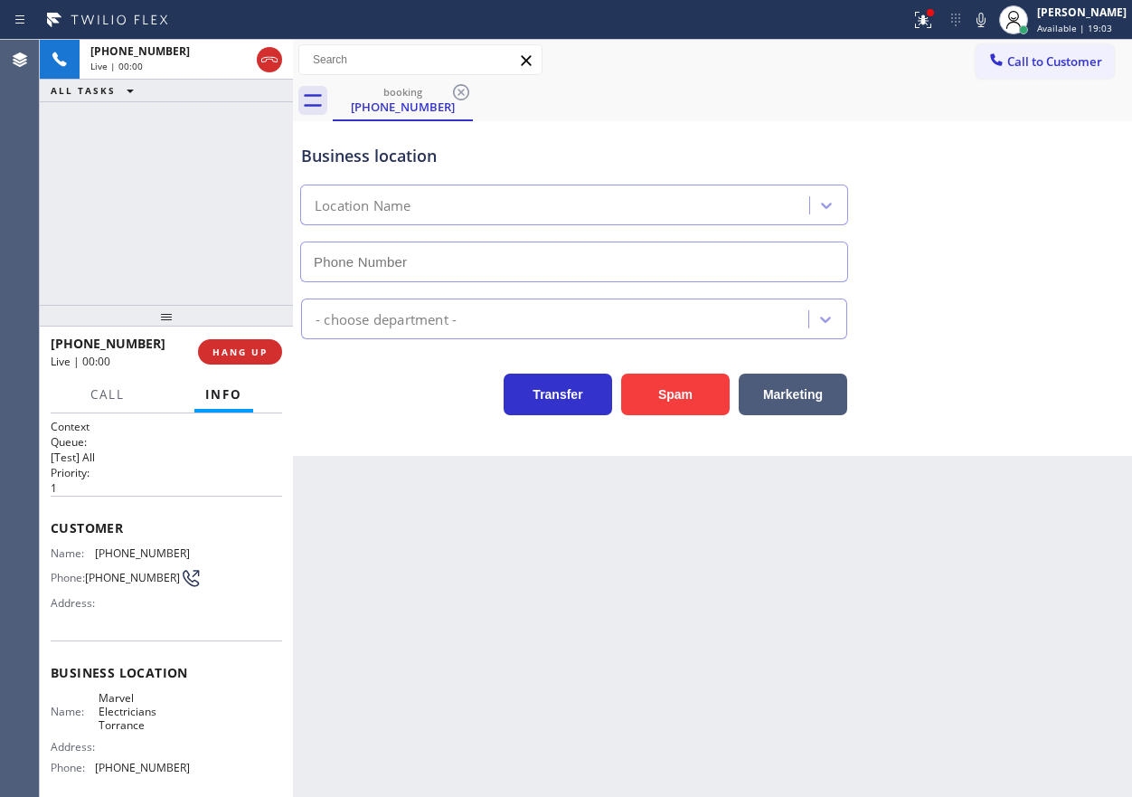
type input "[PHONE_NUMBER]"
click at [234, 361] on button "HANG UP" at bounding box center [240, 351] width 84 height 25
click at [234, 354] on span "HANG UP" at bounding box center [240, 351] width 55 height 13
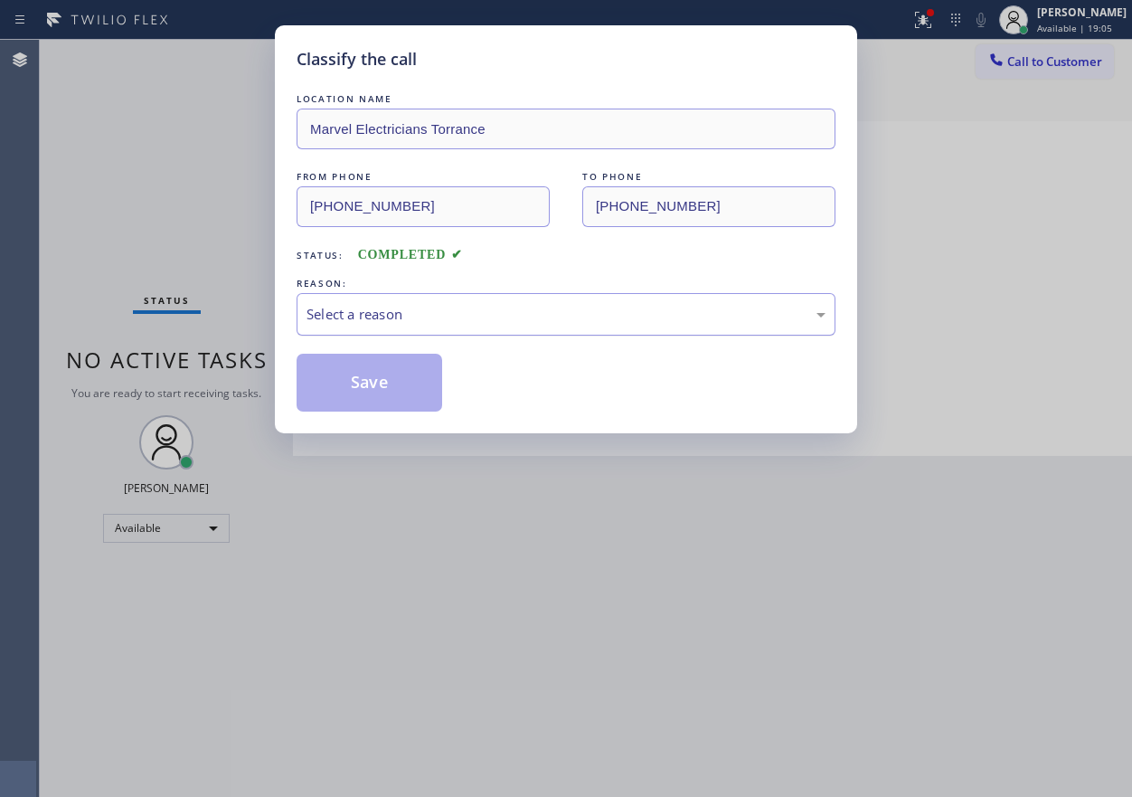
click at [441, 326] on div "Select a reason" at bounding box center [566, 314] width 539 height 43
click at [392, 392] on button "Save" at bounding box center [370, 383] width 146 height 58
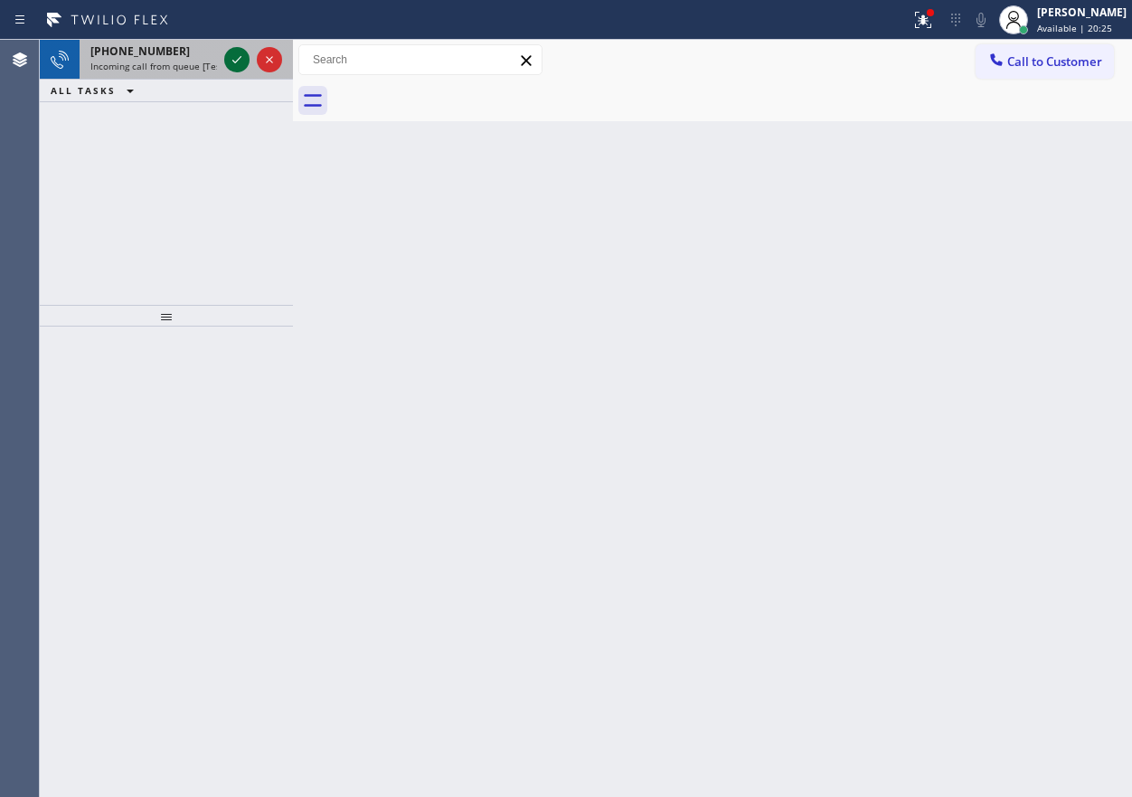
click at [237, 59] on icon at bounding box center [237, 60] width 22 height 22
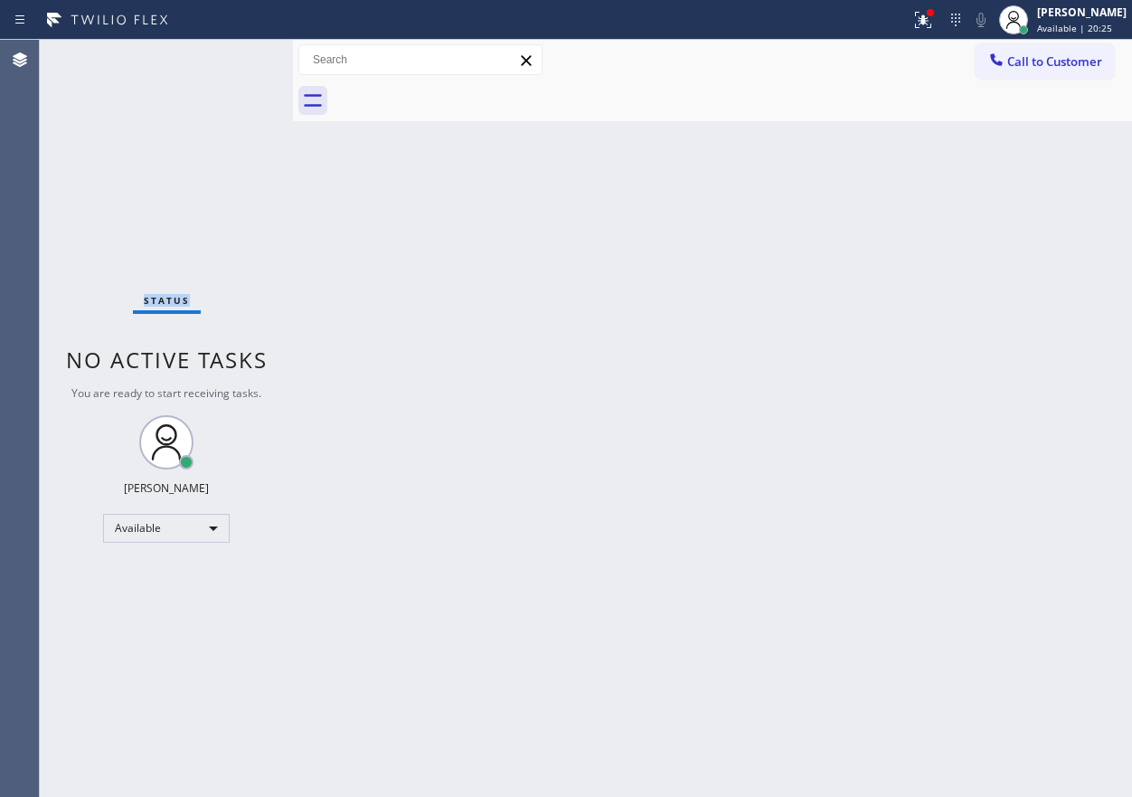
click at [237, 59] on div "Status No active tasks You are ready to start receiving tasks. [PERSON_NAME] Av…" at bounding box center [166, 418] width 253 height 757
click at [907, 440] on div "Back to Dashboard Change Sender ID Customers Technicians Select a contact Outbo…" at bounding box center [712, 418] width 839 height 757
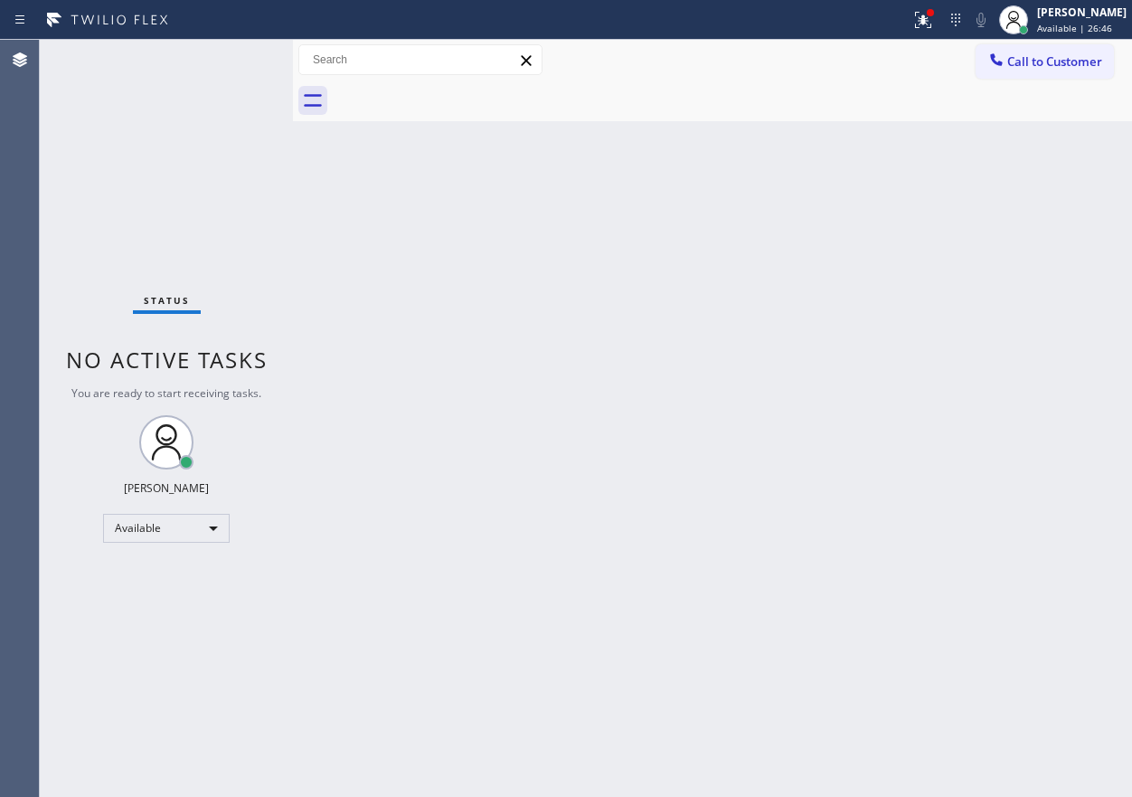
click at [936, 448] on div "Back to Dashboard Change Sender ID Customers Technicians Select a contact Outbo…" at bounding box center [712, 418] width 839 height 757
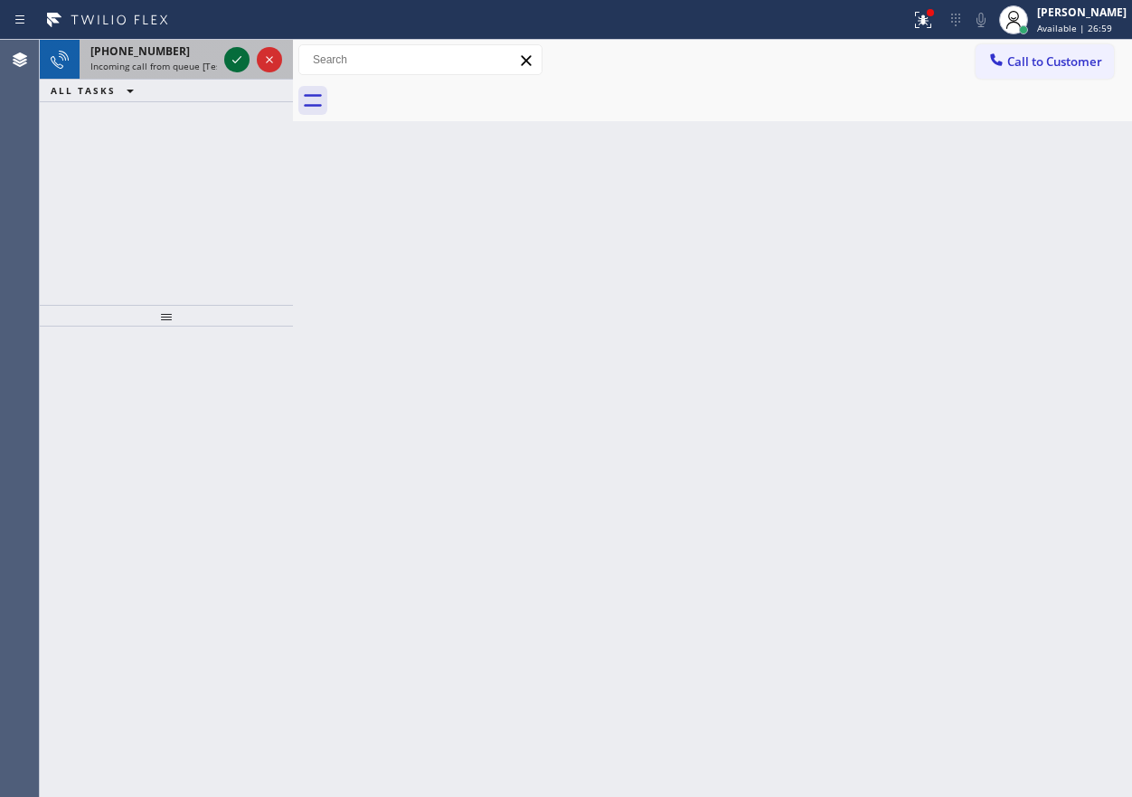
click at [233, 60] on icon at bounding box center [237, 60] width 22 height 22
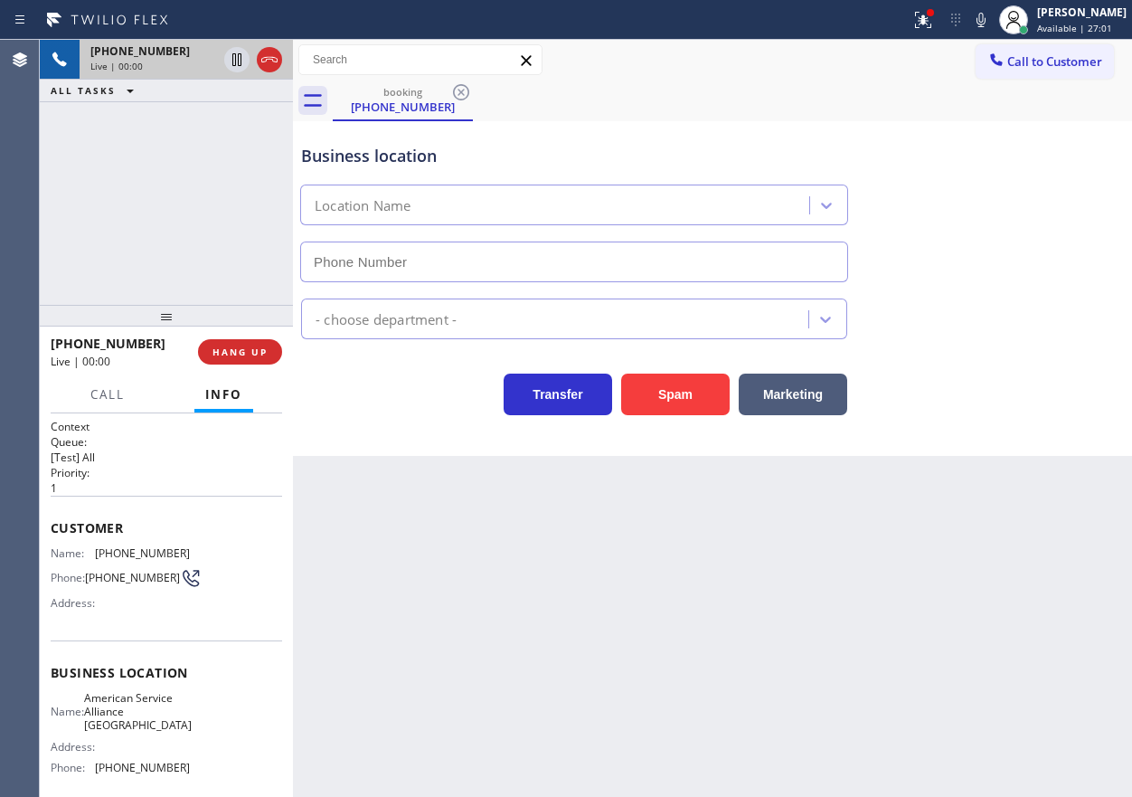
type input "[PHONE_NUMBER]"
click at [167, 718] on span "American Service Alliance [GEOGRAPHIC_DATA]" at bounding box center [138, 712] width 108 height 42
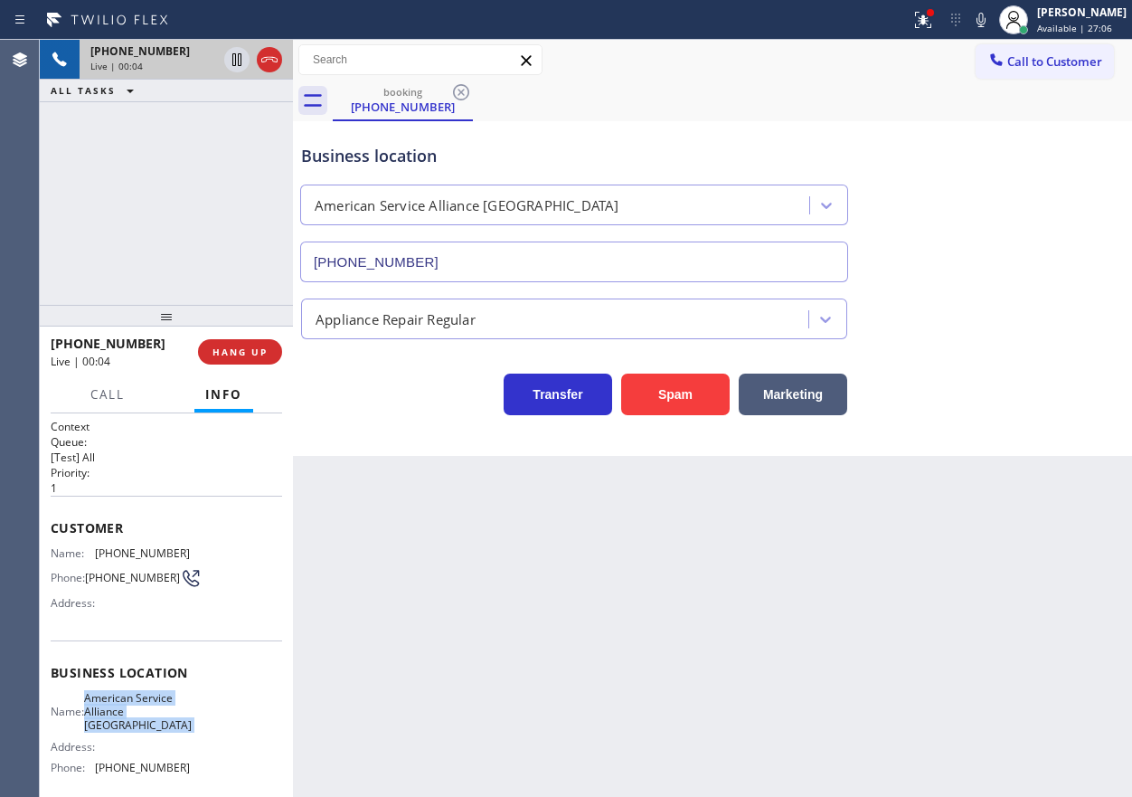
click at [167, 718] on span "American Service Alliance [GEOGRAPHIC_DATA]" at bounding box center [138, 712] width 108 height 42
copy span "American Service Alliance [GEOGRAPHIC_DATA]"
click at [499, 260] on input "[PHONE_NUMBER]" at bounding box center [574, 261] width 548 height 41
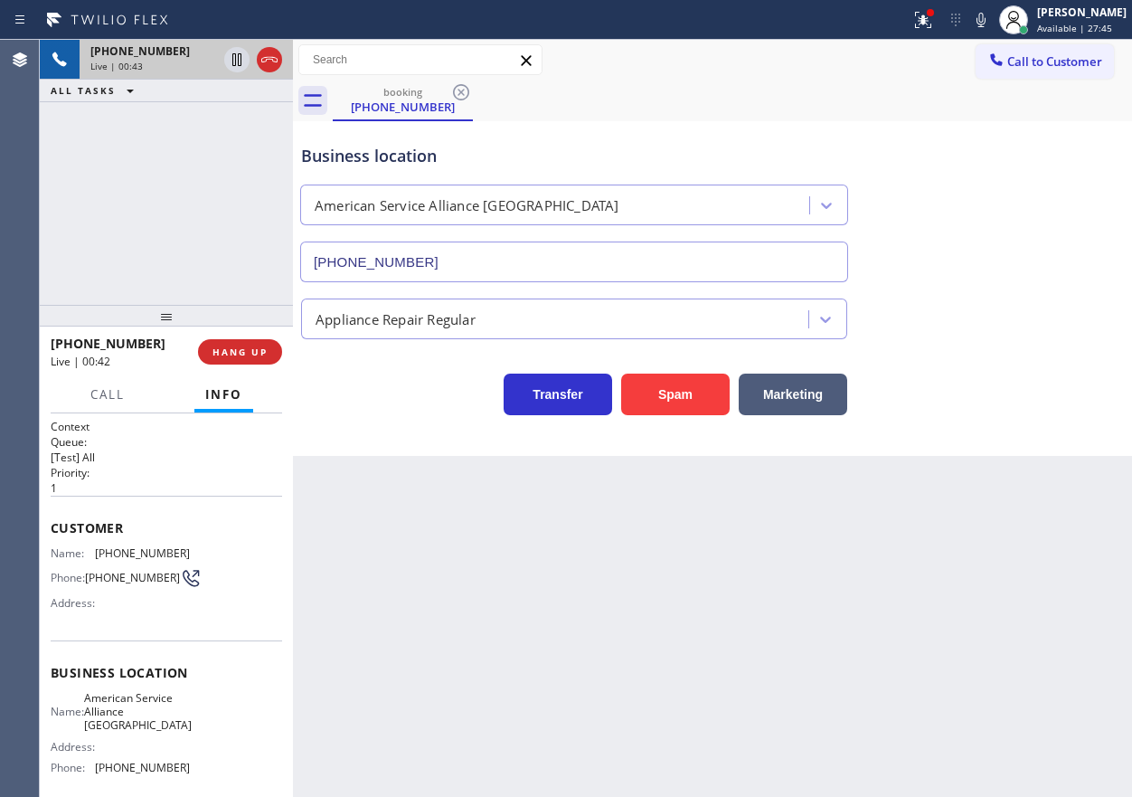
click at [114, 557] on span "[PHONE_NUMBER]" at bounding box center [142, 553] width 95 height 14
copy span "[PHONE_NUMBER]"
click at [236, 352] on span "HANG UP" at bounding box center [240, 351] width 55 height 13
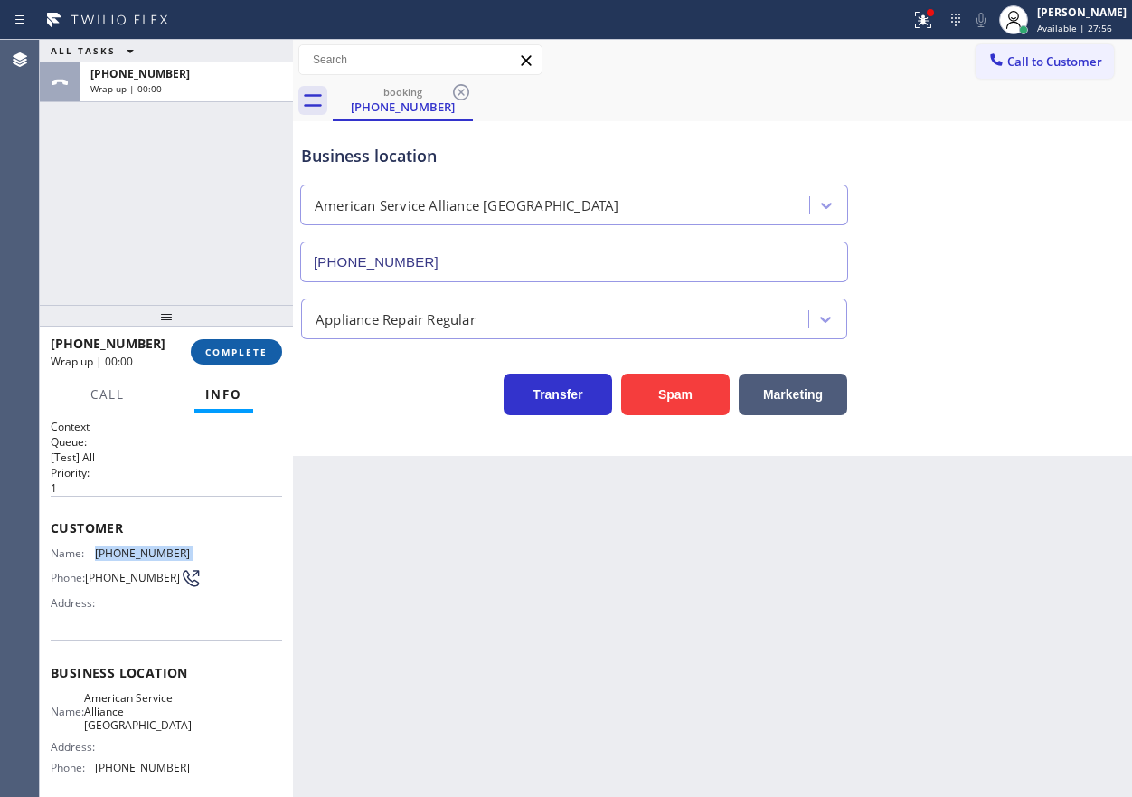
click at [250, 354] on span "COMPLETE" at bounding box center [236, 351] width 62 height 13
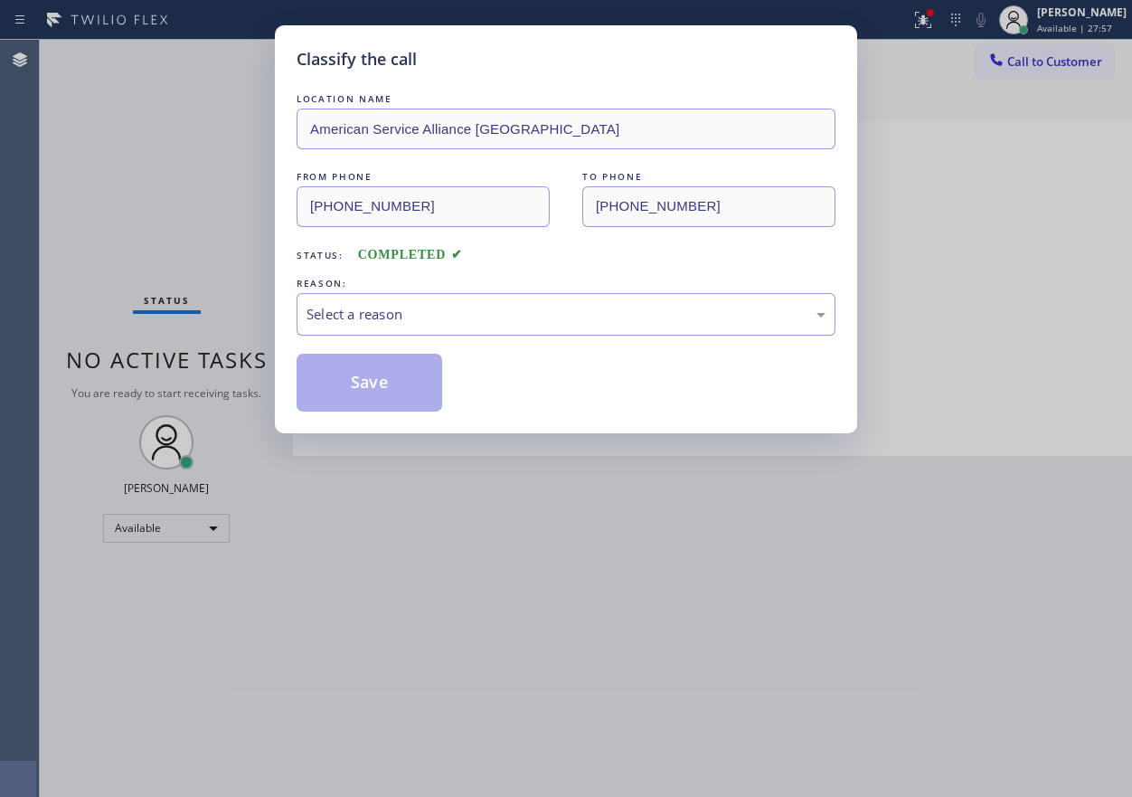
click at [468, 302] on div "Select a reason" at bounding box center [566, 314] width 539 height 43
click at [372, 388] on button "Save" at bounding box center [370, 383] width 146 height 58
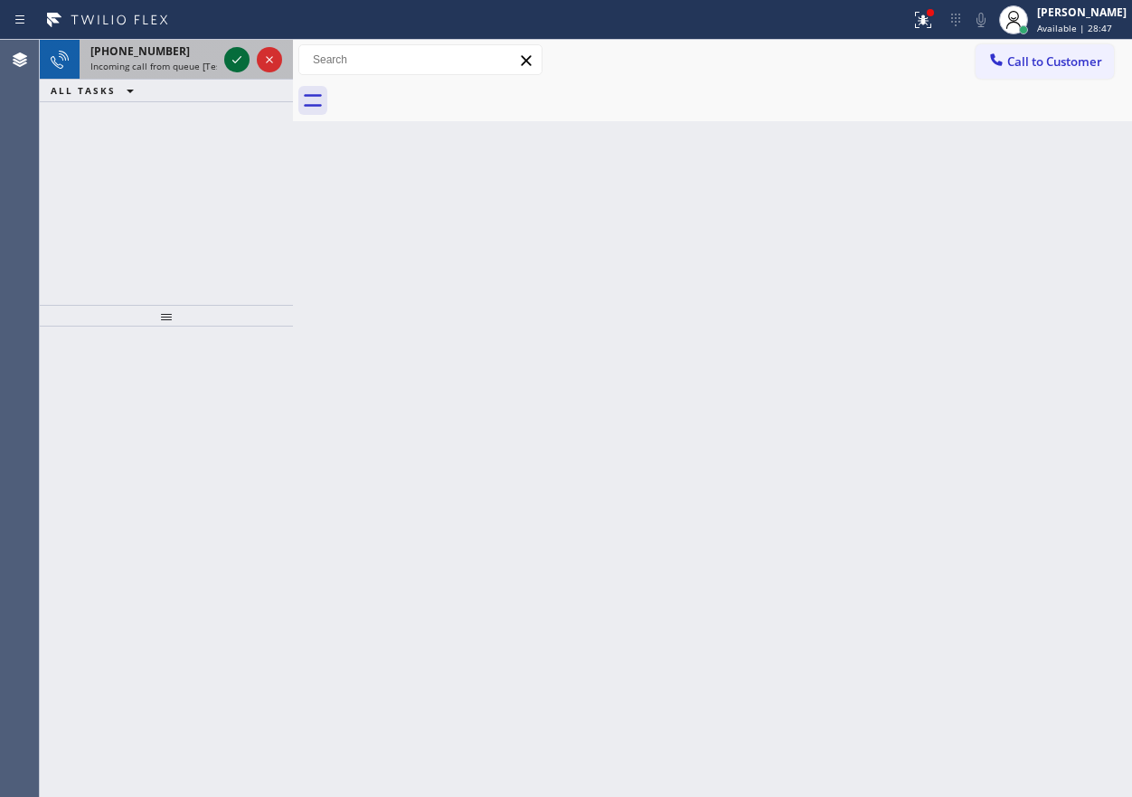
click at [240, 57] on icon at bounding box center [237, 60] width 22 height 22
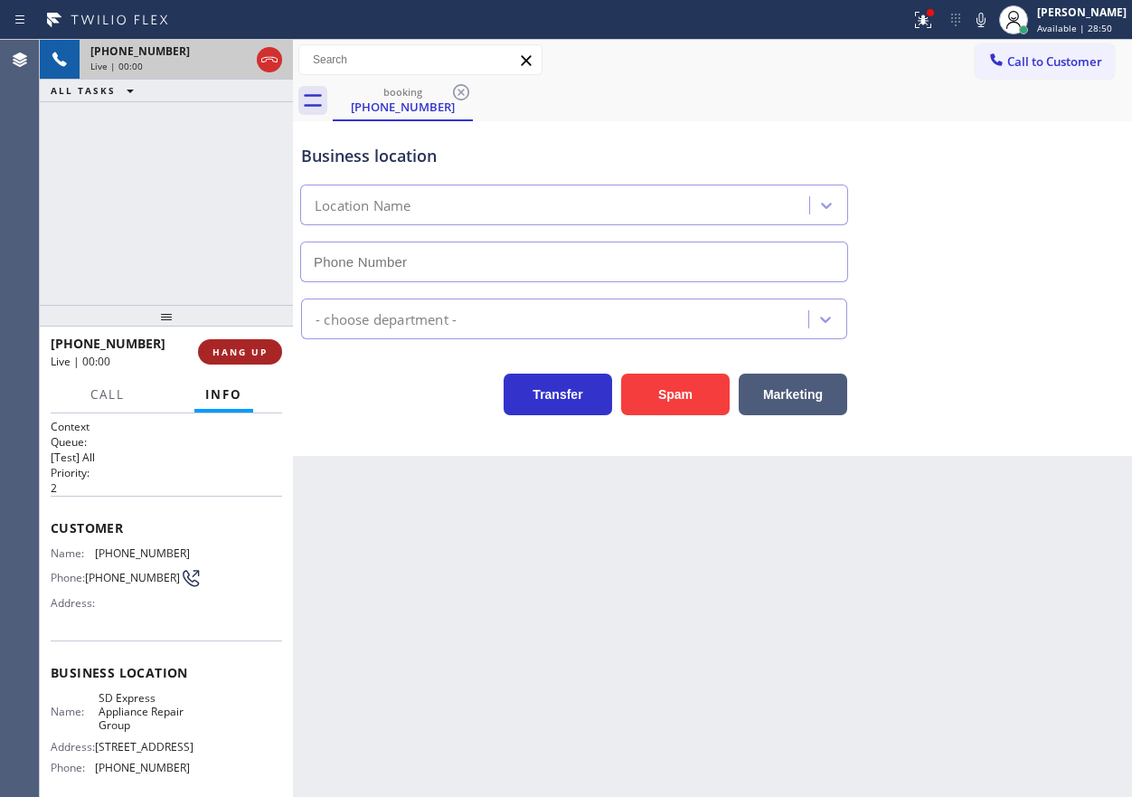
type input "[PHONE_NUMBER]"
click at [234, 361] on button "HANG UP" at bounding box center [240, 351] width 84 height 25
click at [244, 355] on span "HANG UP" at bounding box center [240, 351] width 55 height 13
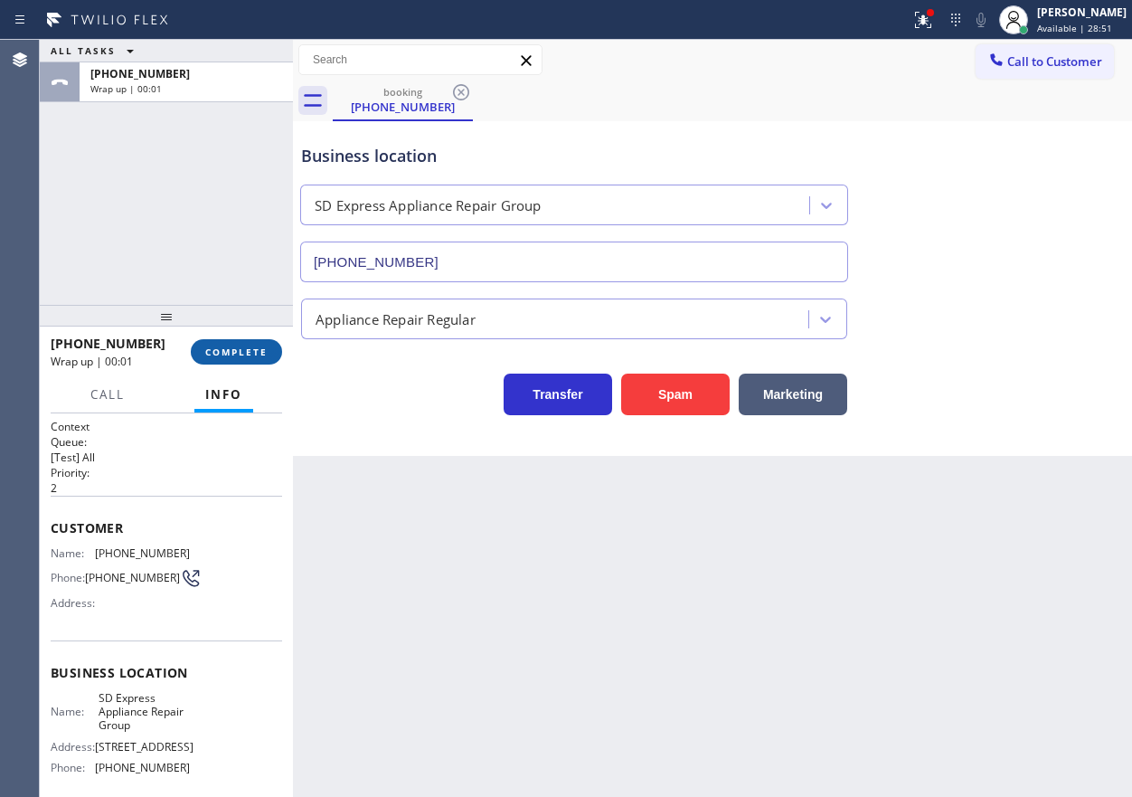
click at [238, 345] on span "COMPLETE" at bounding box center [236, 351] width 62 height 13
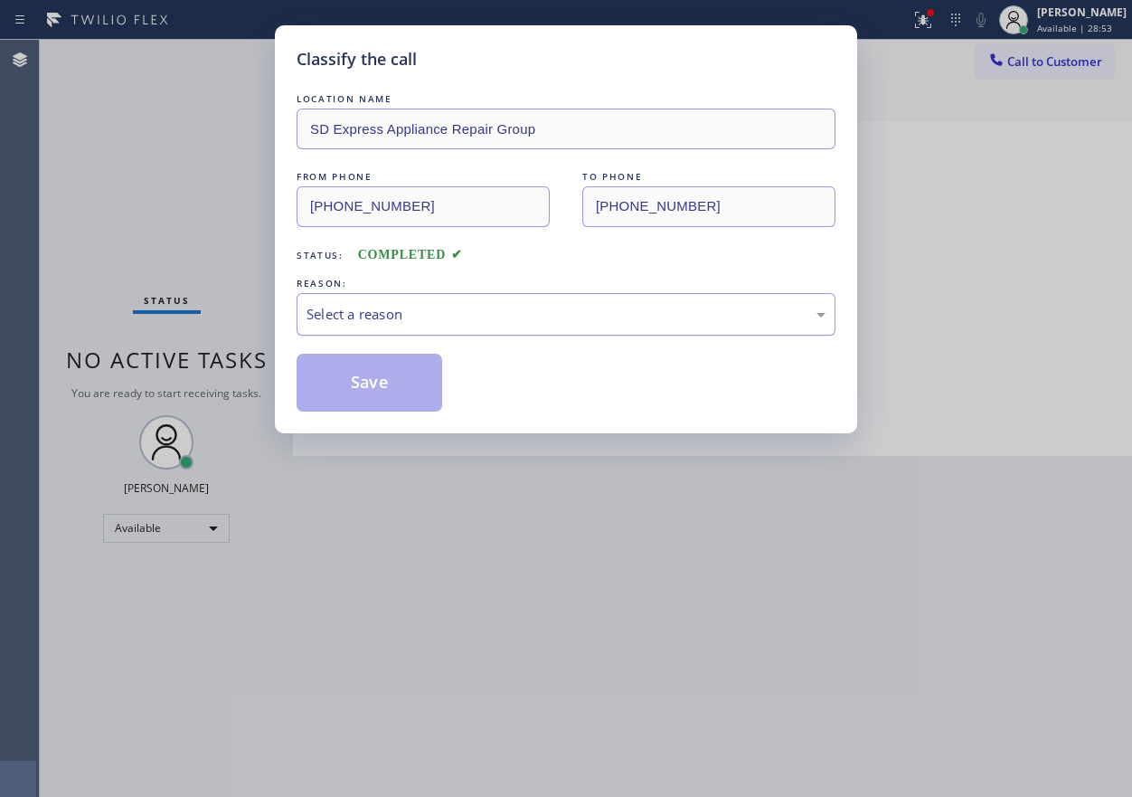
click at [417, 320] on div "Select a reason" at bounding box center [566, 314] width 519 height 21
drag, startPoint x: 416, startPoint y: 405, endPoint x: 778, endPoint y: 13, distance: 533.7
click at [416, 404] on button "Save" at bounding box center [370, 383] width 146 height 58
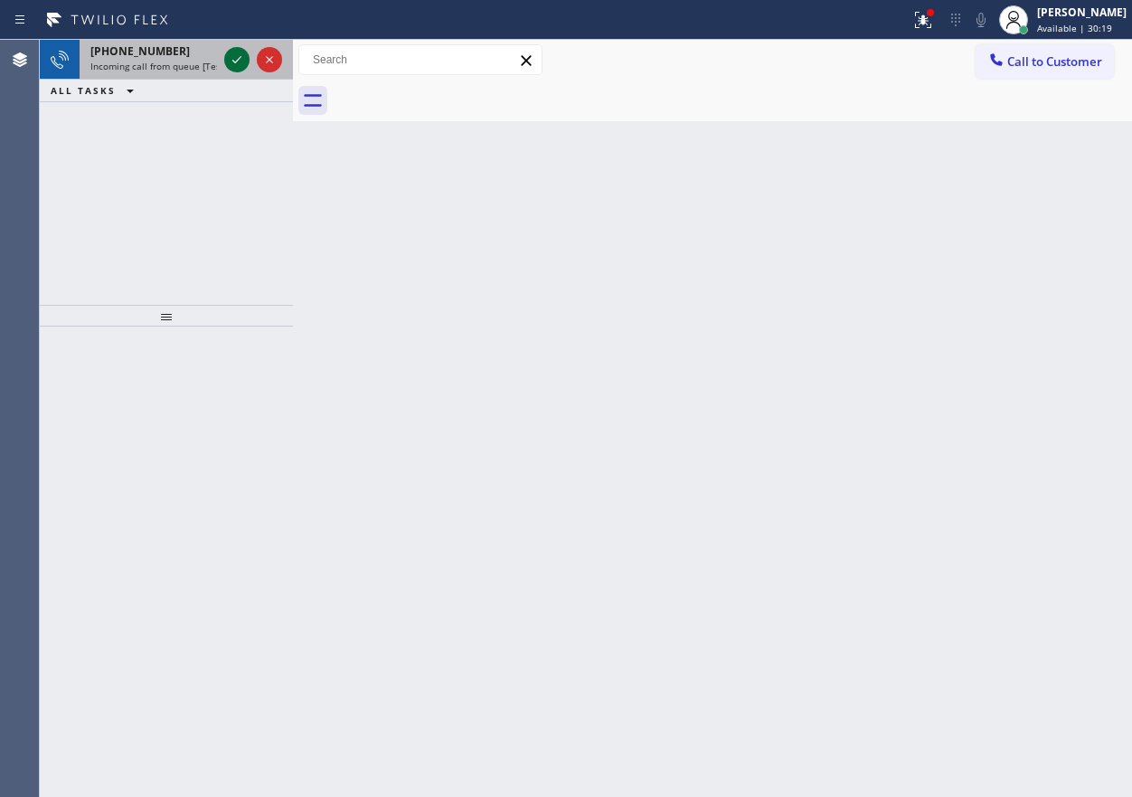
click at [234, 61] on icon at bounding box center [237, 60] width 22 height 22
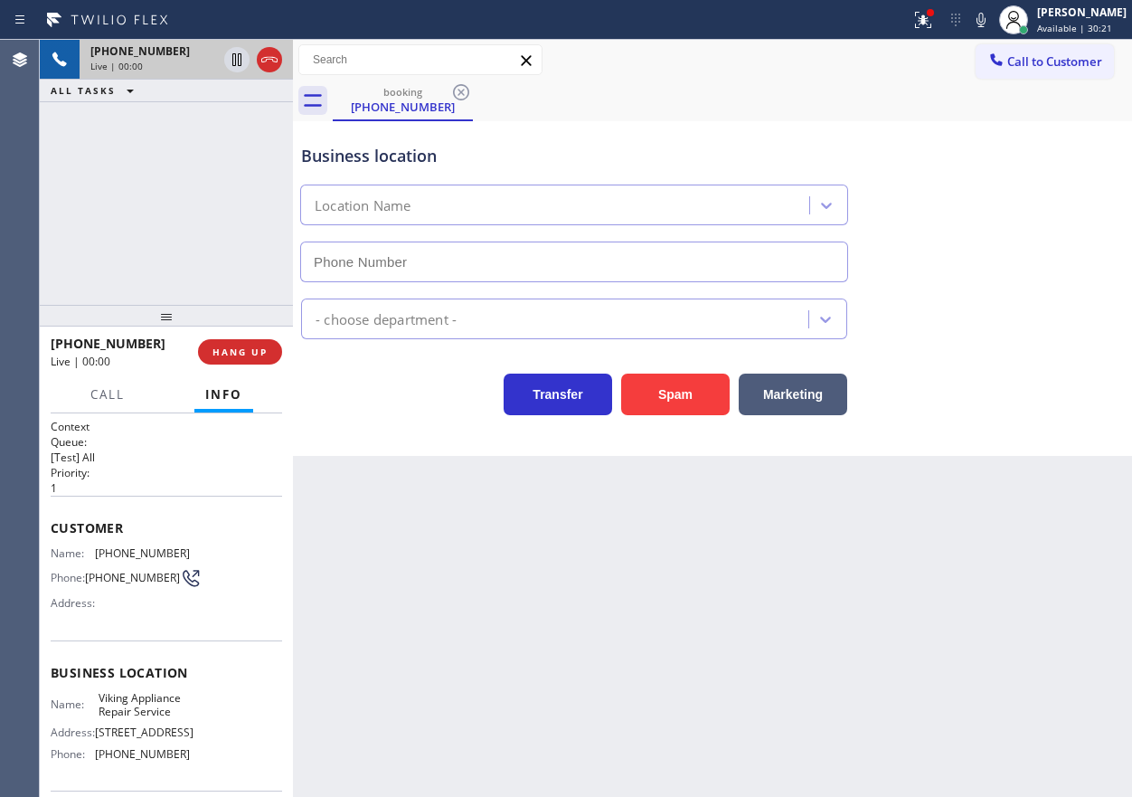
type input "[PHONE_NUMBER]"
click at [143, 719] on span "Viking Appliance Repair Service" at bounding box center [144, 705] width 90 height 28
copy span "Viking Appliance Repair Service"
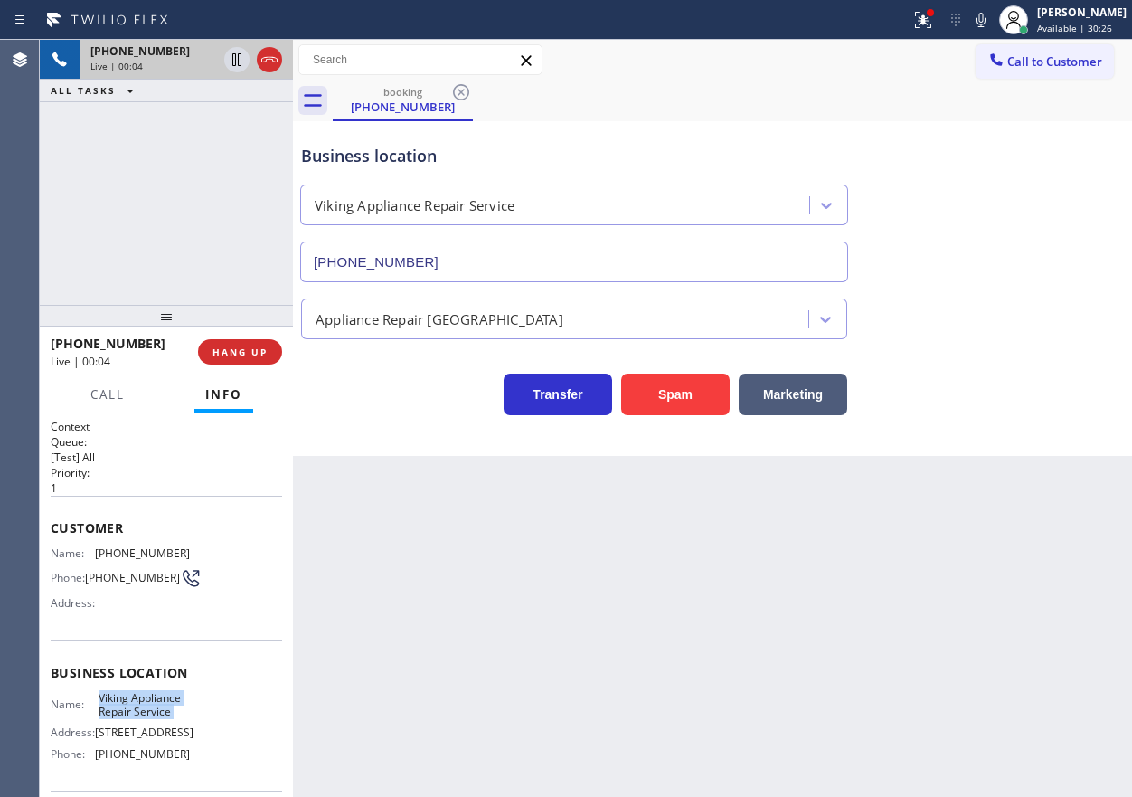
click at [414, 241] on input "[PHONE_NUMBER]" at bounding box center [574, 261] width 548 height 41
click at [429, 250] on input "[PHONE_NUMBER]" at bounding box center [574, 261] width 548 height 41
click at [132, 544] on div "Customer Name: [PHONE_NUMBER] Phone: [PHONE_NUMBER] Address:" at bounding box center [166, 568] width 231 height 145
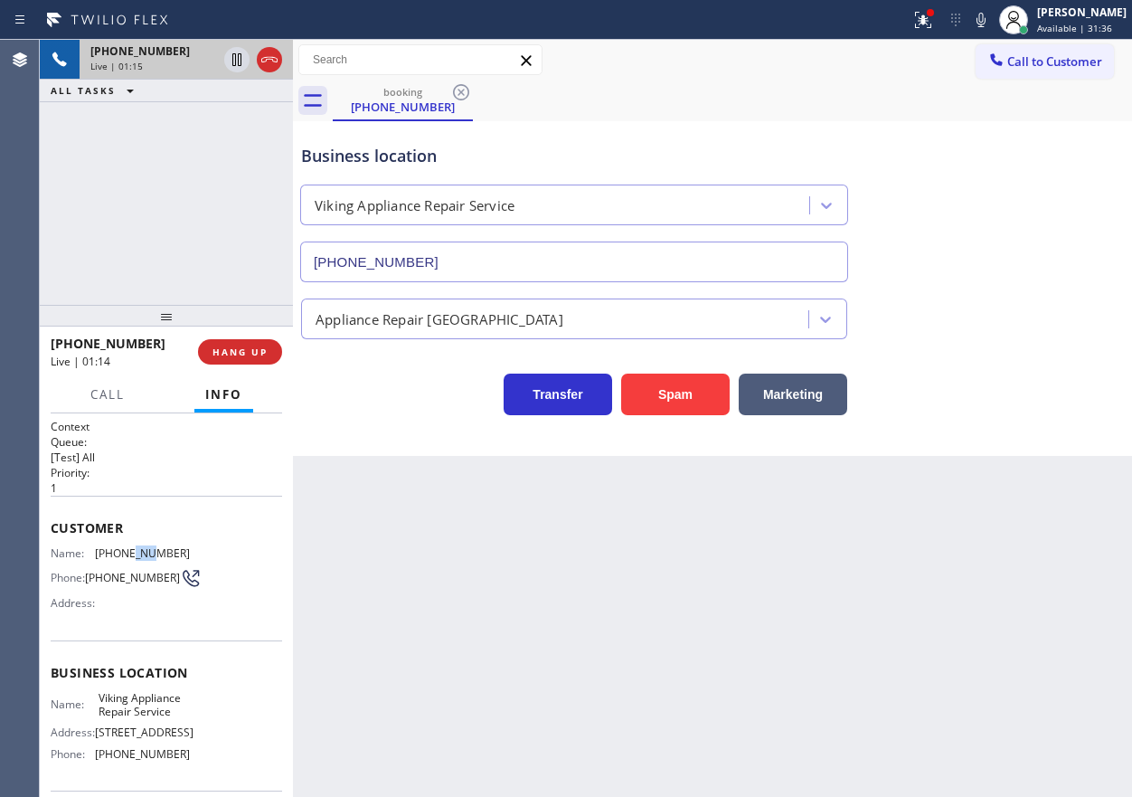
click at [132, 544] on div "Customer Name: [PHONE_NUMBER] Phone: [PHONE_NUMBER] Address:" at bounding box center [166, 568] width 231 height 145
copy span "[PHONE_NUMBER]"
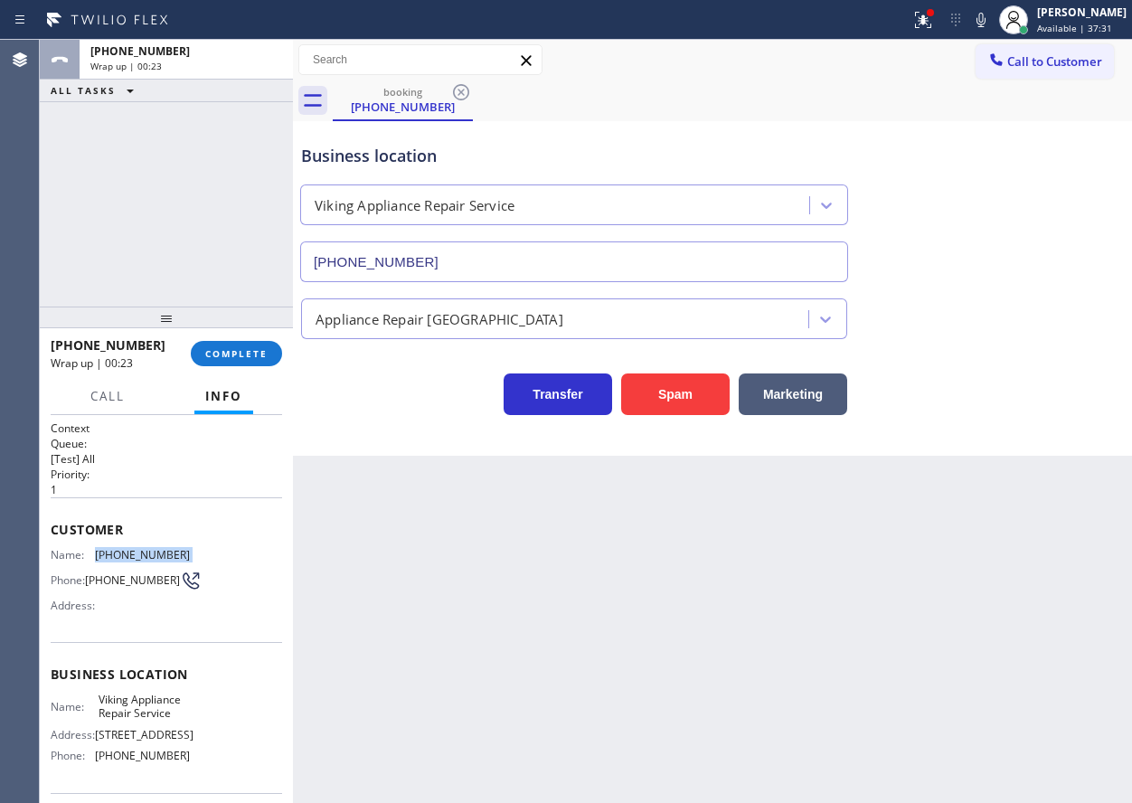
click at [226, 128] on div "ALL TASKS ALL TASKS ACTIVE TASKS TASKS IN WRAP UP [PHONE_NUMBER] Wrap up | 00:23" at bounding box center [166, 173] width 253 height 267
click at [260, 106] on div "ALL TASKS ALL TASKS ACTIVE TASKS TASKS IN WRAP UP [PHONE_NUMBER] Wrap up | 00:23" at bounding box center [166, 173] width 253 height 267
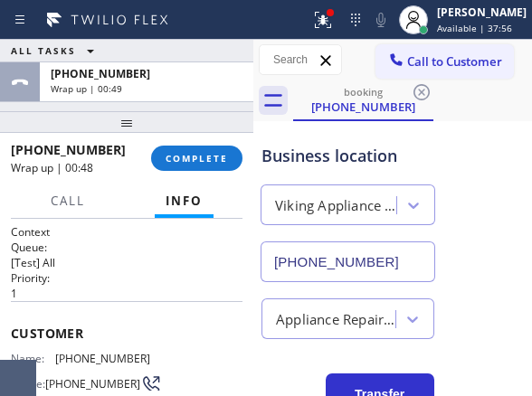
click at [212, 264] on p "[Test] All" at bounding box center [126, 262] width 231 height 15
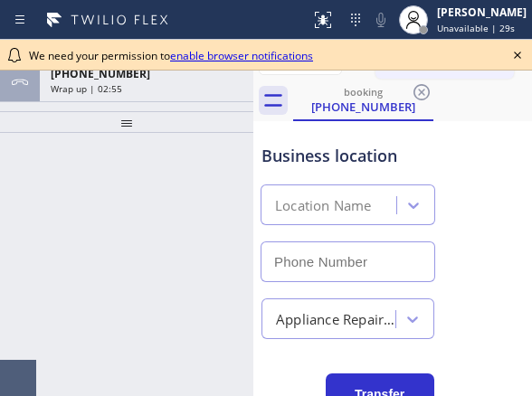
type input "[PHONE_NUMBER]"
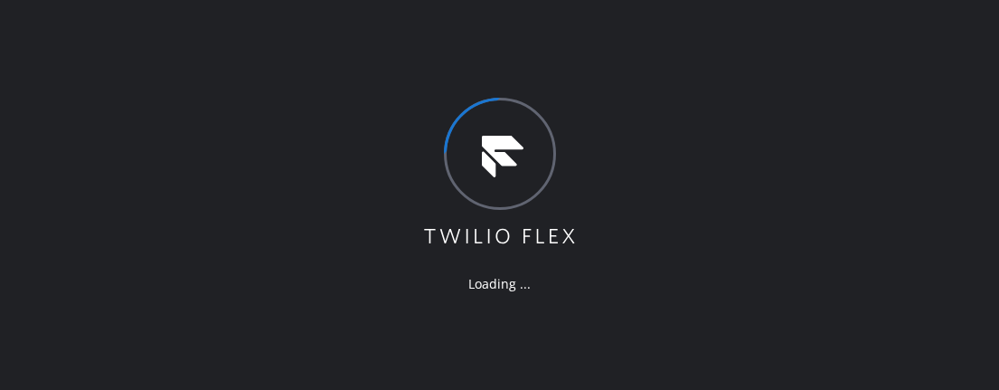
drag, startPoint x: 514, startPoint y: 389, endPoint x: 515, endPoint y: 420, distance: 30.8
click at [515, 389] on html "Loading ..." at bounding box center [499, 195] width 999 height 390
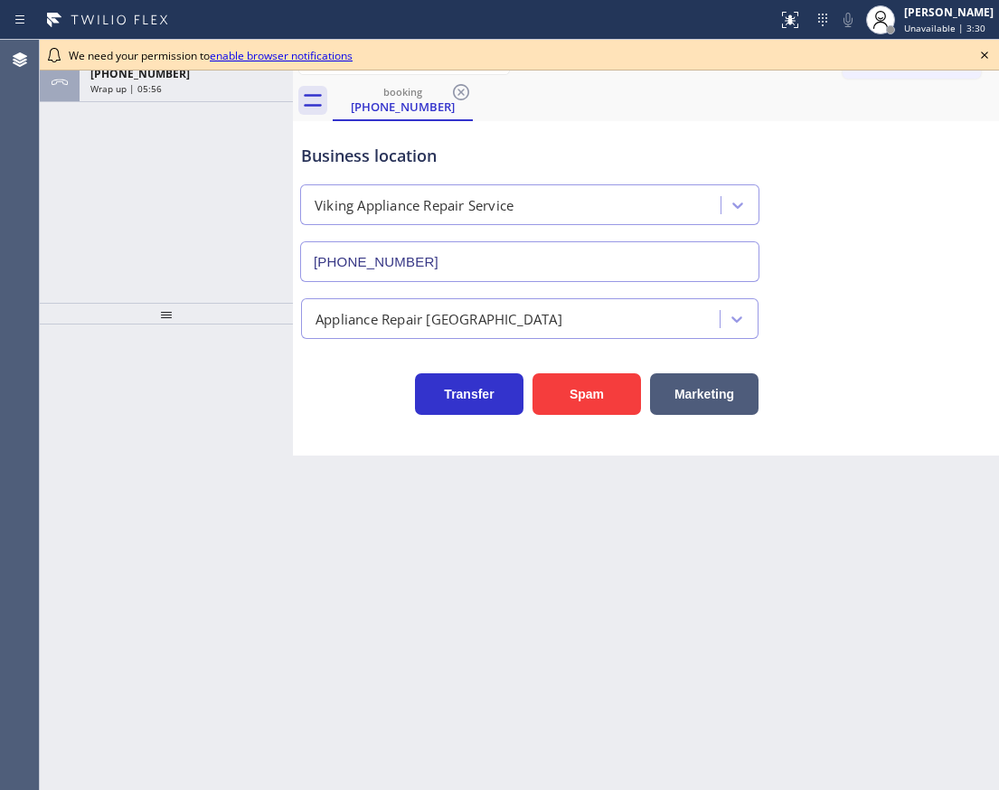
type input "(619) 675-7623"
drag, startPoint x: 519, startPoint y: 788, endPoint x: 239, endPoint y: 250, distance: 606.7
click at [239, 250] on div "ALL TASKS ALL TASKS ACTIVE TASKS TASKS IN WRAP UP +17604684221 Wrap up | 06:01" at bounding box center [166, 171] width 253 height 263
click at [531, 56] on icon at bounding box center [985, 55] width 22 height 22
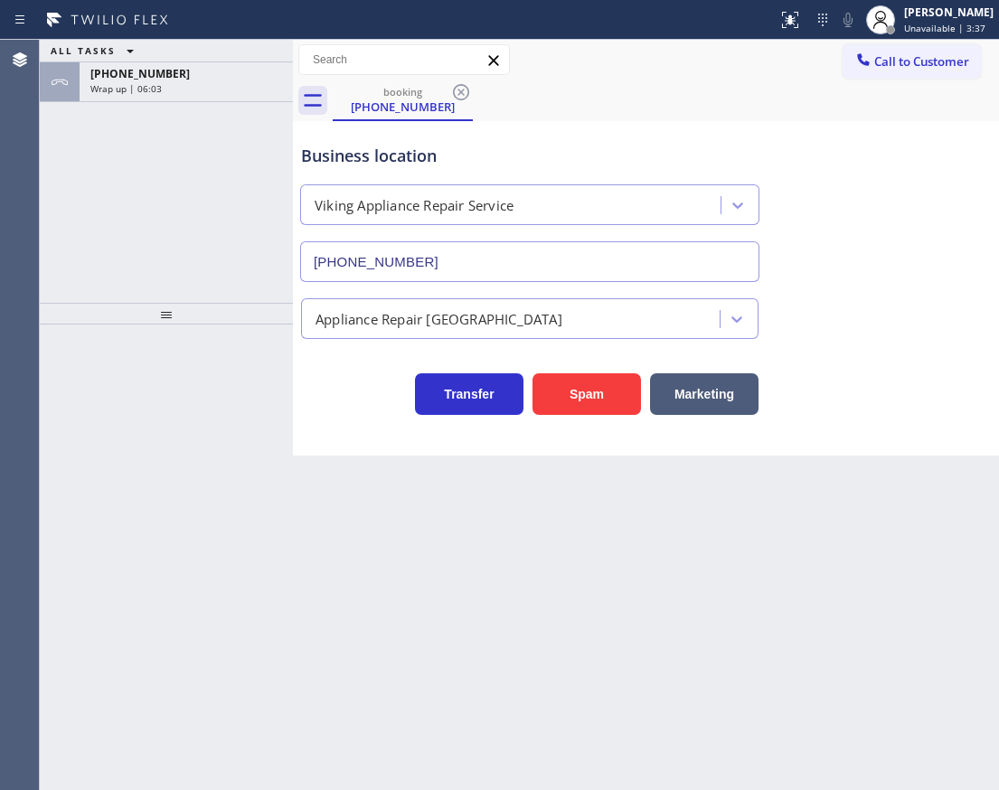
drag, startPoint x: 179, startPoint y: 75, endPoint x: 226, endPoint y: 194, distance: 127.5
click at [179, 76] on div "+17604684221" at bounding box center [186, 73] width 192 height 15
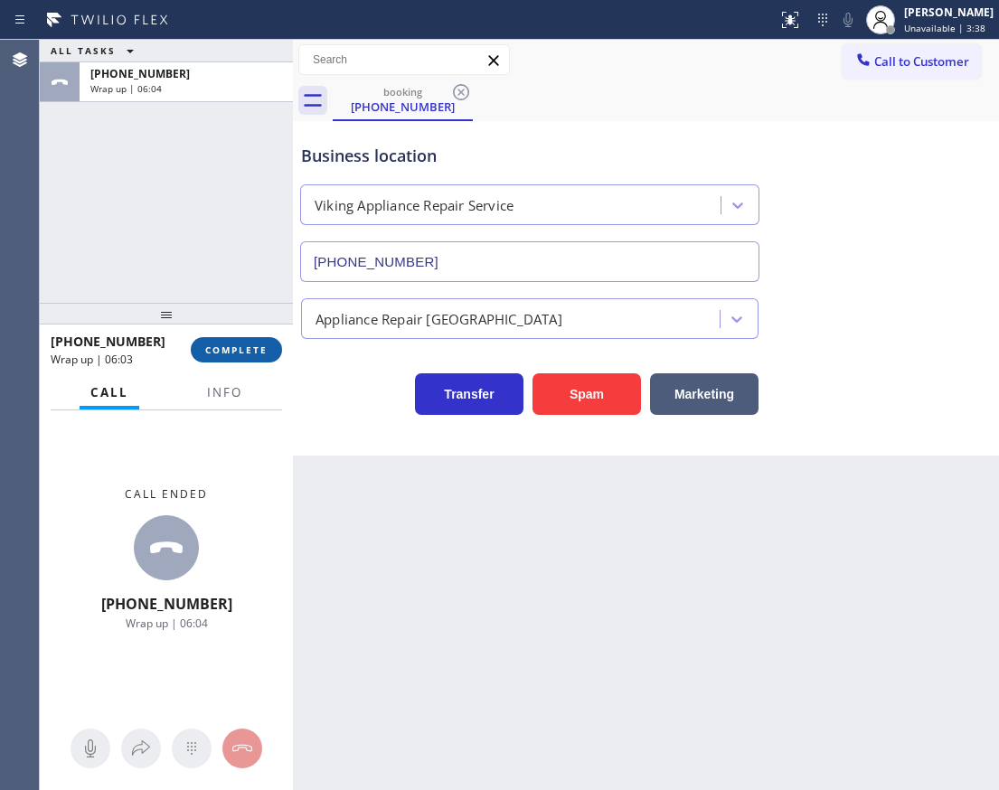
click at [239, 349] on span "COMPLETE" at bounding box center [236, 350] width 62 height 13
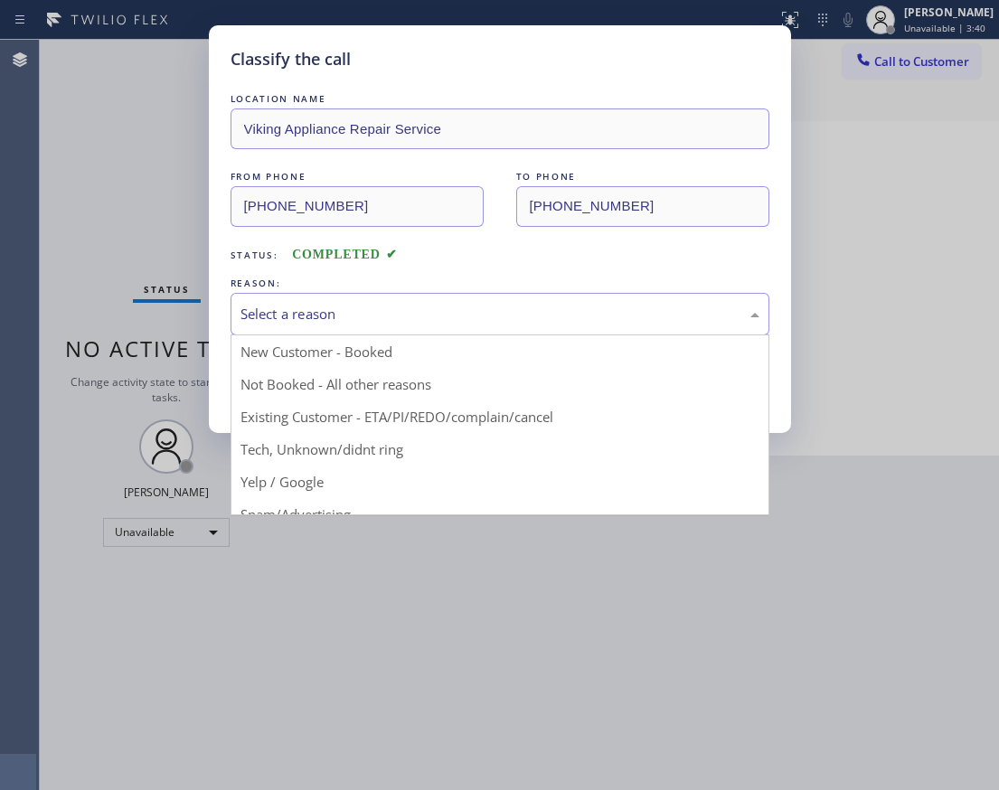
click at [439, 317] on div "Select a reason" at bounding box center [500, 314] width 519 height 21
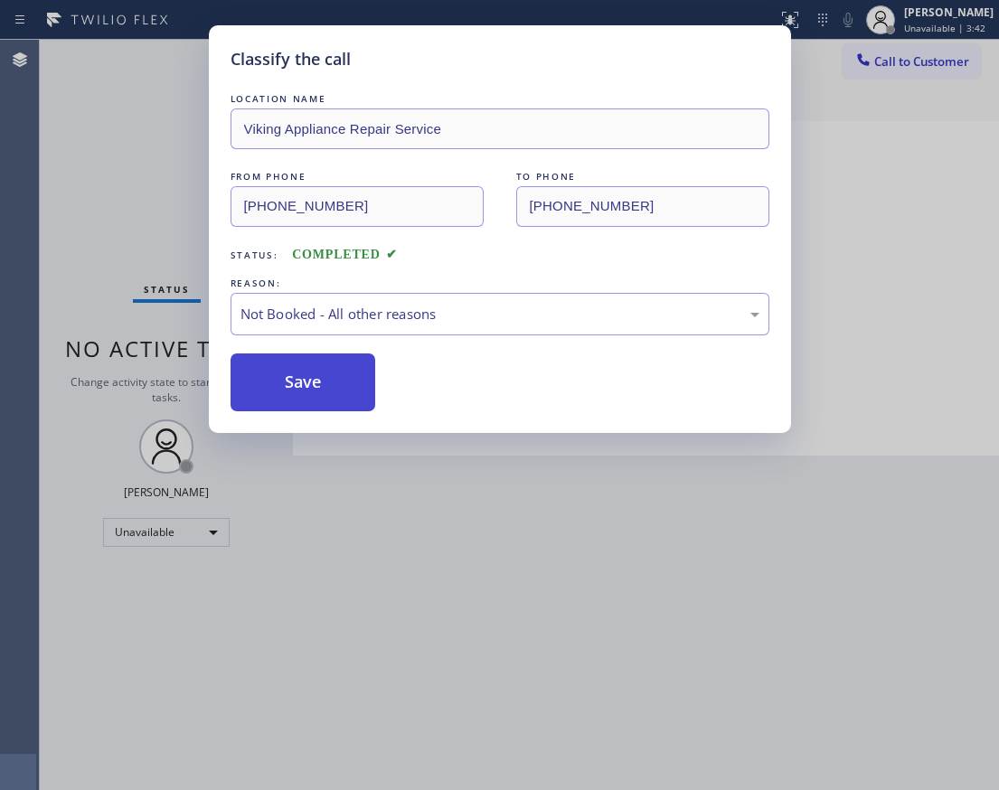
click at [306, 383] on button "Save" at bounding box center [304, 383] width 146 height 58
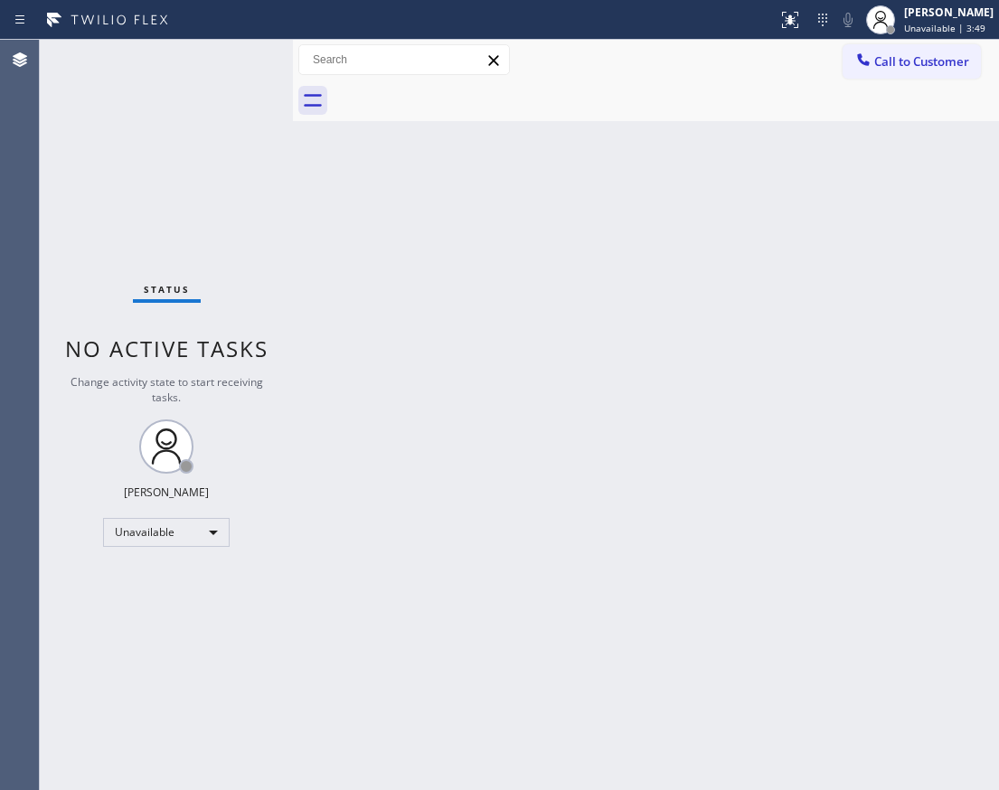
drag, startPoint x: 959, startPoint y: 4, endPoint x: 337, endPoint y: 302, distance: 690.0
click at [337, 302] on div "Back to Dashboard Change Sender ID Customers Technicians Select a contact Outbo…" at bounding box center [646, 415] width 706 height 751
drag, startPoint x: 798, startPoint y: 175, endPoint x: 829, endPoint y: 167, distance: 31.6
click at [531, 175] on div "Back to Dashboard Change Sender ID Customers Technicians Select a contact Outbo…" at bounding box center [646, 415] width 706 height 751
drag, startPoint x: 629, startPoint y: 428, endPoint x: 680, endPoint y: 285, distance: 151.6
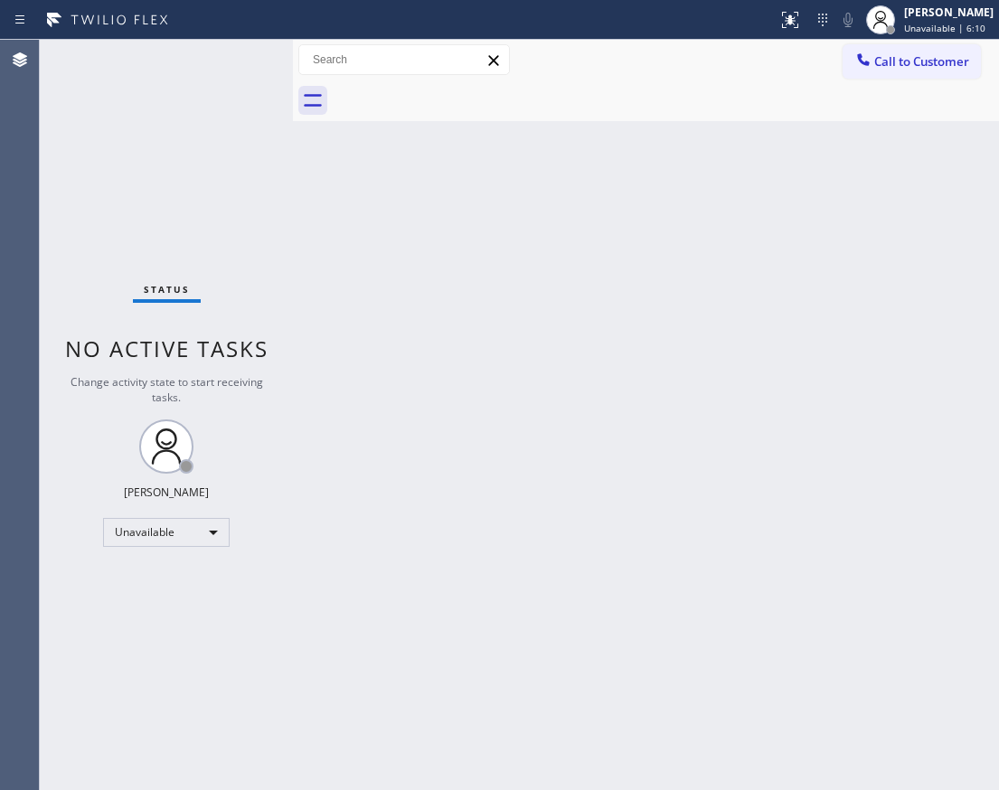
click at [531, 389] on div "Back to Dashboard Change Sender ID Customers Technicians Select a contact Outbo…" at bounding box center [646, 415] width 706 height 751
click at [531, 2] on div "Paula Arnado Unavailable | 9:47" at bounding box center [930, 20] width 138 height 40
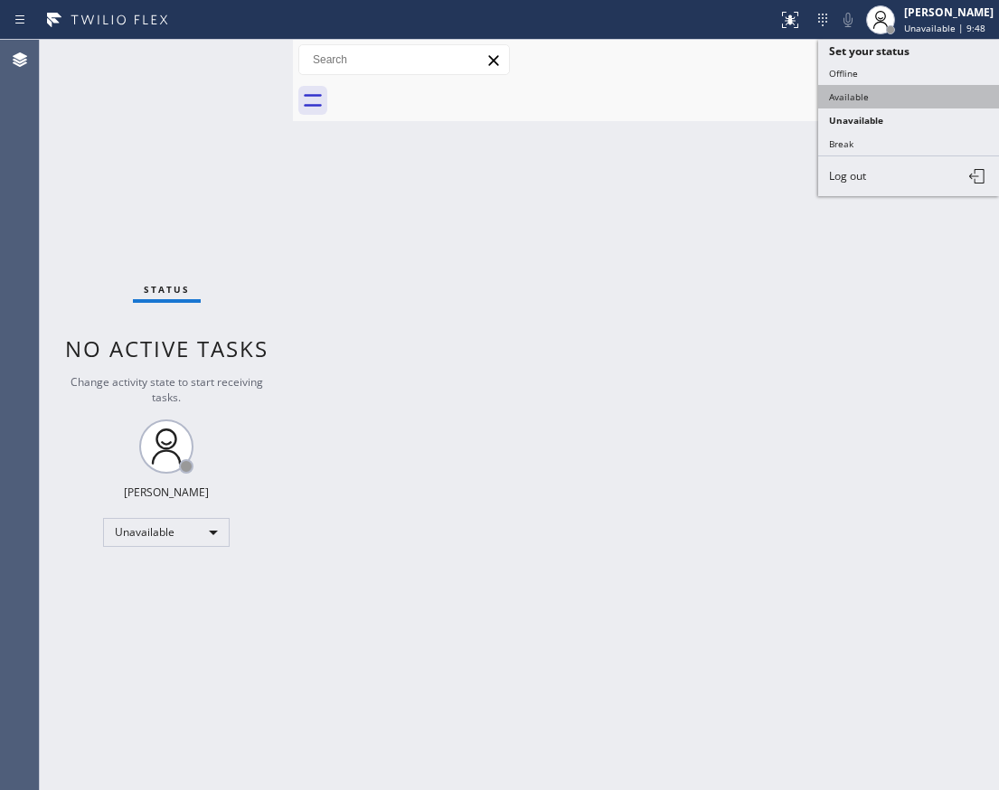
click at [531, 92] on button "Available" at bounding box center [908, 97] width 181 height 24
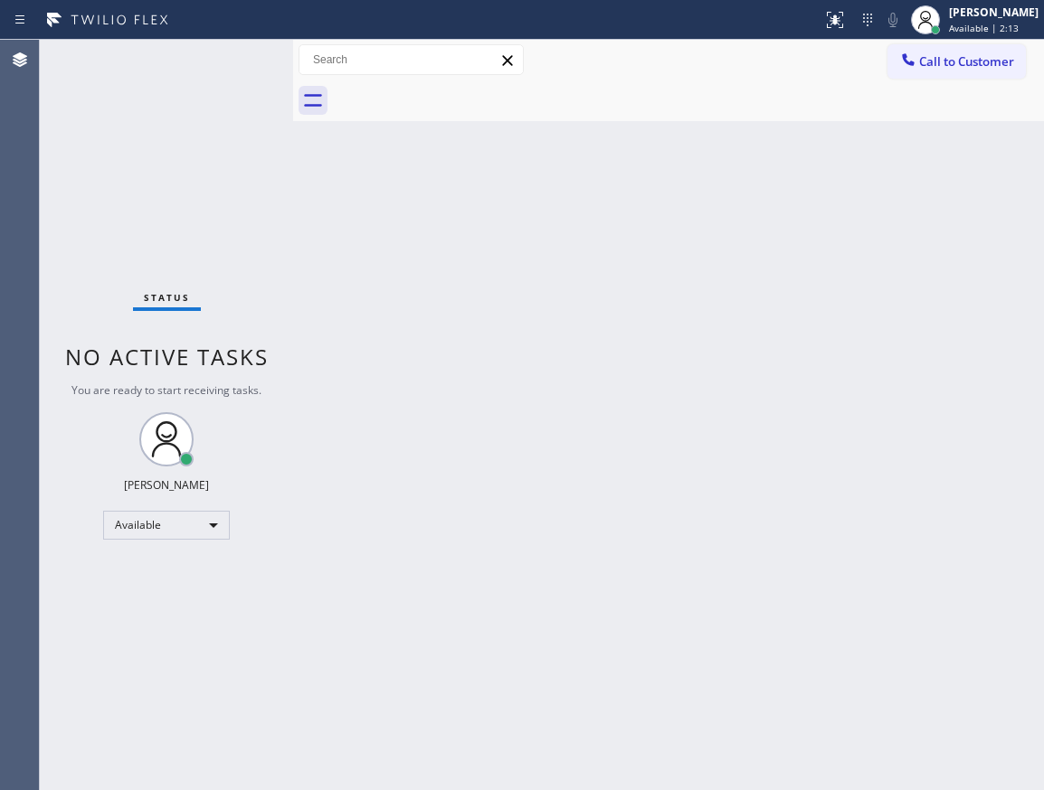
click at [531, 362] on div "Back to Dashboard Change Sender ID Customers Technicians Select a contact Outbo…" at bounding box center [668, 415] width 751 height 751
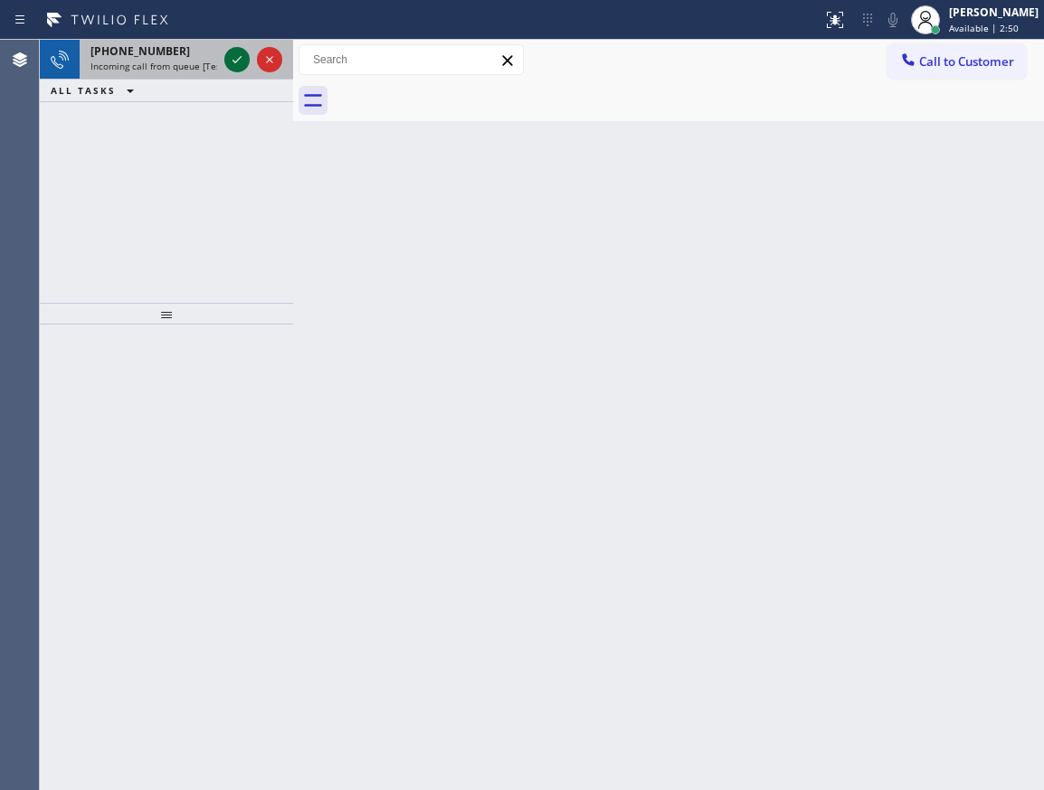
click at [237, 57] on icon at bounding box center [237, 60] width 22 height 22
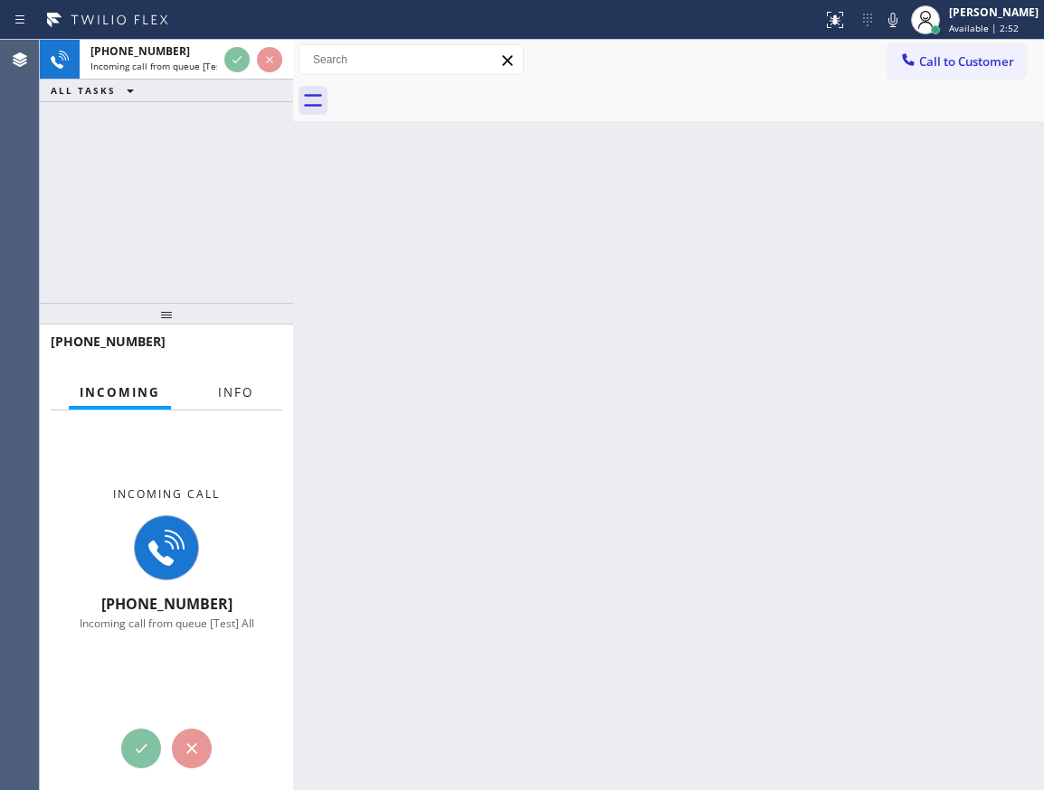
click at [233, 389] on span "Info" at bounding box center [235, 392] width 35 height 16
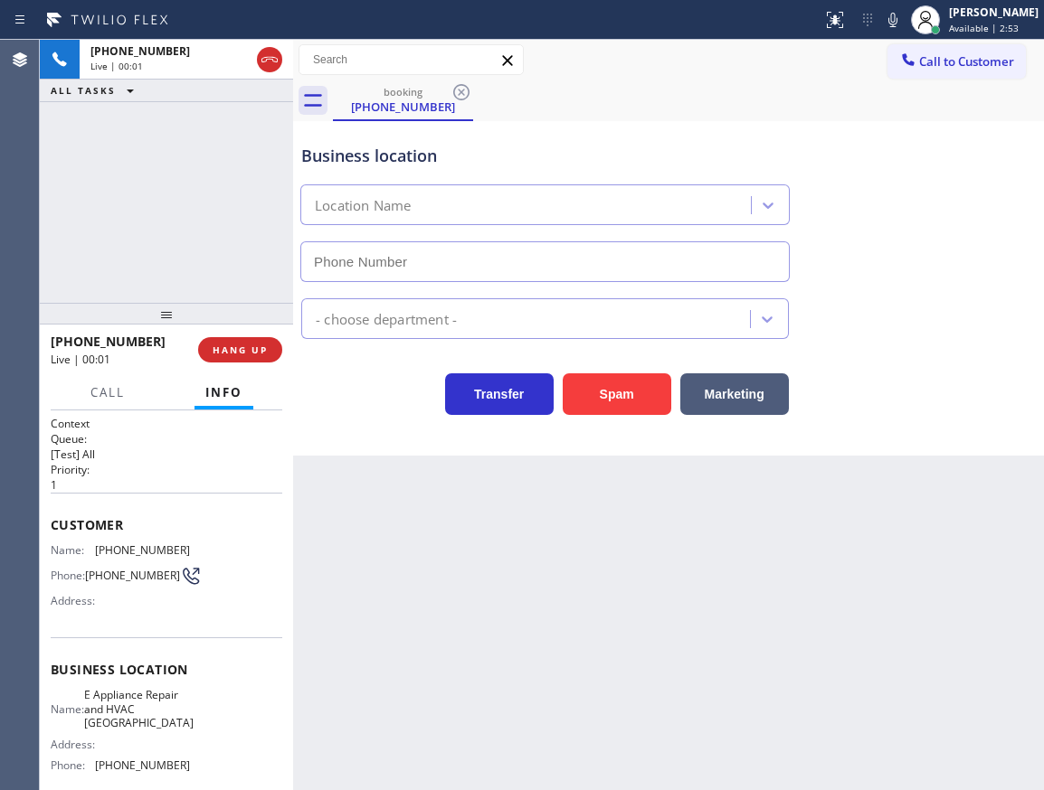
type input "(571) 520-9427"
click at [141, 389] on span "E Appliance Repair and HVAC Fairfax" at bounding box center [138, 709] width 109 height 42
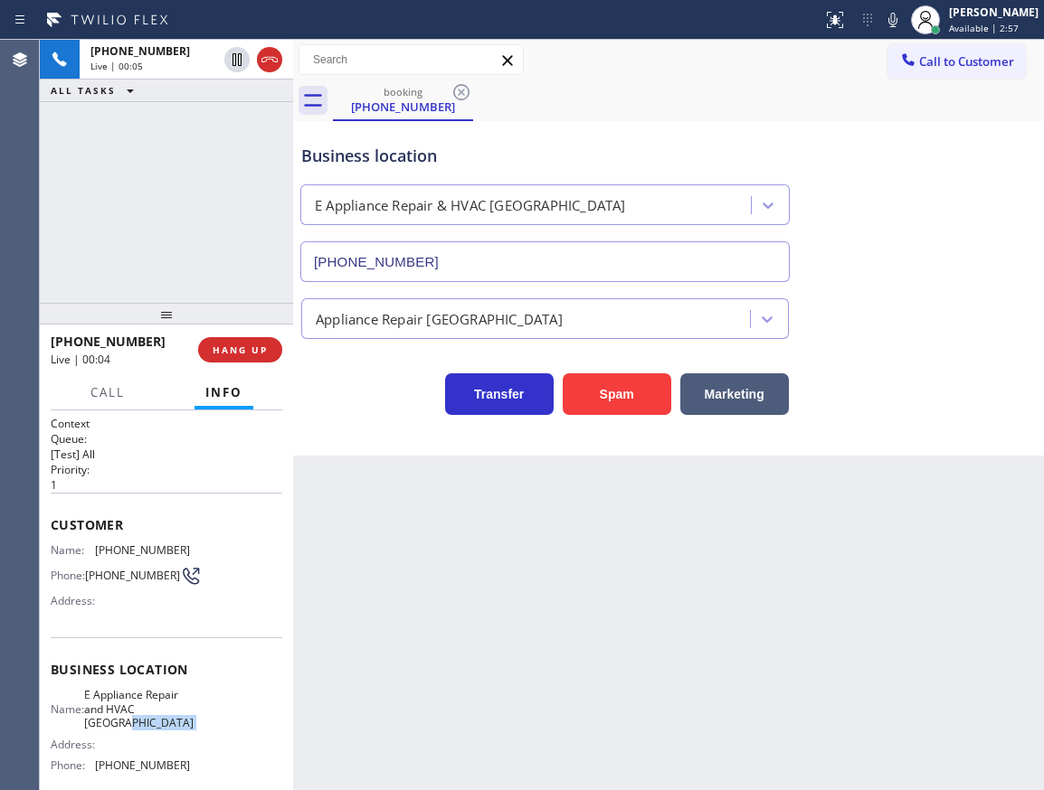
click at [141, 389] on span "E Appliance Repair and HVAC Fairfax" at bounding box center [138, 709] width 109 height 42
copy span "E Appliance Repair and HVAC Fairfax"
click at [528, 271] on input "(571) 520-9427" at bounding box center [544, 261] width 489 height 41
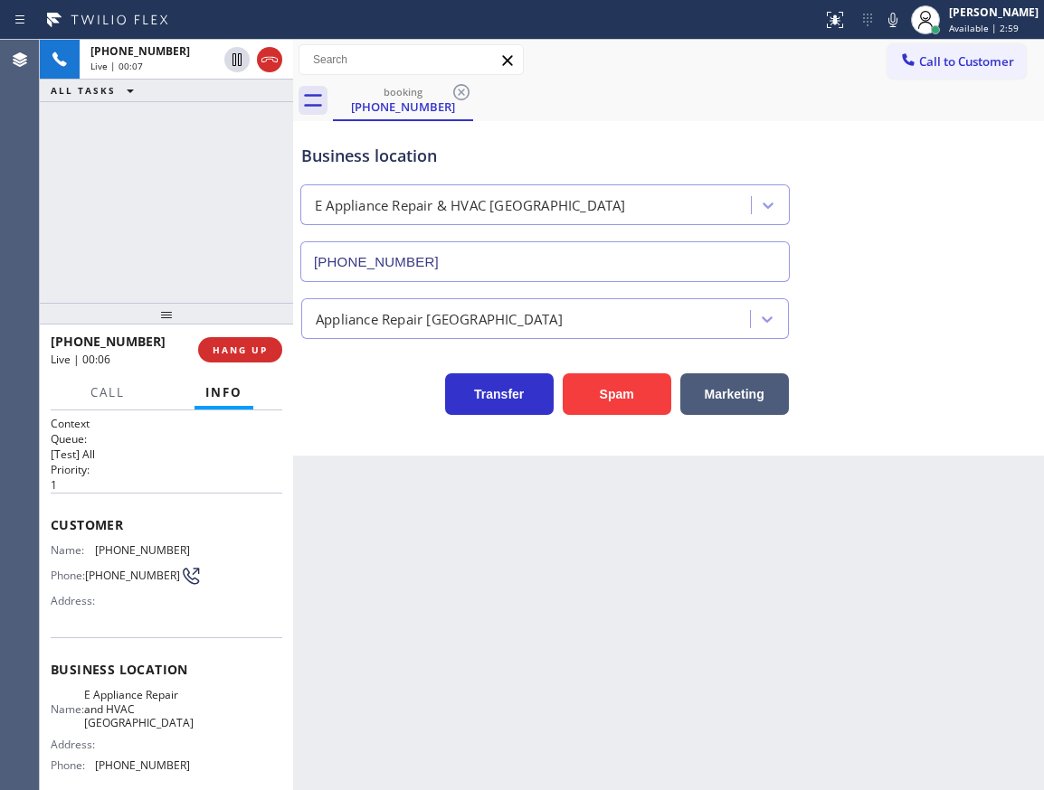
click at [528, 271] on input "(571) 520-9427" at bounding box center [544, 261] width 489 height 41
click at [109, 389] on span "Call" at bounding box center [107, 392] width 34 height 16
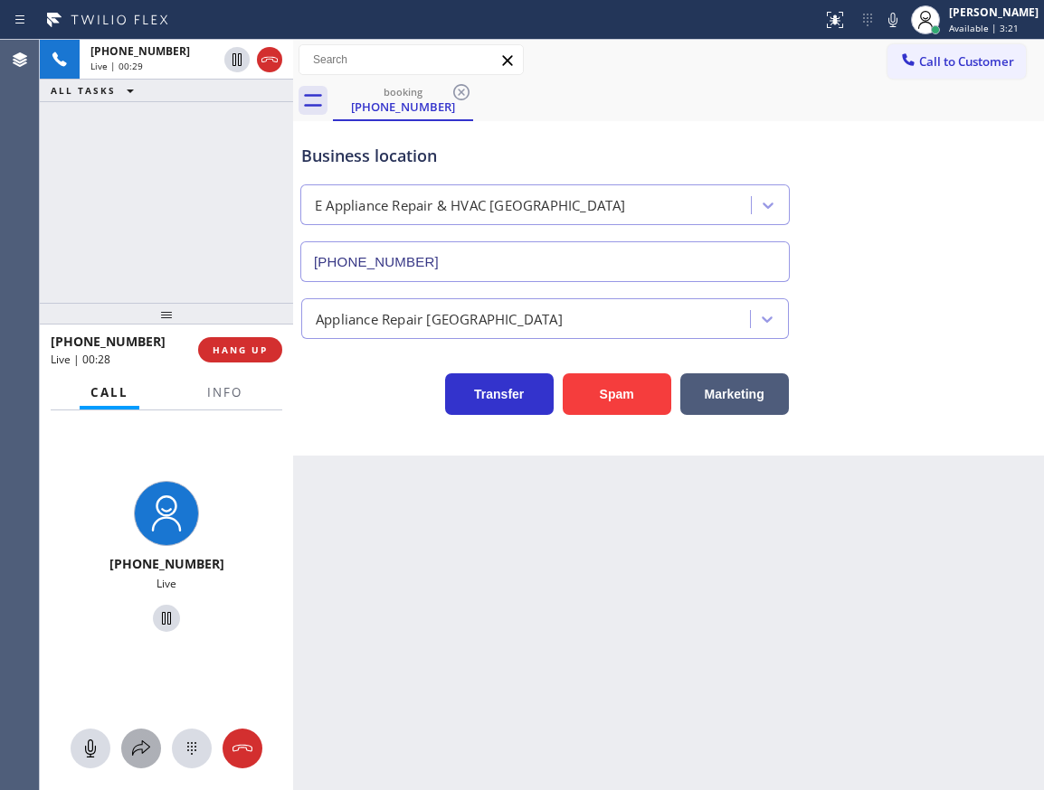
click at [140, 389] on icon at bounding box center [141, 749] width 22 height 22
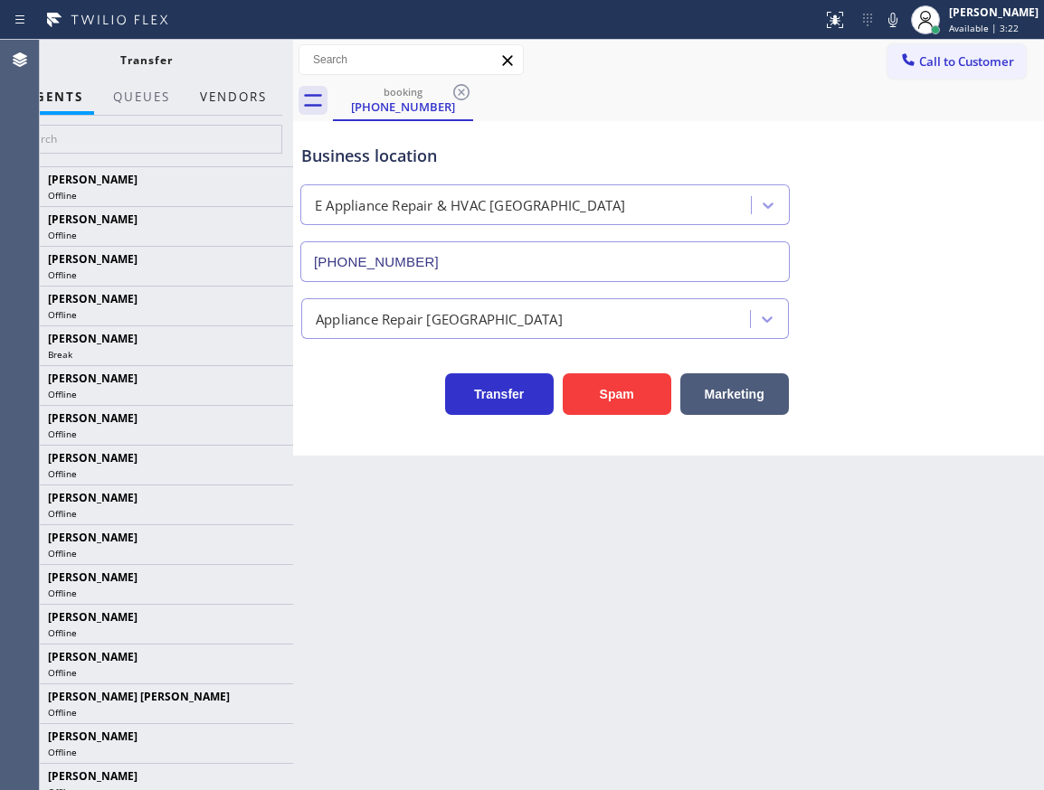
click at [222, 102] on button "Vendors" at bounding box center [233, 97] width 89 height 35
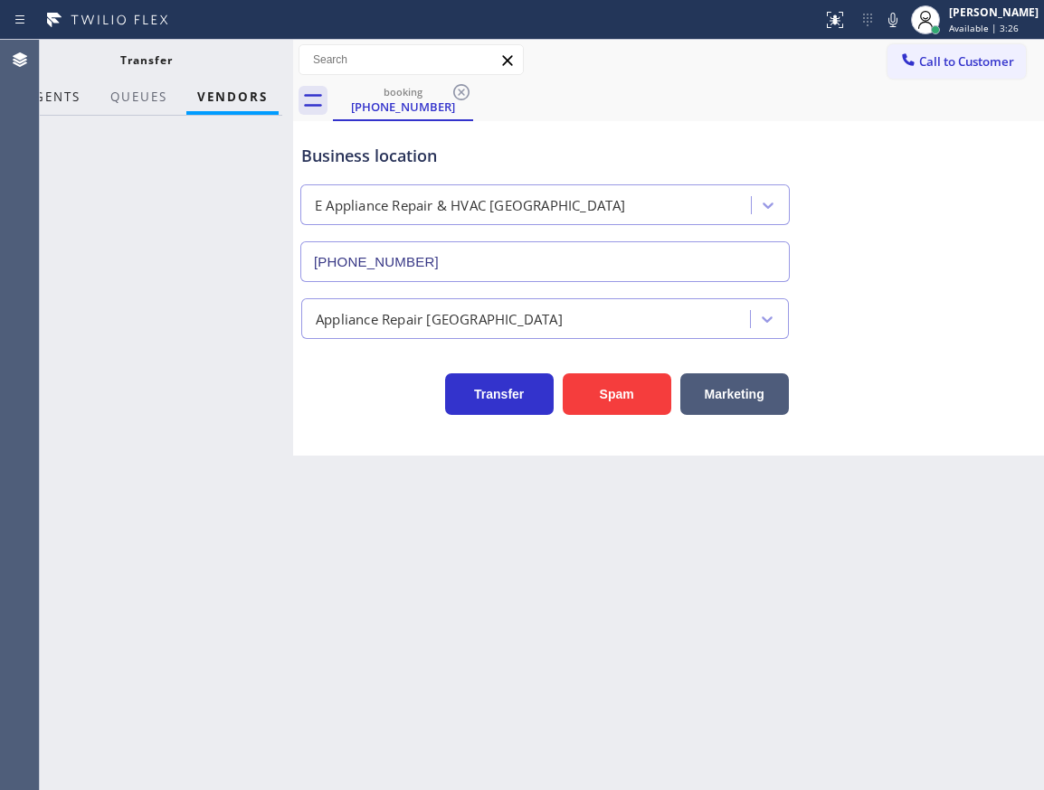
click at [46, 92] on span "AGENTS" at bounding box center [52, 97] width 55 height 16
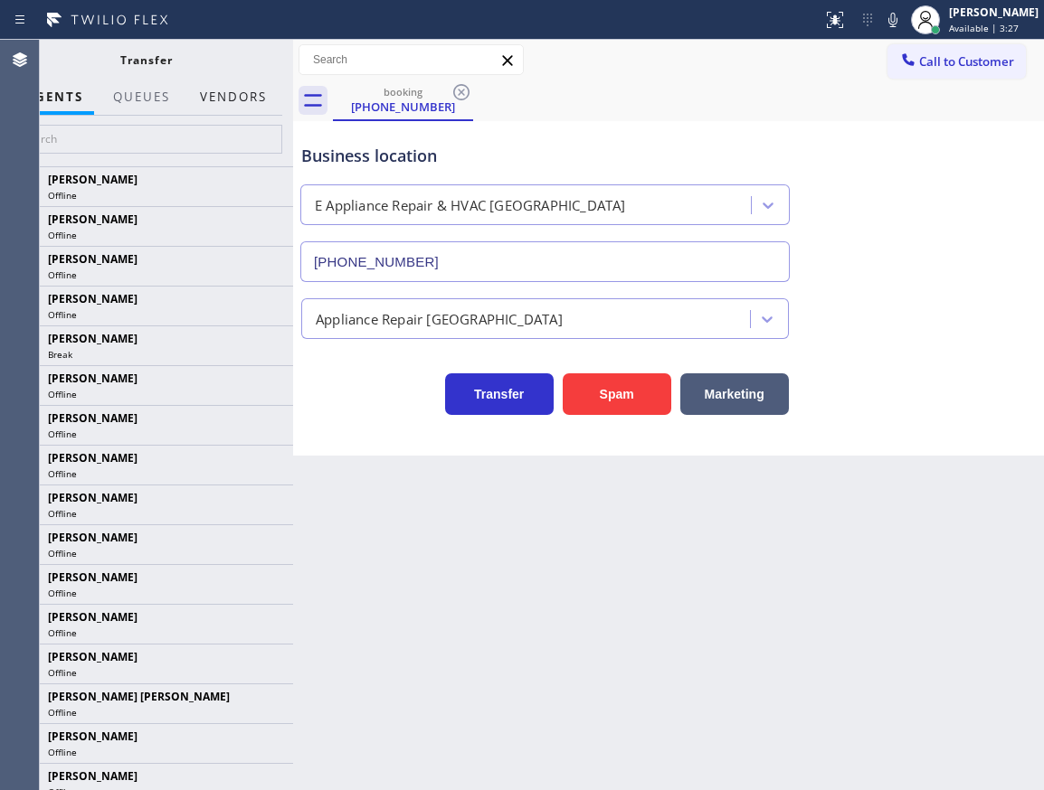
click at [231, 101] on button "Vendors" at bounding box center [233, 97] width 89 height 35
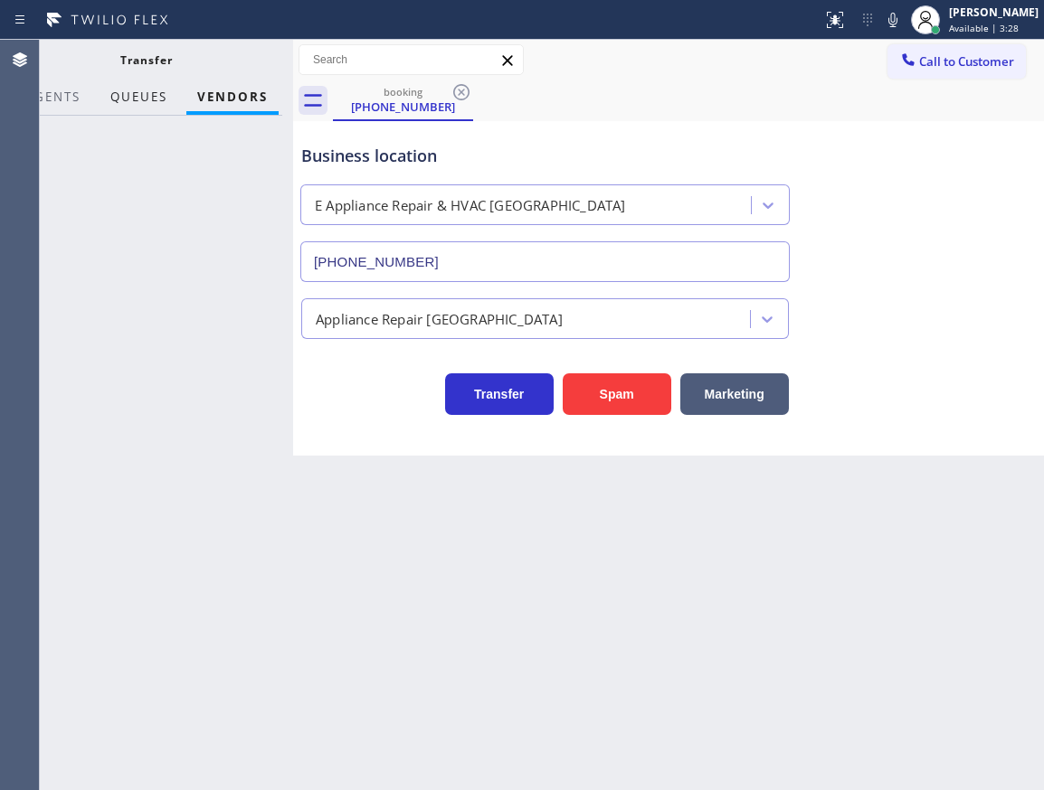
click at [135, 103] on span "QUEUES" at bounding box center [138, 97] width 57 height 16
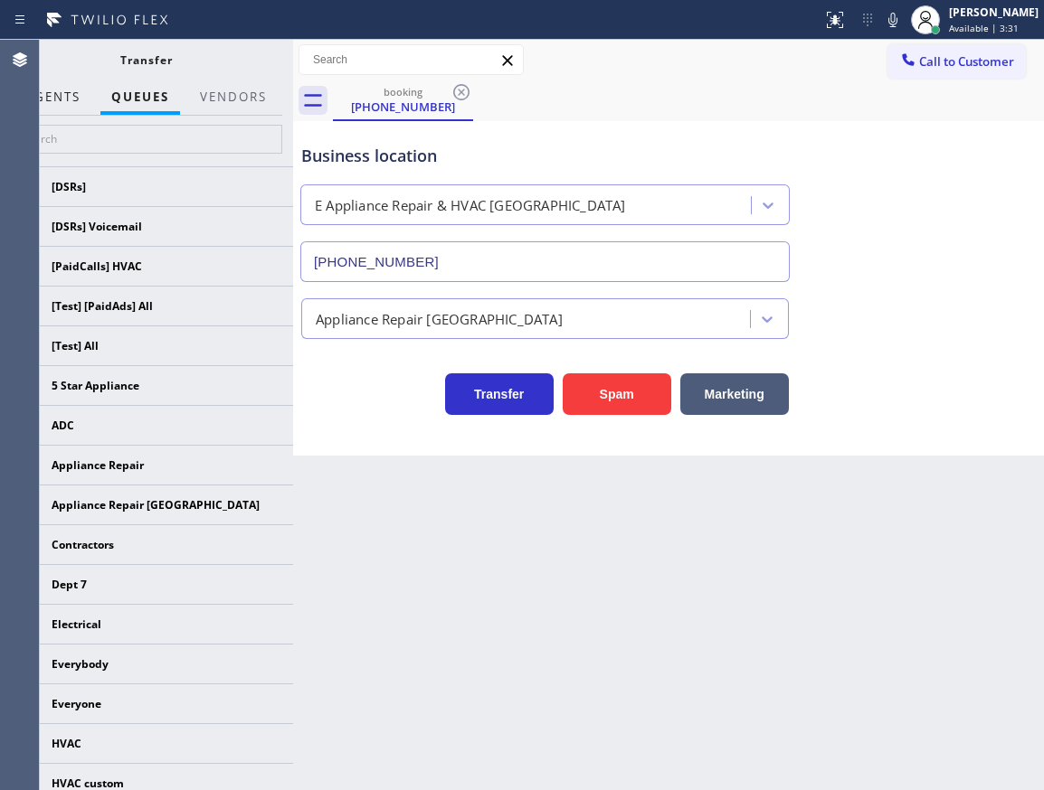
click at [61, 99] on span "AGENTS" at bounding box center [52, 97] width 55 height 16
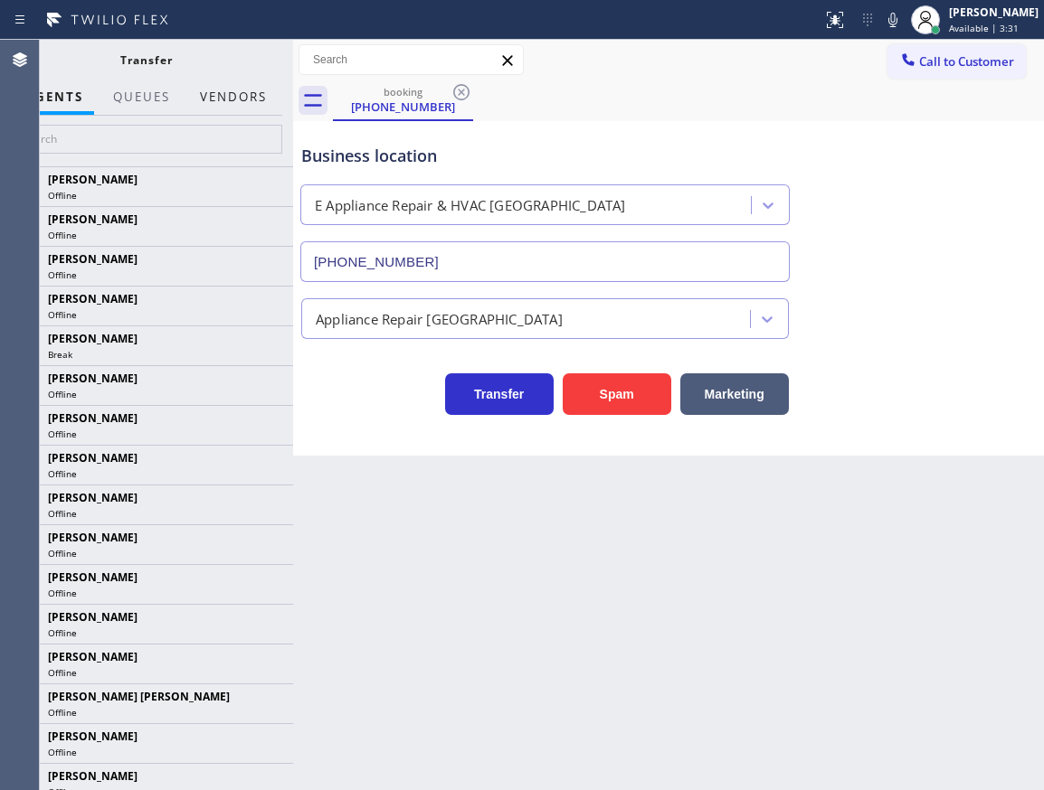
click at [224, 90] on button "Vendors" at bounding box center [233, 97] width 89 height 35
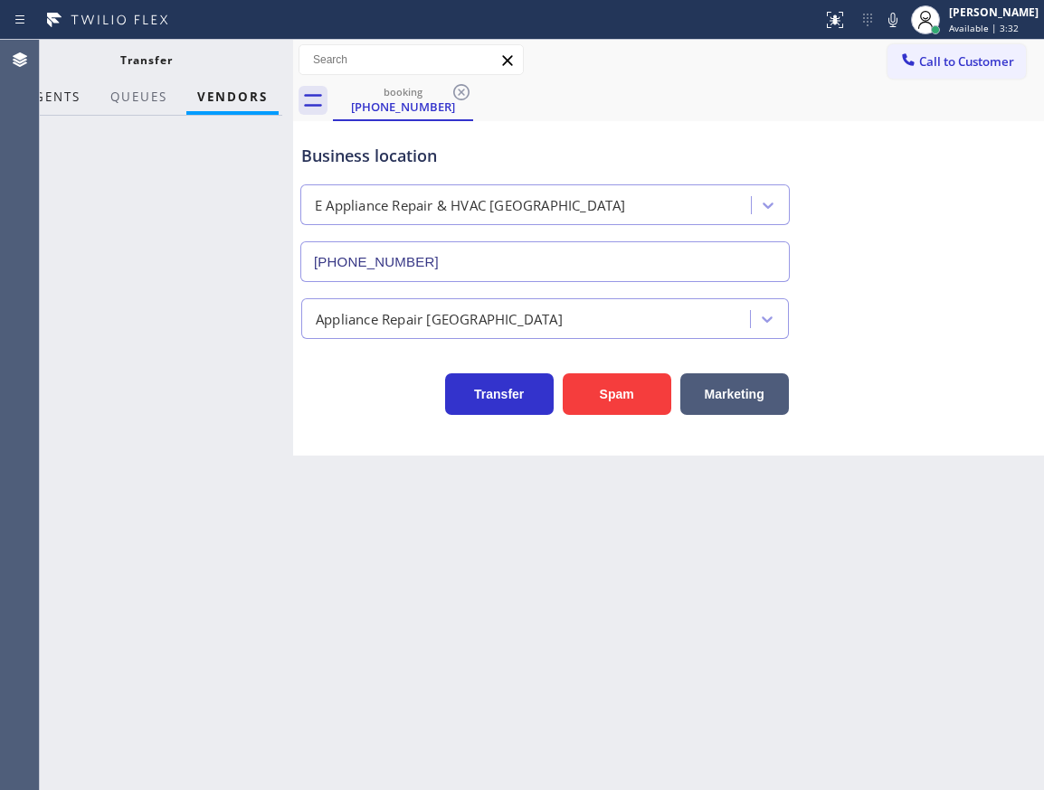
click at [43, 90] on span "AGENTS" at bounding box center [52, 97] width 55 height 16
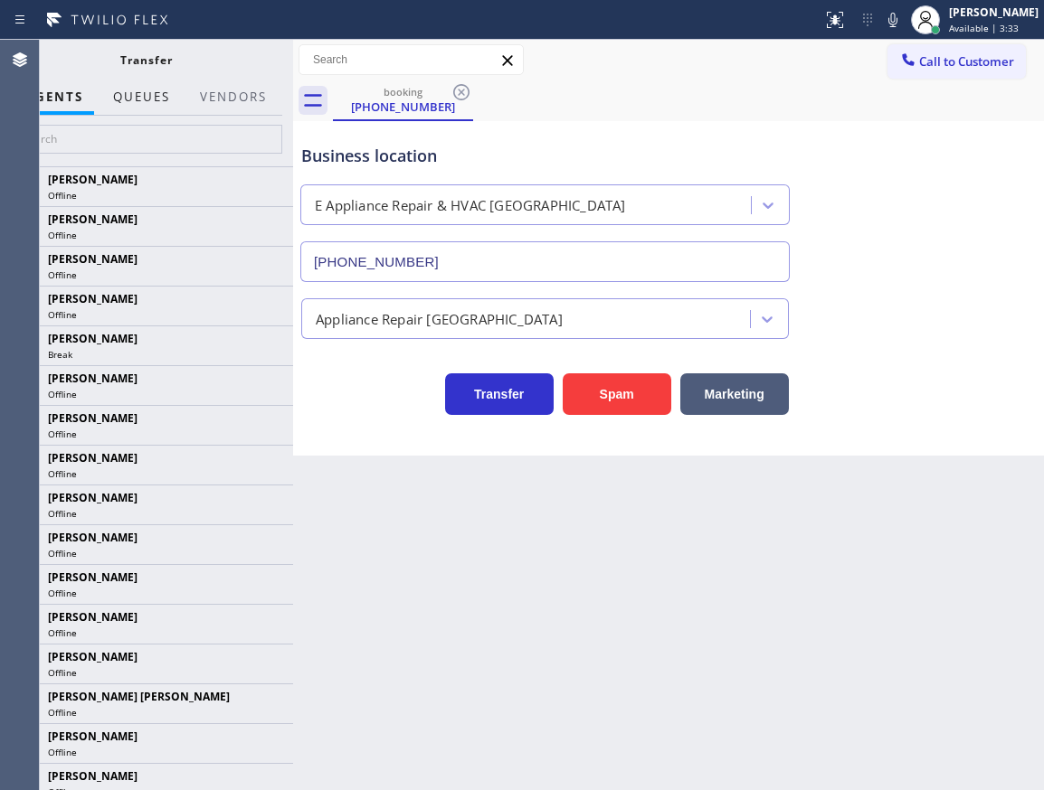
click at [152, 93] on span "QUEUES" at bounding box center [141, 97] width 57 height 16
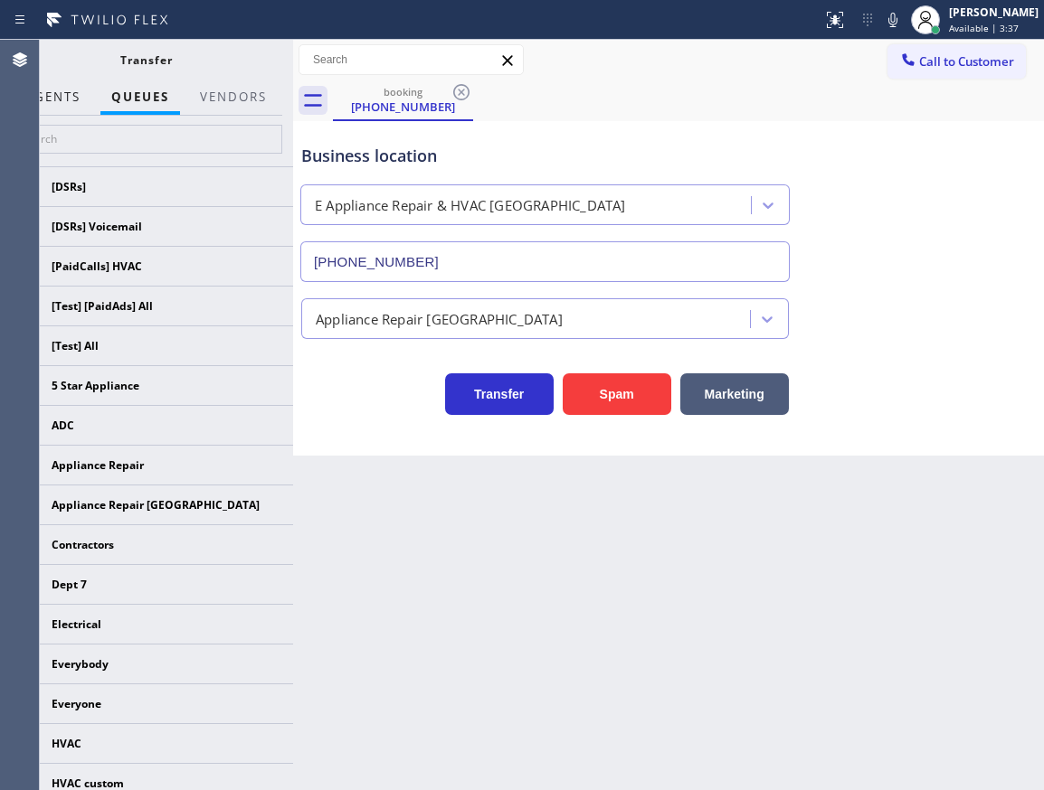
click at [72, 95] on span "AGENTS" at bounding box center [52, 97] width 55 height 16
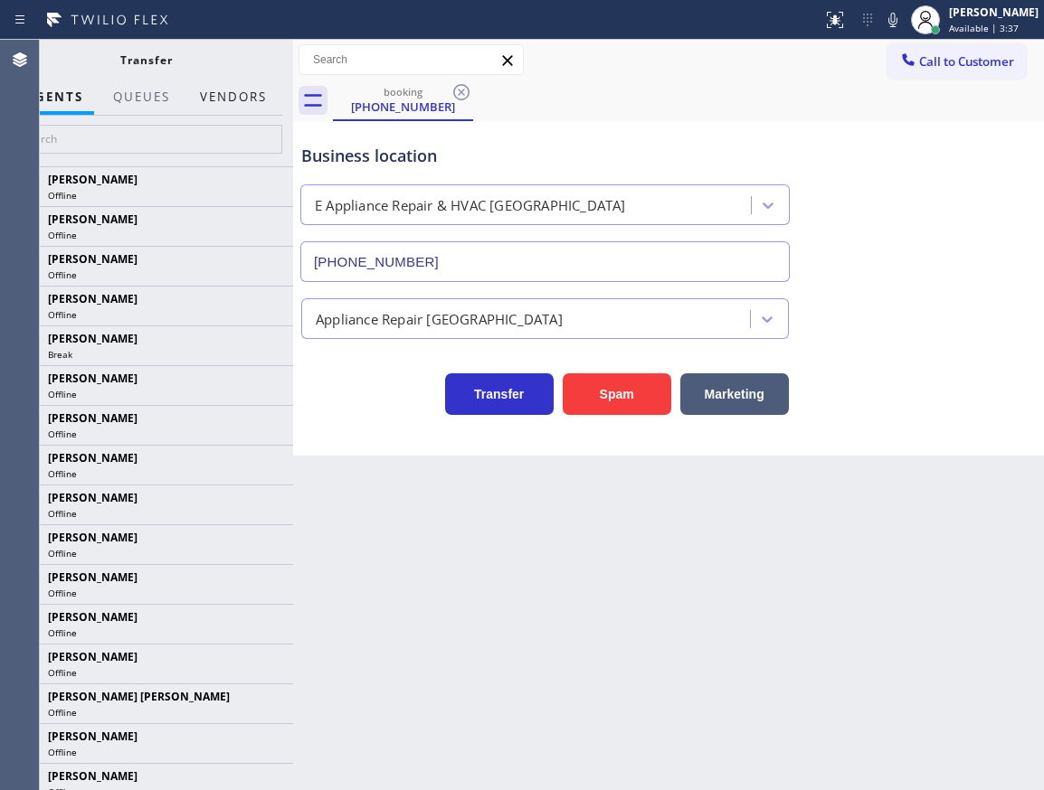
click at [222, 97] on button "Vendors" at bounding box center [233, 97] width 89 height 35
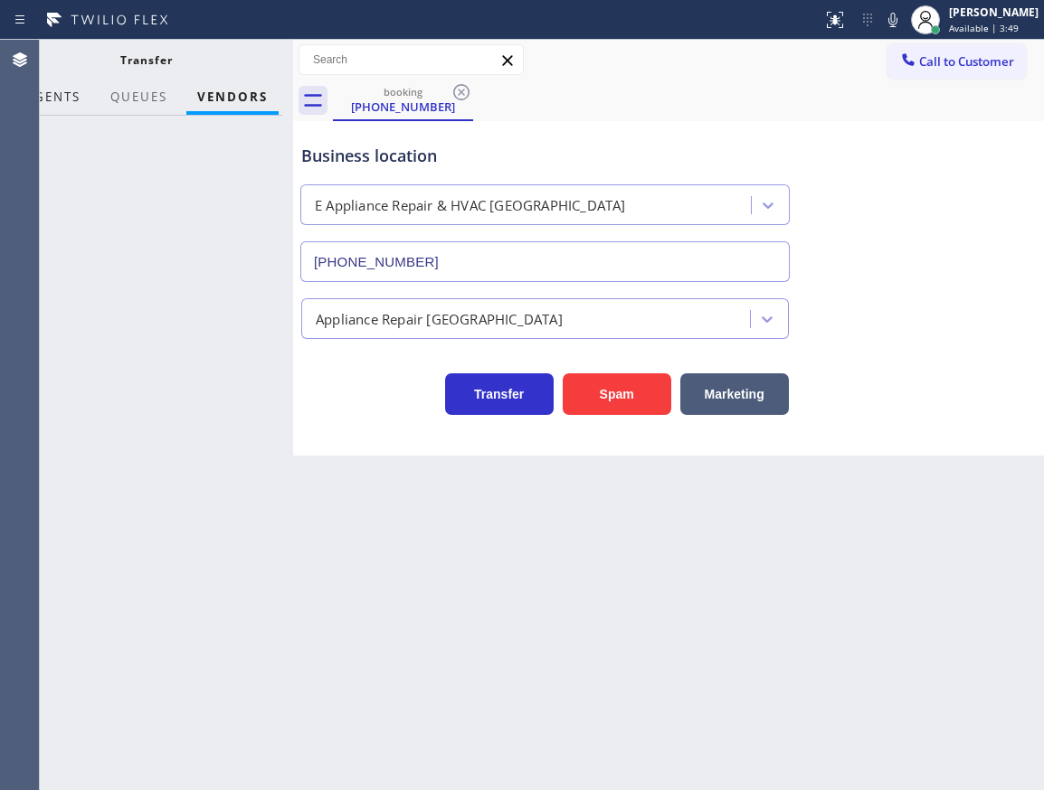
click at [85, 104] on button "AGENTS" at bounding box center [52, 97] width 77 height 35
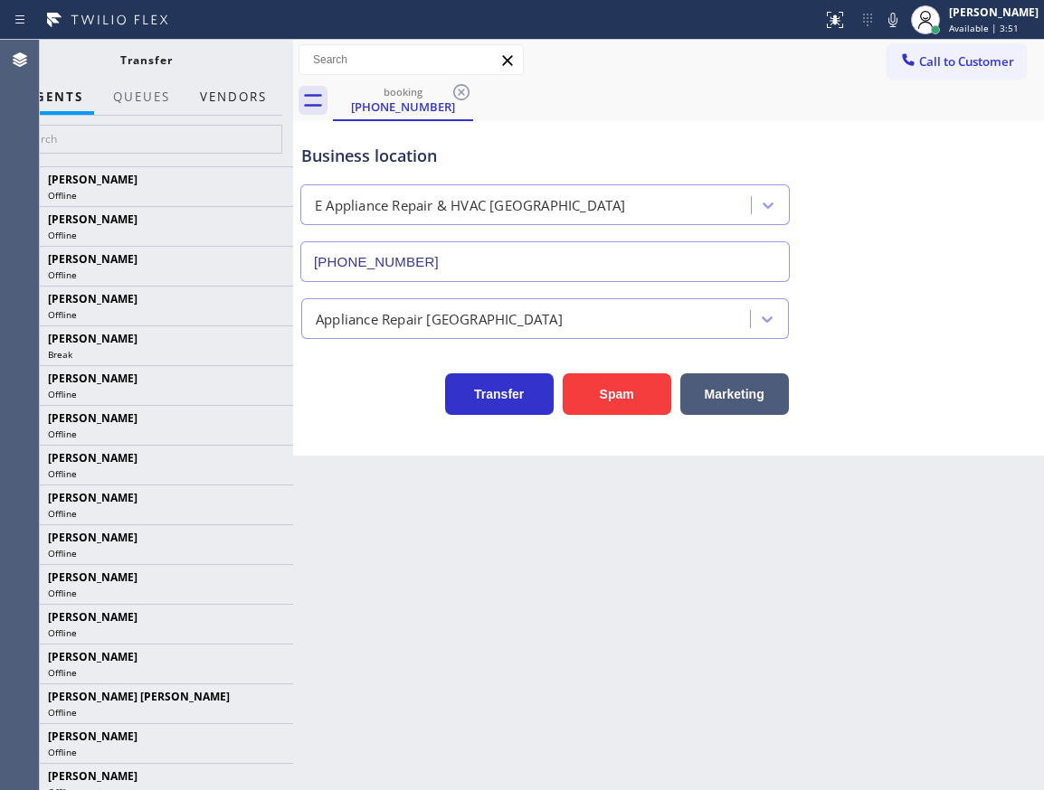
click at [231, 92] on button "Vendors" at bounding box center [233, 97] width 89 height 35
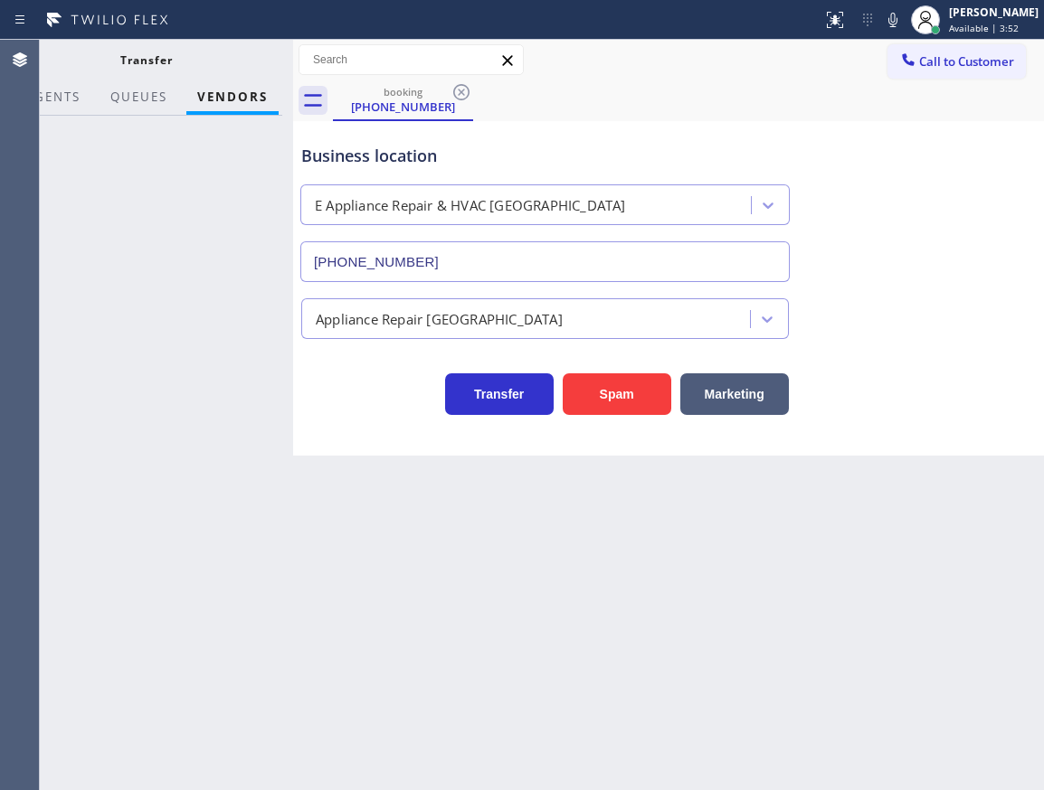
click at [224, 190] on div at bounding box center [146, 453] width 294 height 675
click at [234, 343] on div at bounding box center [146, 453] width 294 height 675
click at [178, 344] on div at bounding box center [146, 453] width 294 height 675
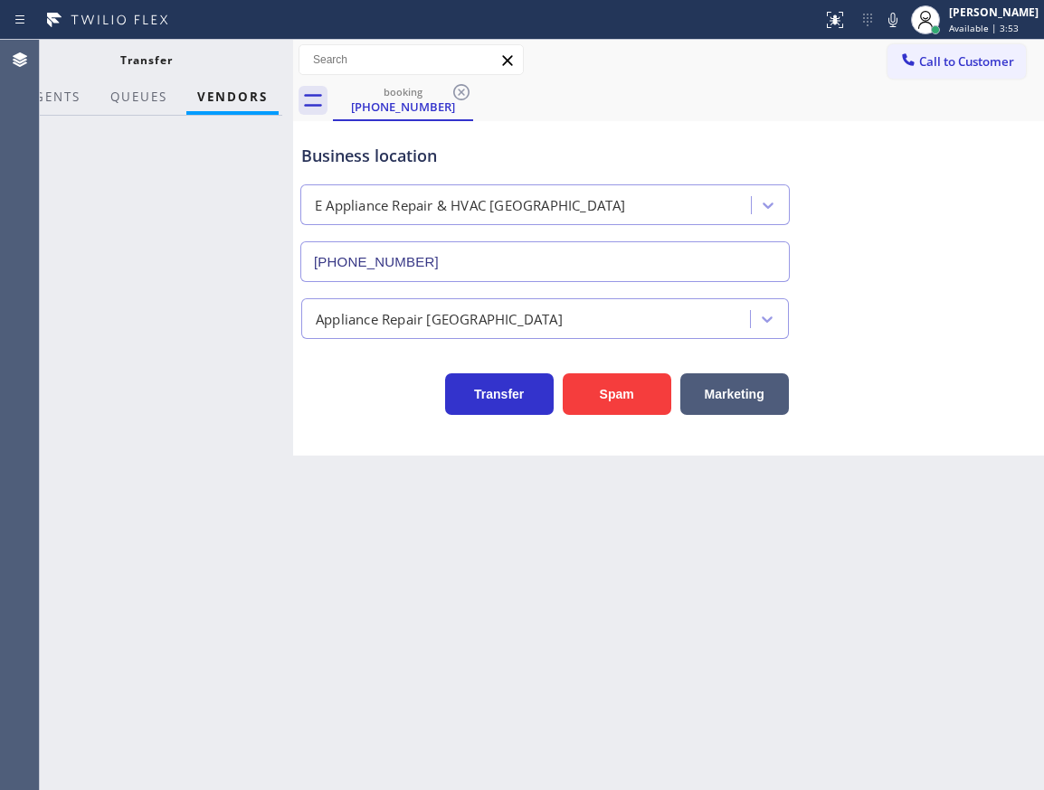
drag, startPoint x: 169, startPoint y: 267, endPoint x: 168, endPoint y: 220, distance: 47.0
click at [169, 255] on div at bounding box center [146, 453] width 294 height 675
click at [168, 220] on div at bounding box center [146, 453] width 294 height 675
drag, startPoint x: 168, startPoint y: 220, endPoint x: 156, endPoint y: 176, distance: 45.2
click at [167, 207] on div at bounding box center [146, 453] width 294 height 675
